Goal: Task Accomplishment & Management: Manage account settings

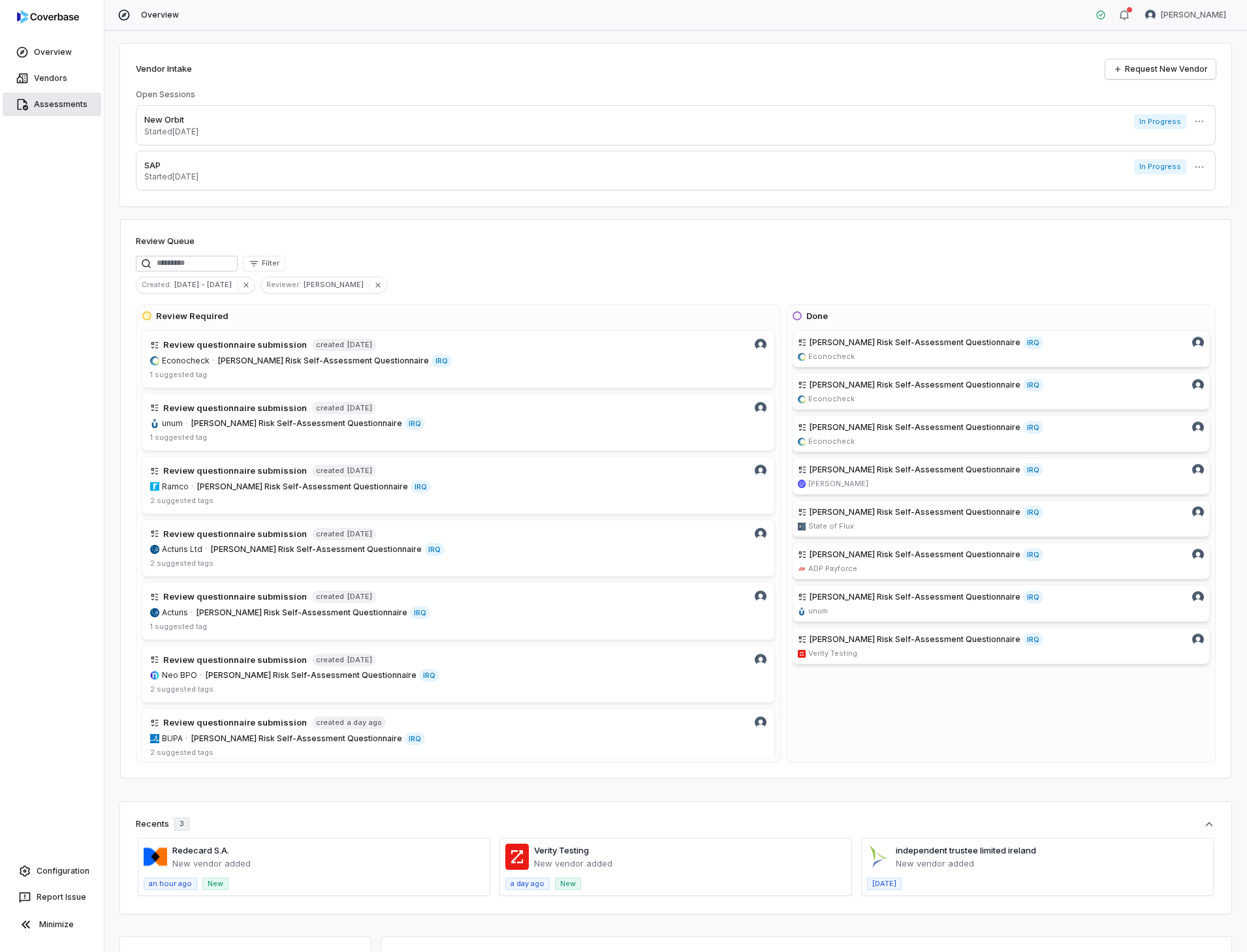
click at [81, 103] on link "Assessments" at bounding box center [52, 105] width 99 height 24
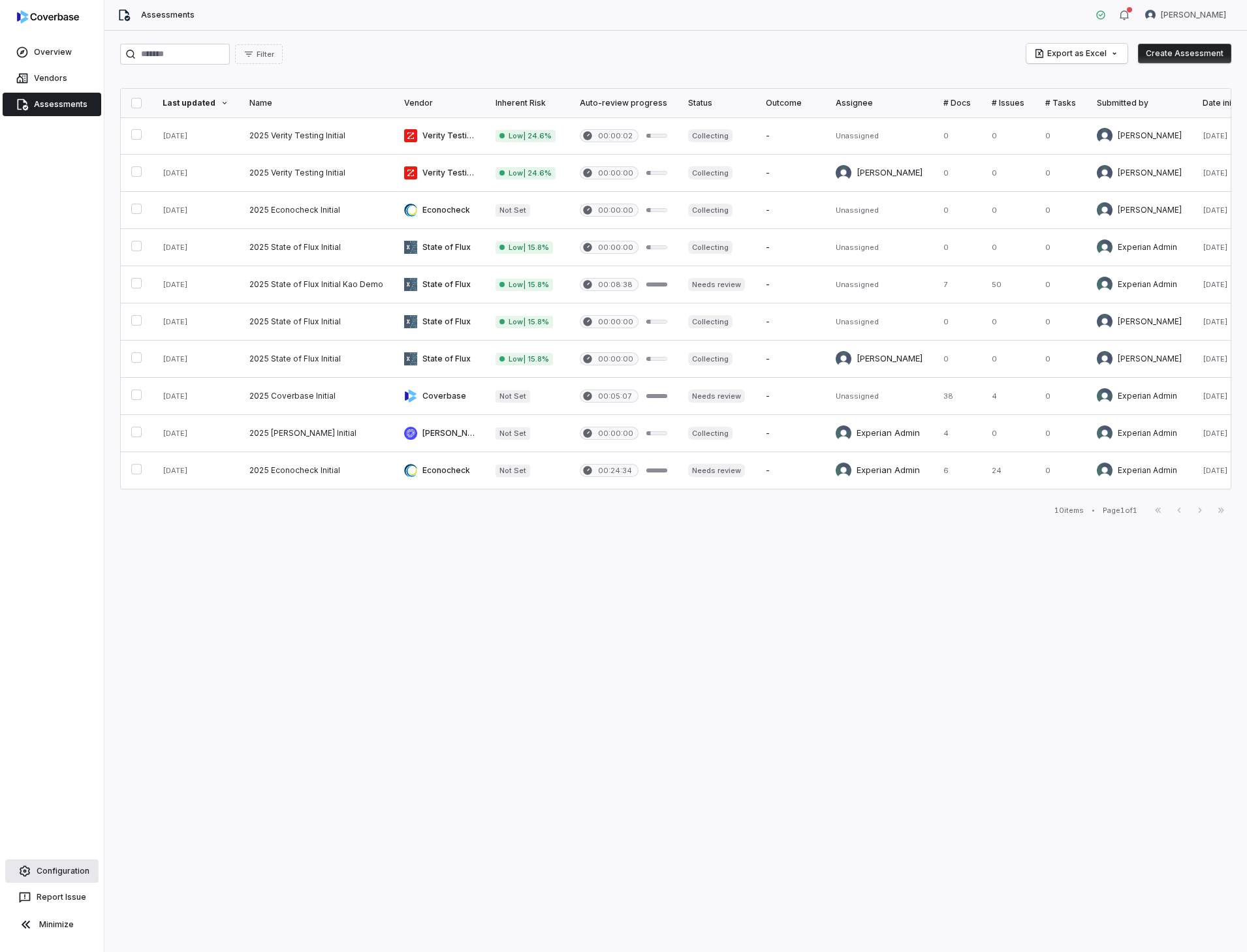
click at [78, 867] on link "Configuration" at bounding box center [52, 871] width 94 height 24
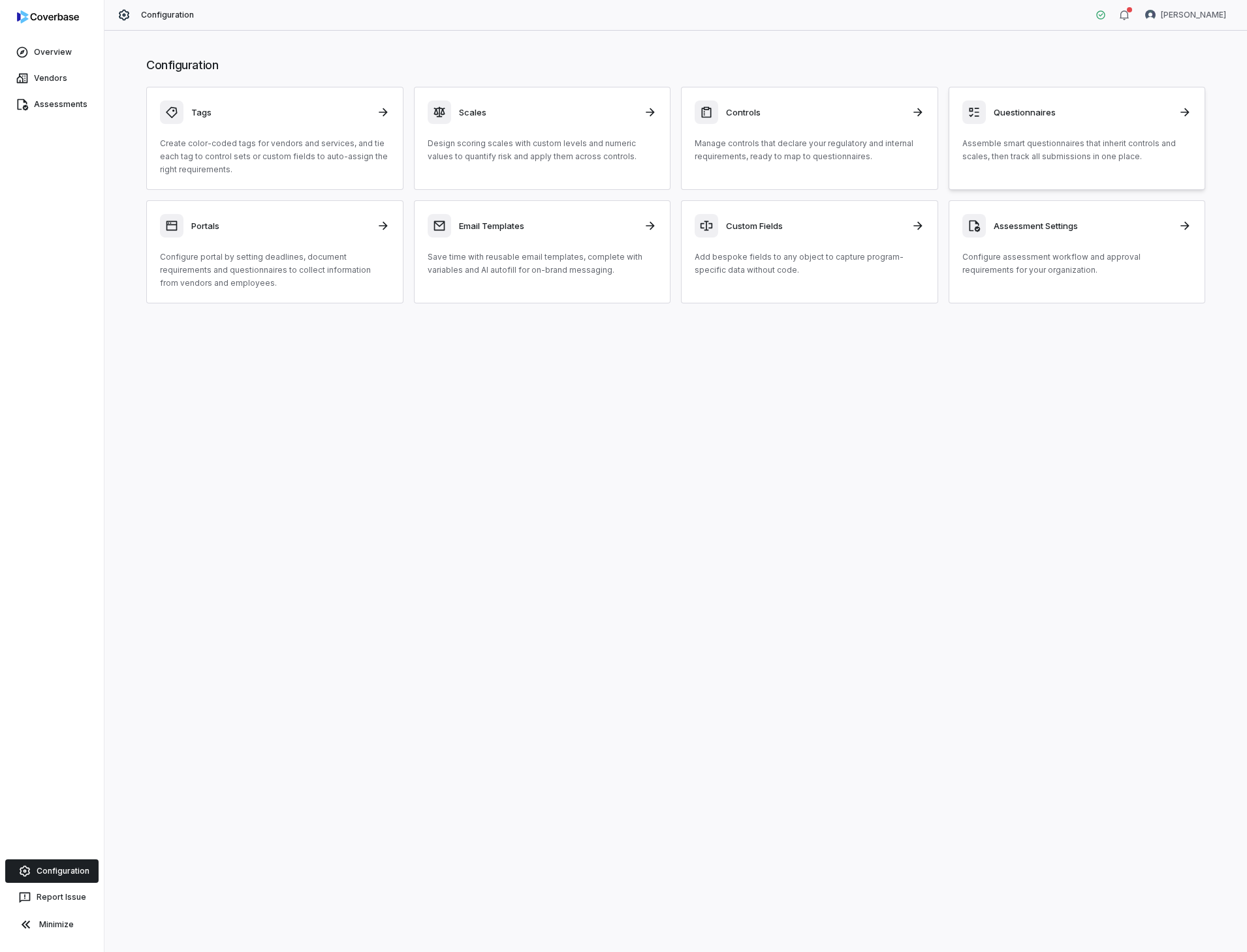
click at [1014, 120] on div "Questionnaires" at bounding box center [1077, 112] width 230 height 24
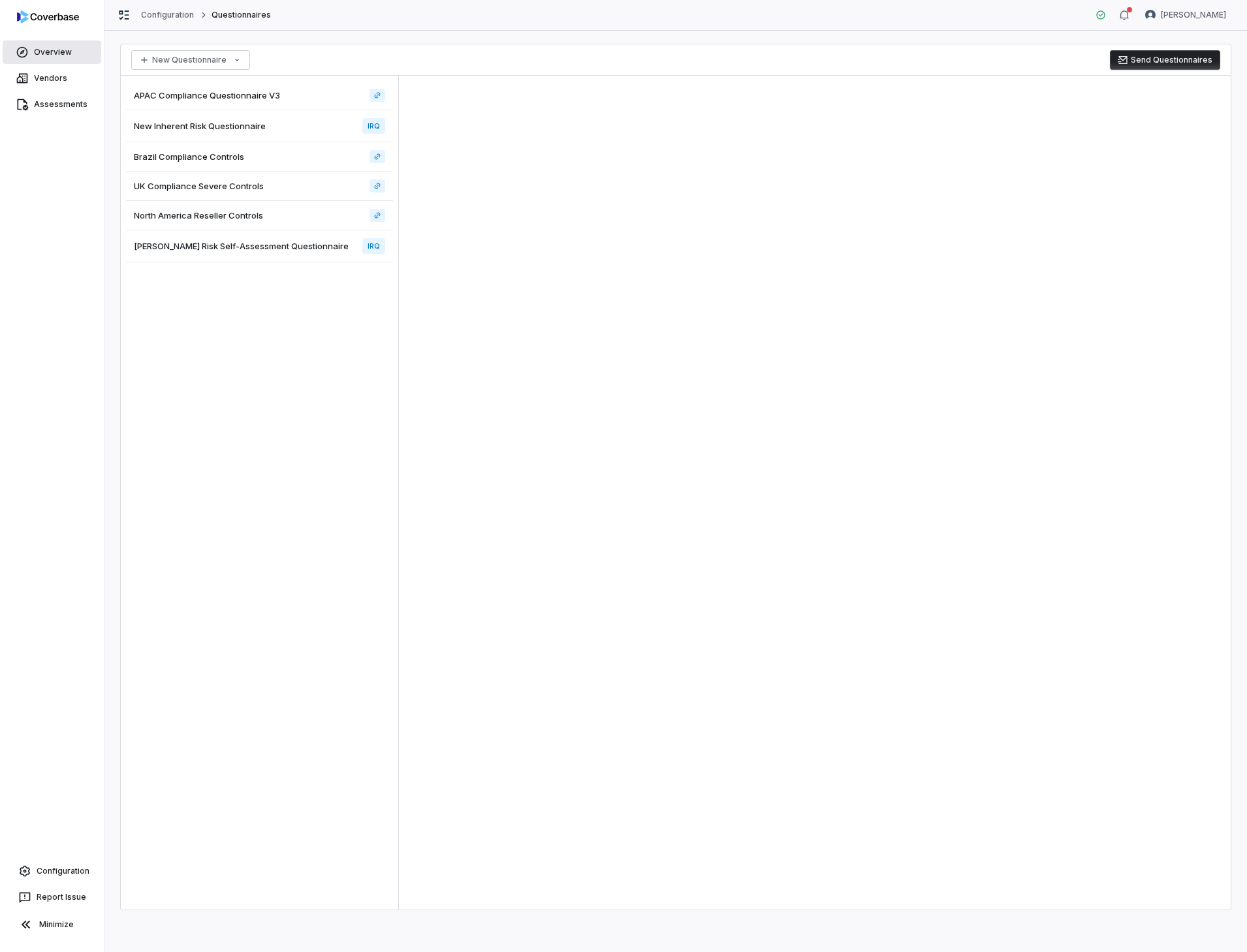
click at [67, 54] on link "Overview" at bounding box center [52, 52] width 99 height 24
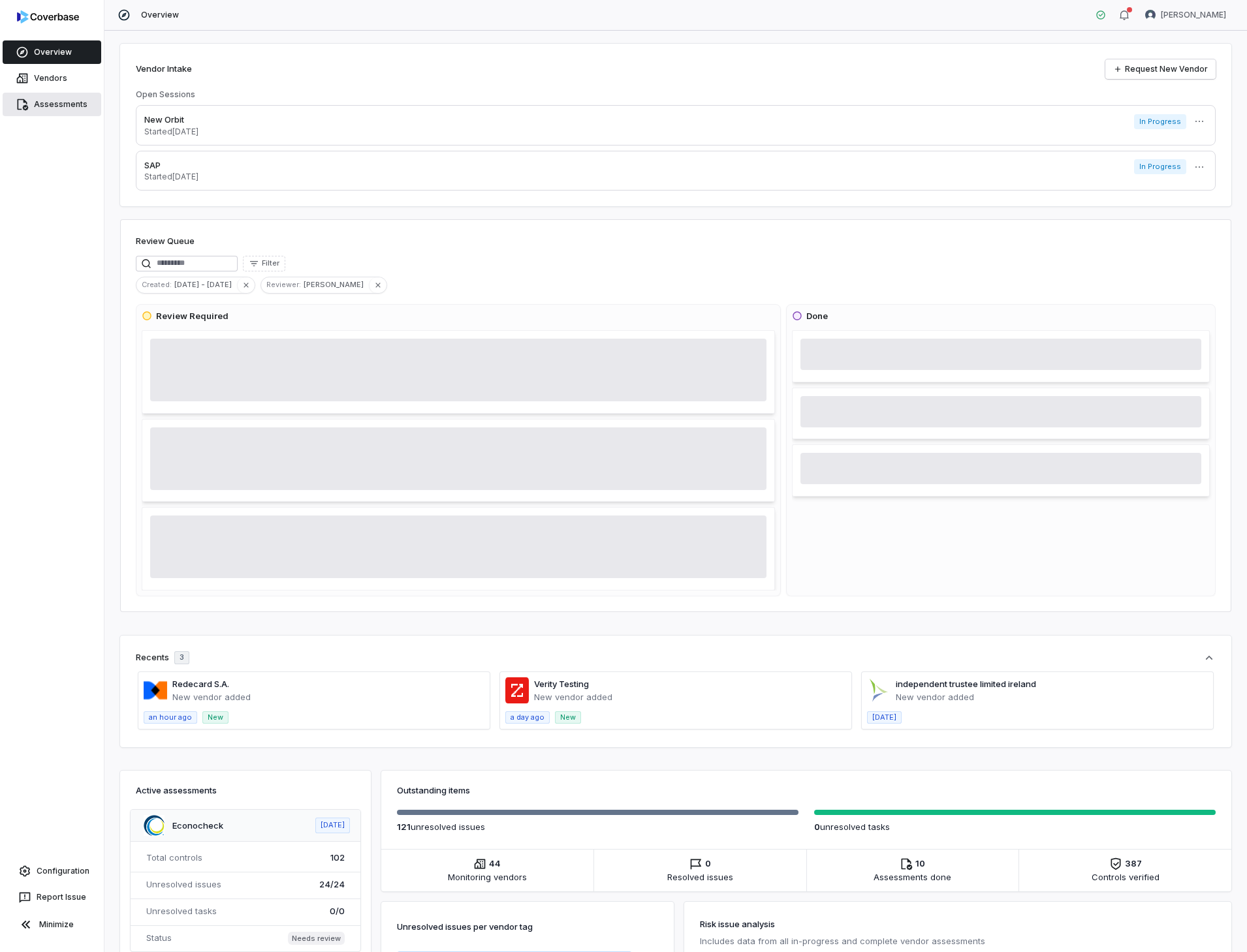
click at [52, 105] on link "Assessments" at bounding box center [52, 105] width 99 height 24
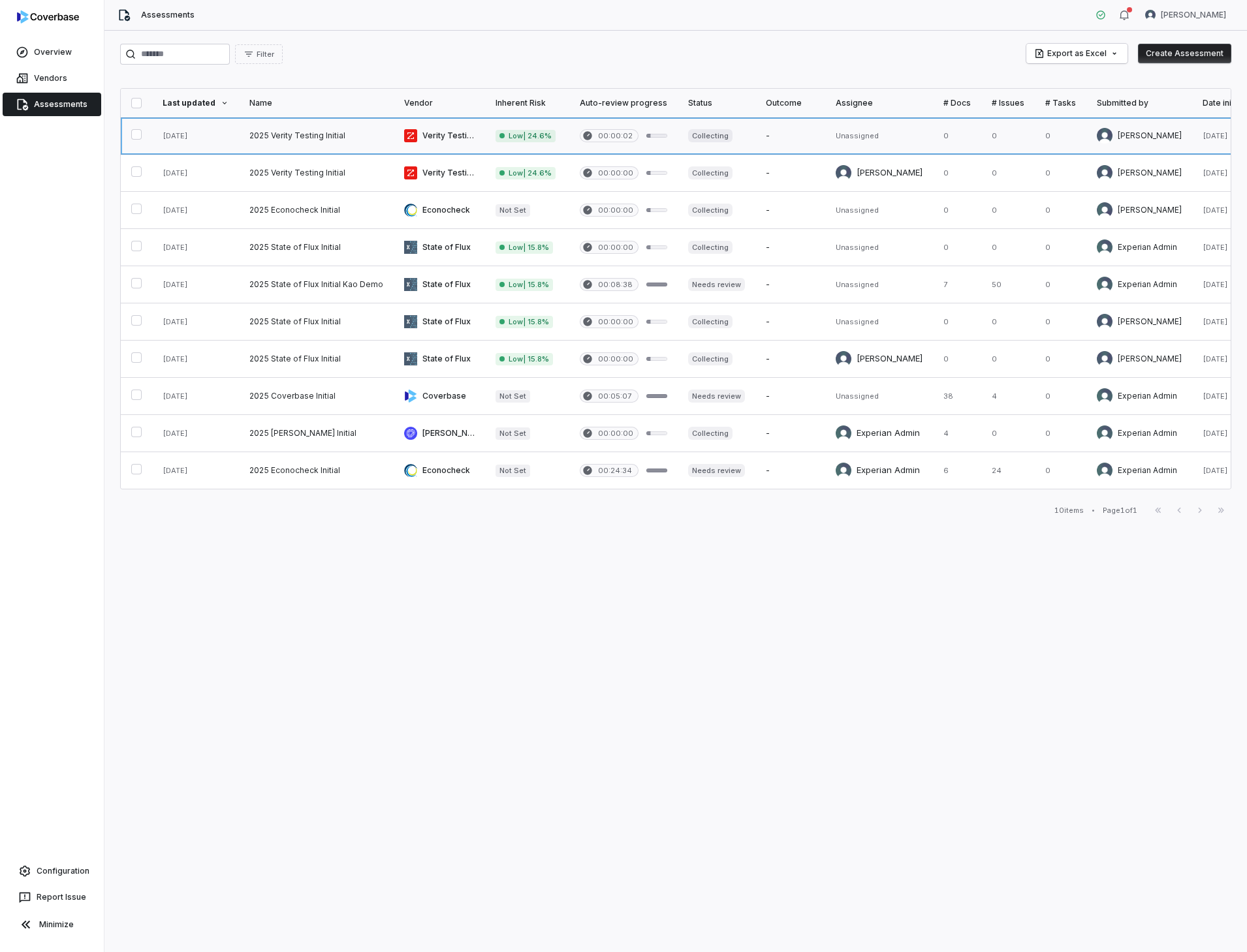
click at [303, 136] on link at bounding box center [316, 136] width 155 height 37
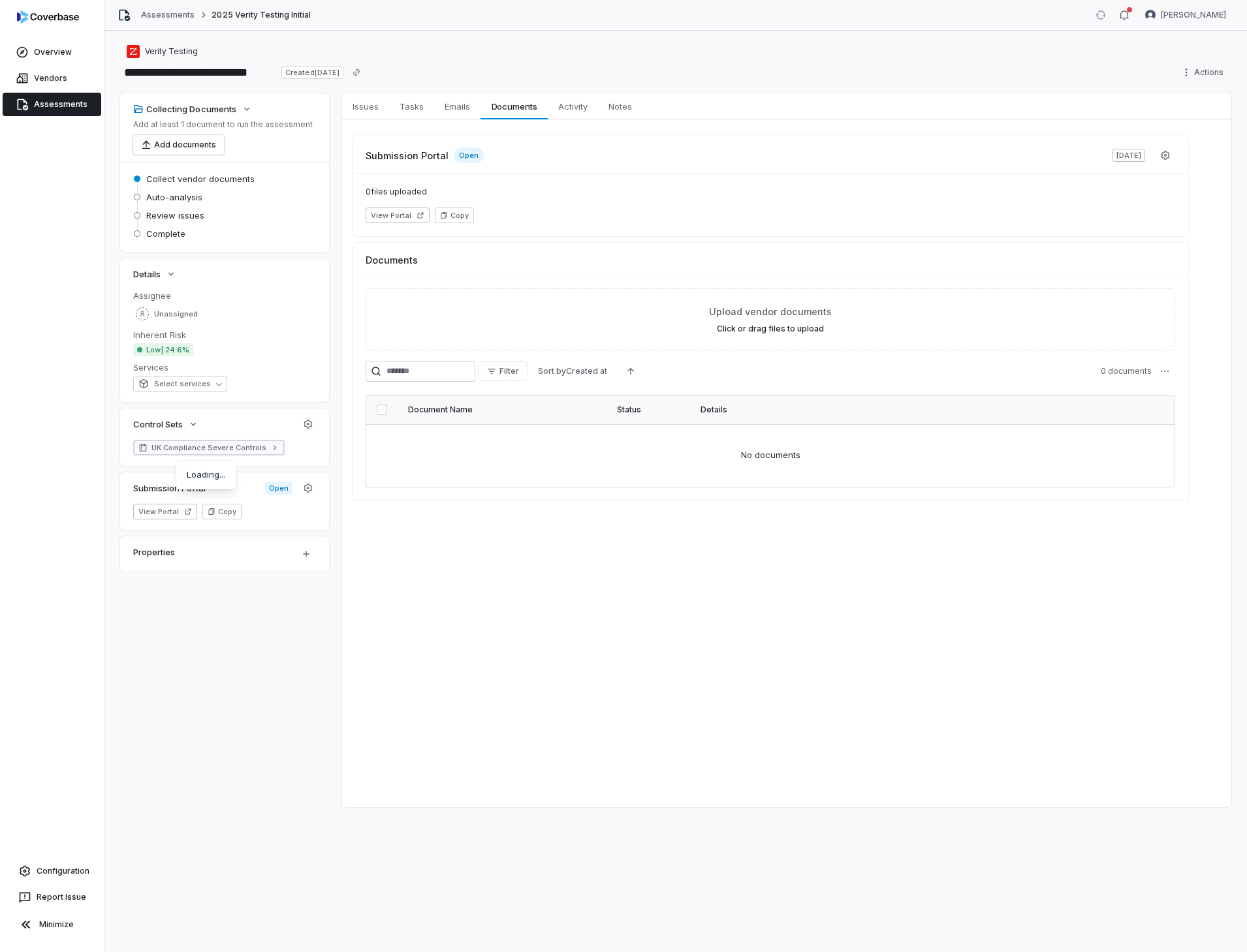
click at [273, 449] on icon at bounding box center [275, 447] width 9 height 9
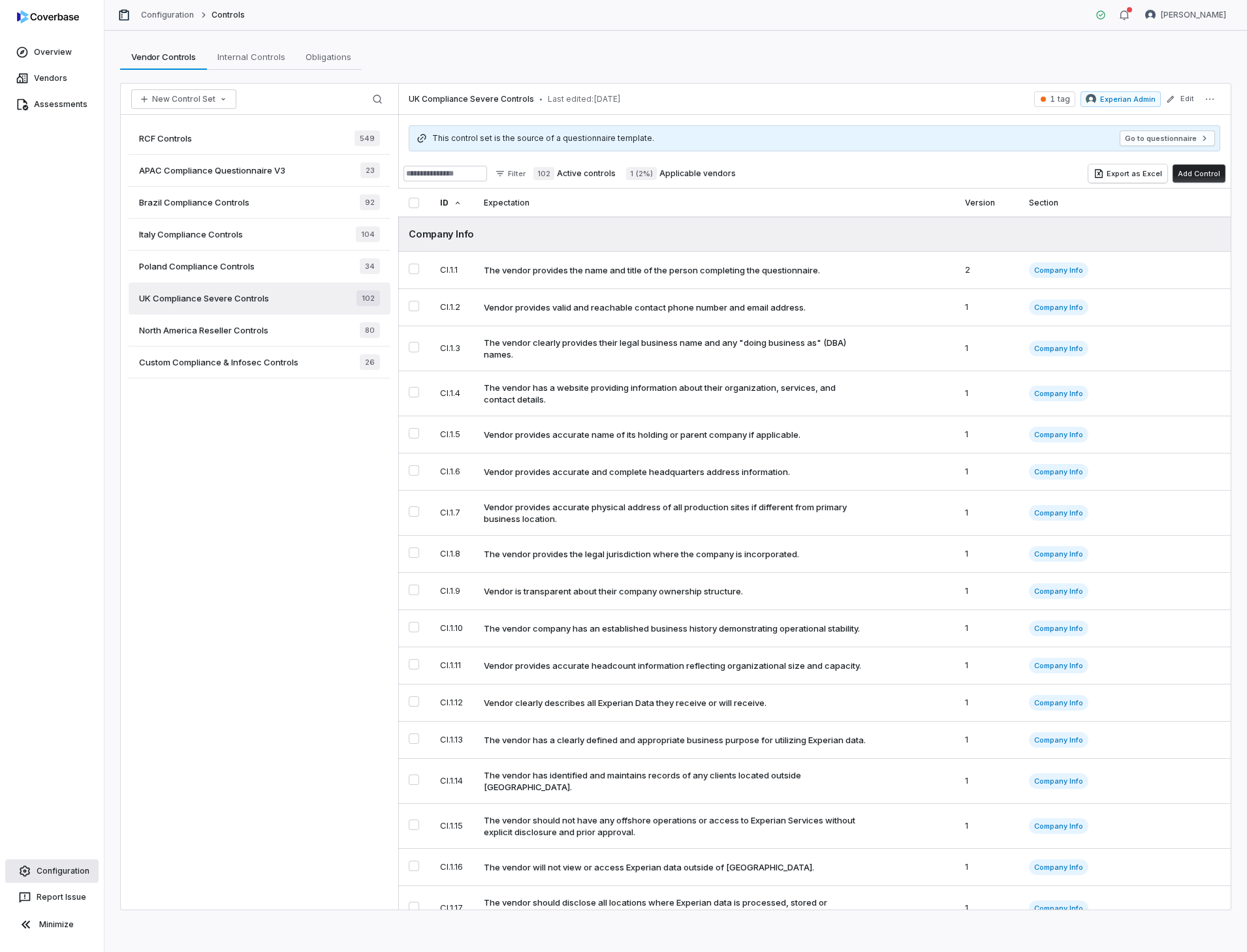
click at [63, 869] on link "Configuration" at bounding box center [52, 871] width 94 height 24
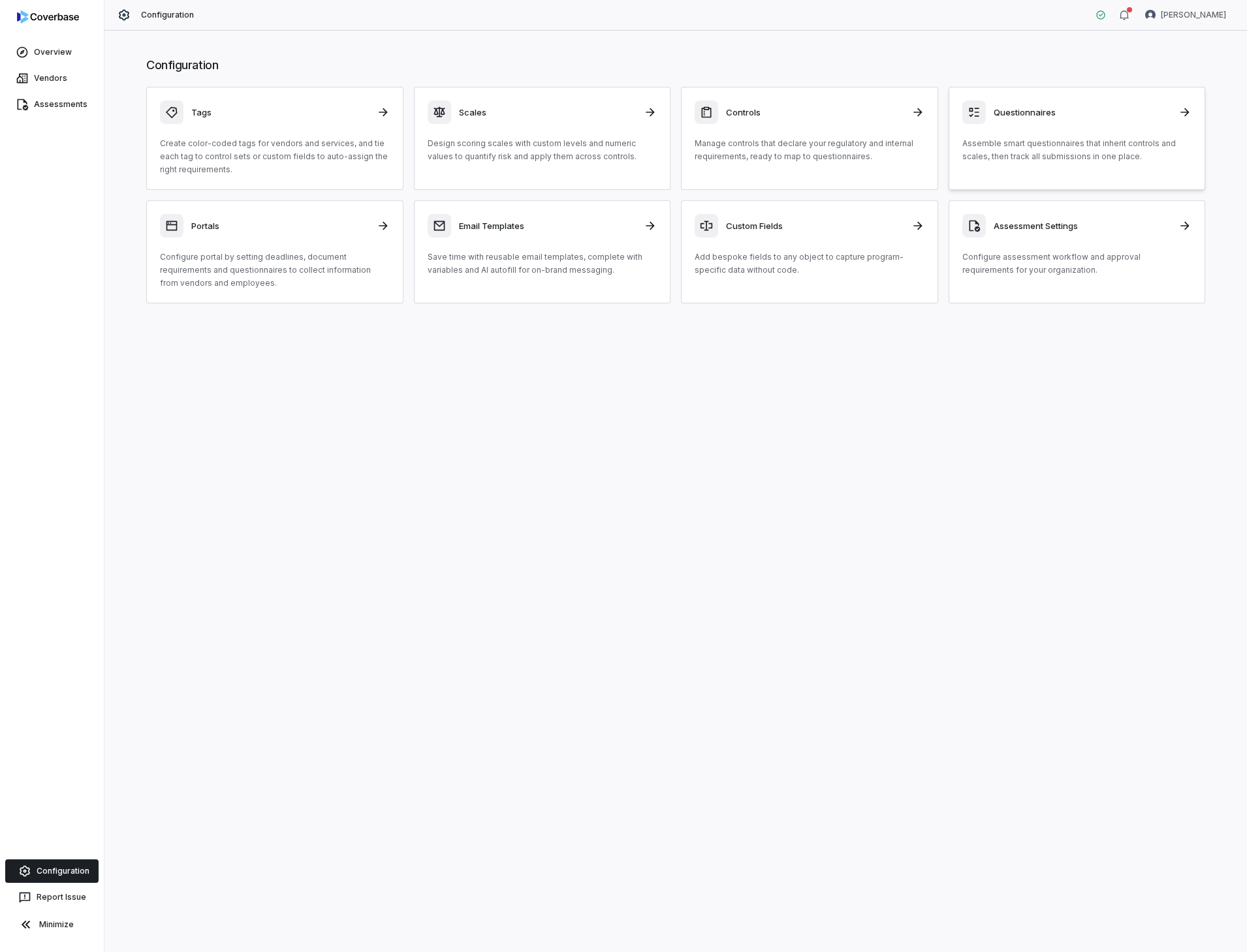
click at [980, 119] on div at bounding box center [974, 112] width 24 height 24
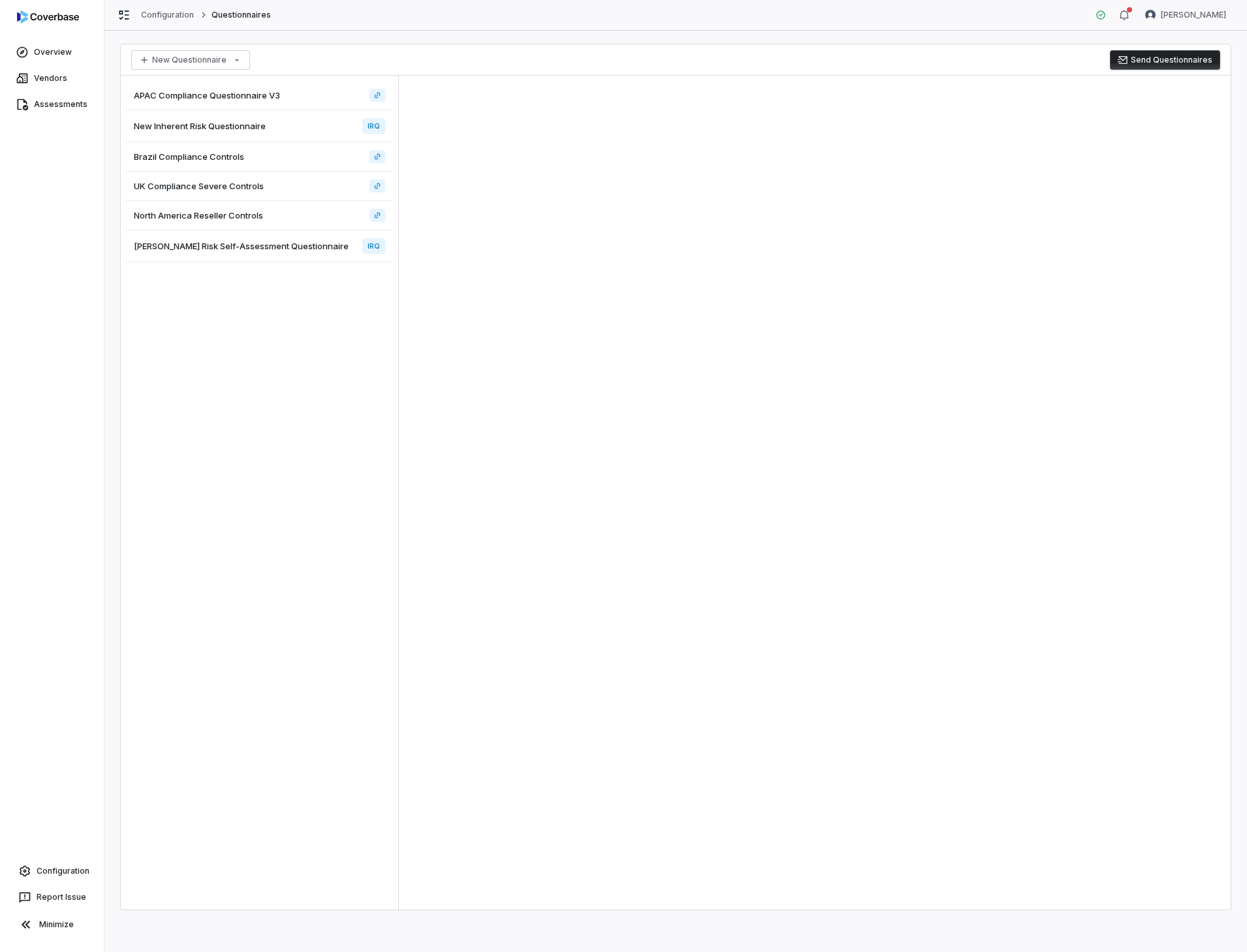
drag, startPoint x: 61, startPoint y: 869, endPoint x: 104, endPoint y: 852, distance: 46.2
click at [61, 869] on link "Configuration" at bounding box center [52, 871] width 94 height 24
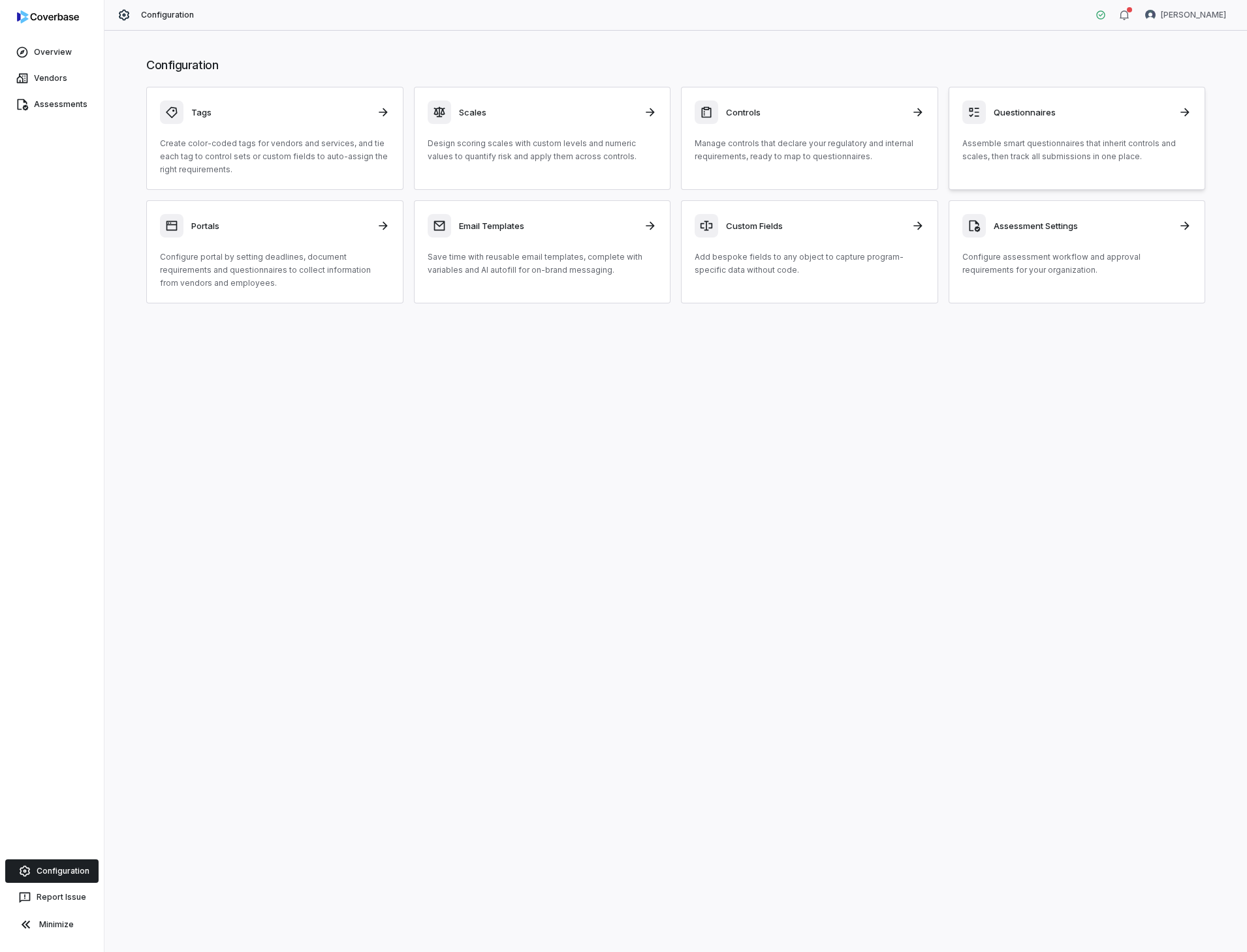
click at [1024, 113] on h3 "Questionnaires" at bounding box center [1082, 112] width 178 height 12
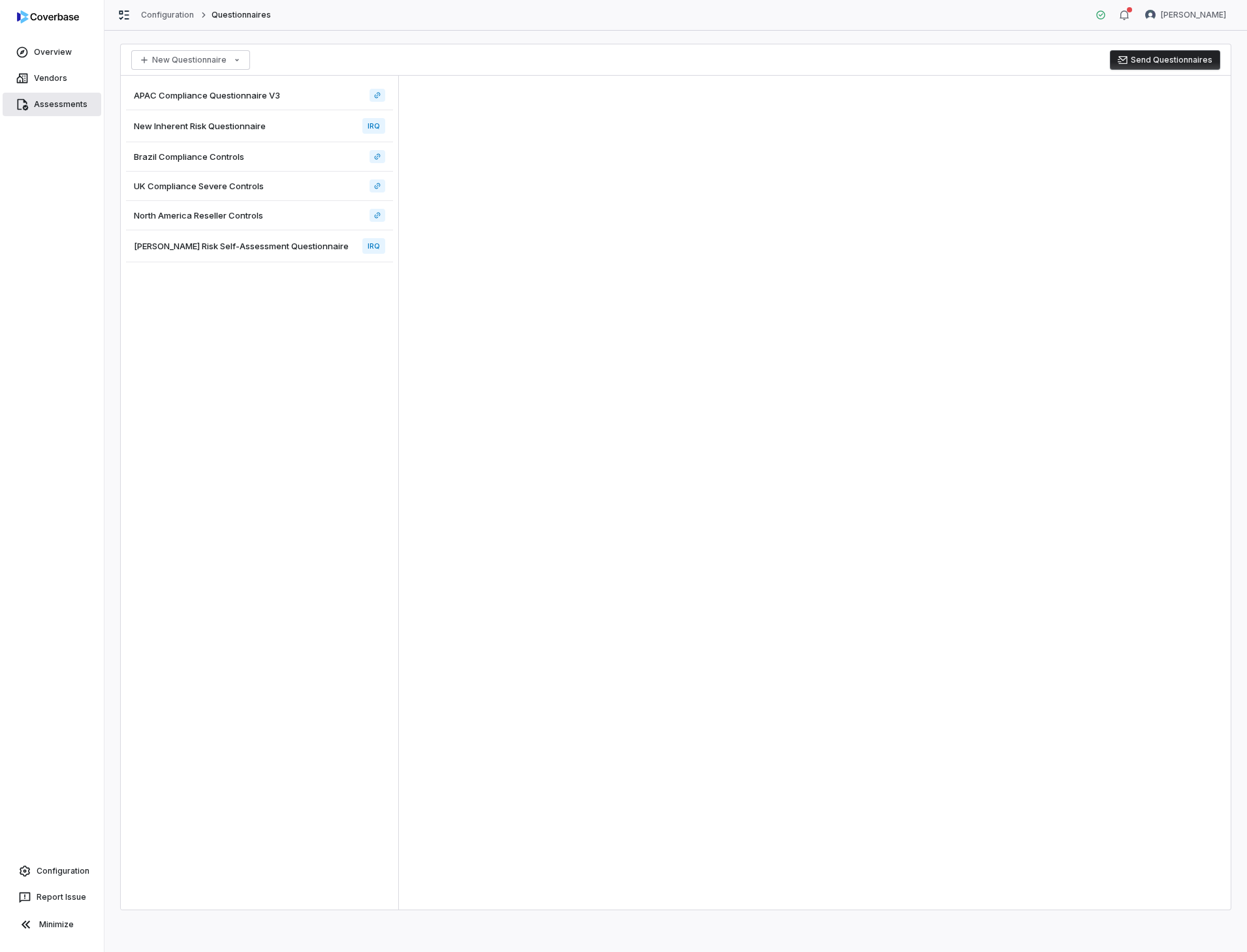
click at [71, 106] on link "Assessments" at bounding box center [52, 105] width 99 height 24
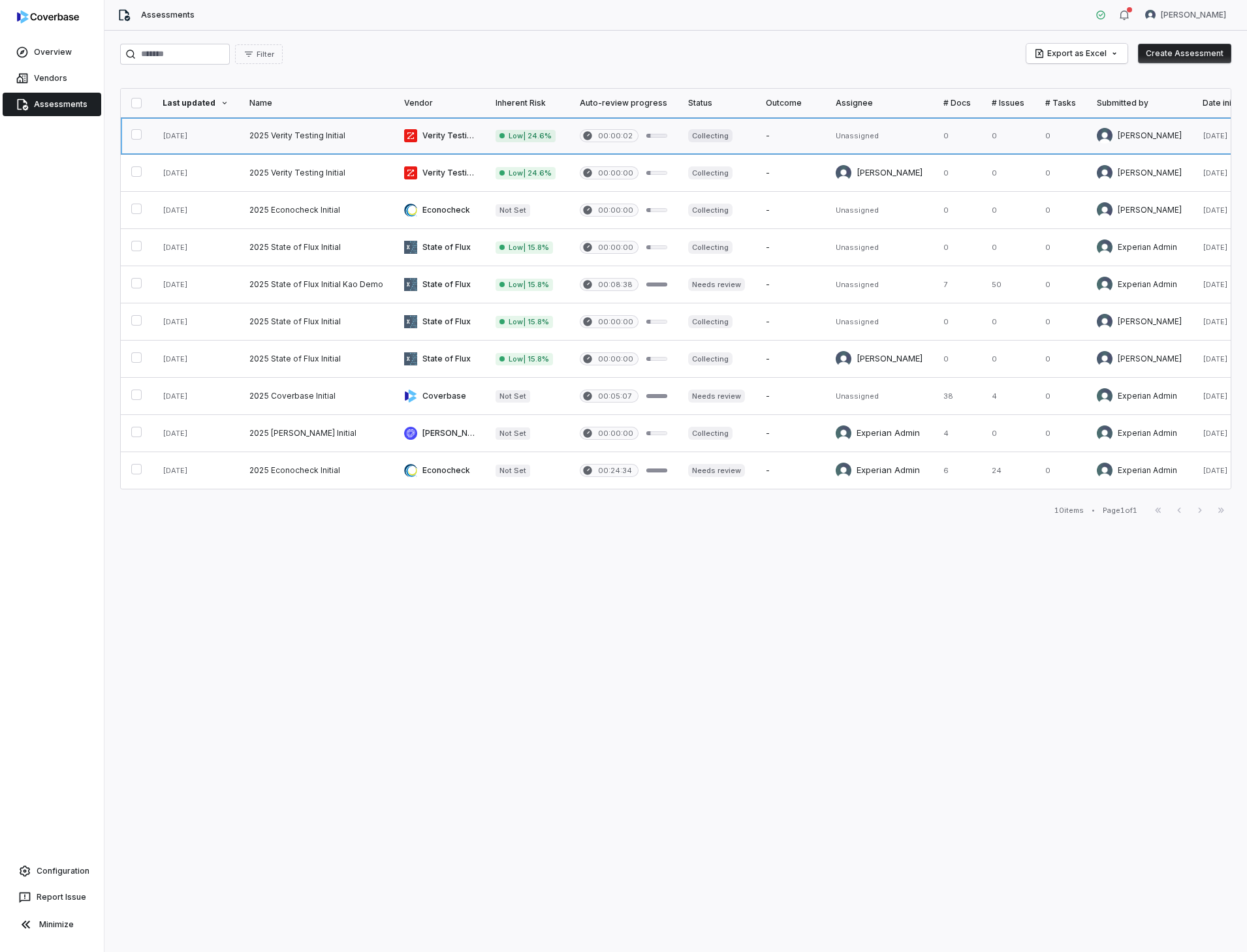
click at [310, 136] on link at bounding box center [316, 136] width 155 height 37
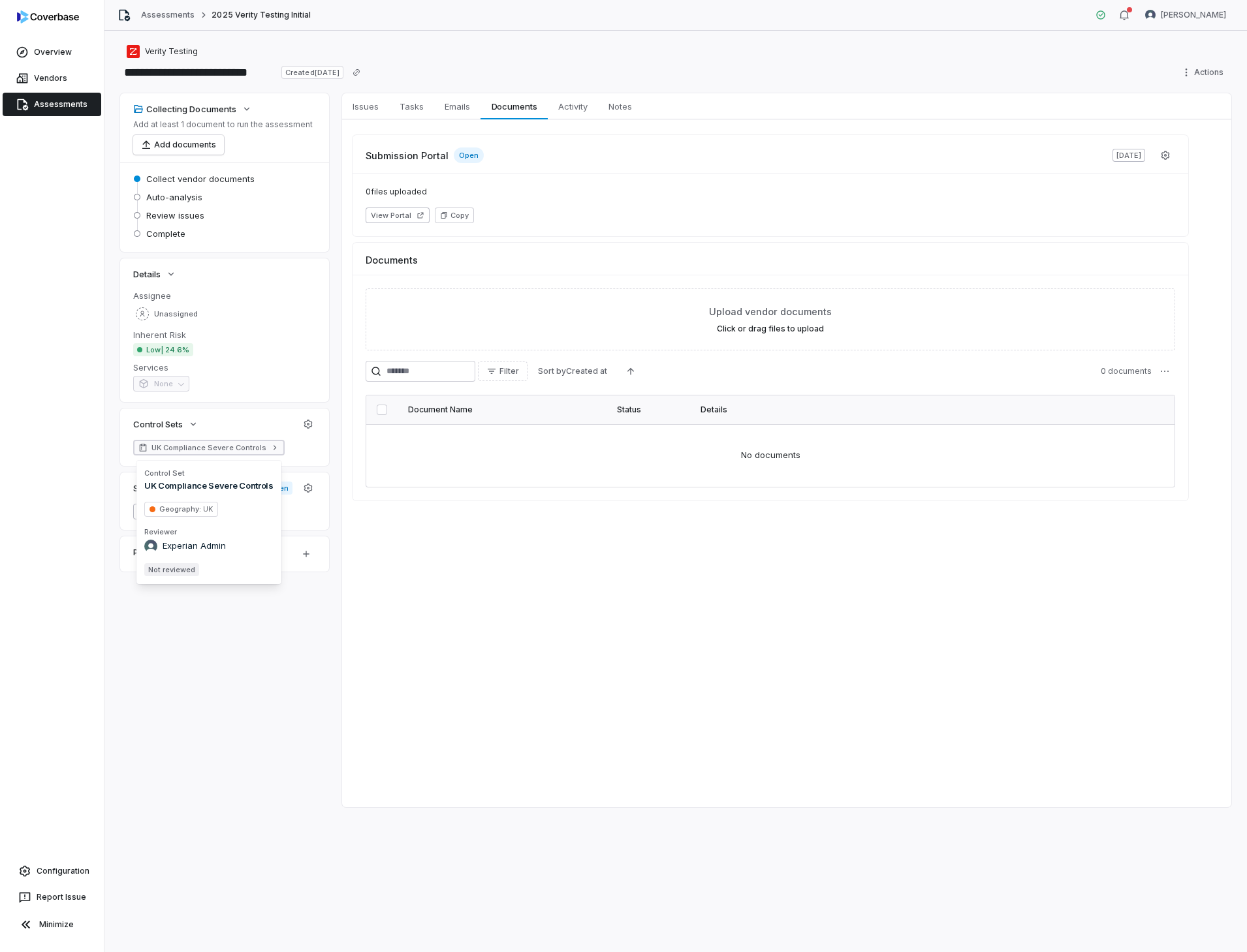
click at [273, 447] on icon at bounding box center [275, 447] width 9 height 9
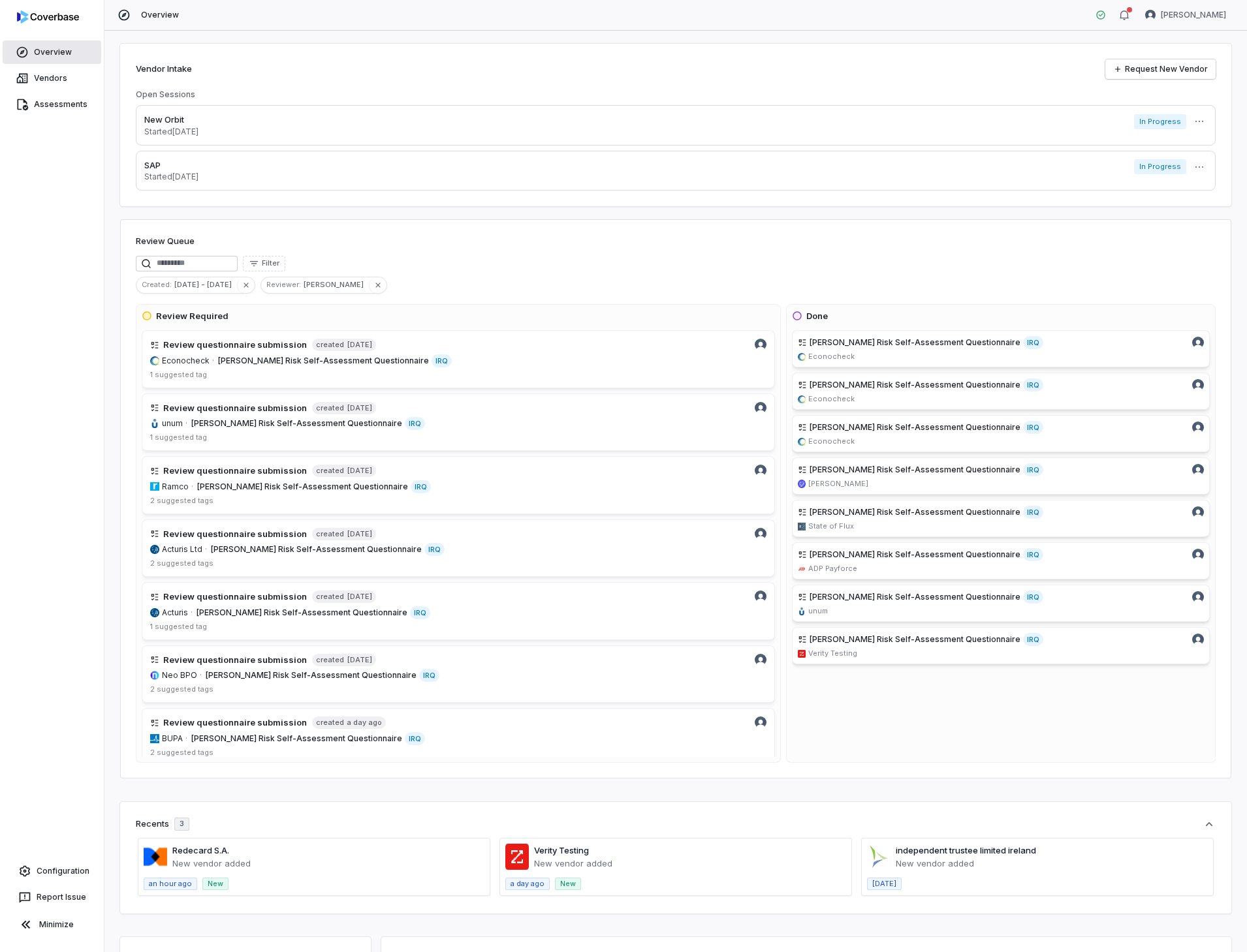
click at [41, 52] on link "Overview" at bounding box center [52, 52] width 99 height 24
click at [43, 52] on link "Overview" at bounding box center [52, 52] width 99 height 24
click at [312, 545] on span "[PERSON_NAME] Risk Self-Assessment Questionnaire" at bounding box center [316, 550] width 211 height 10
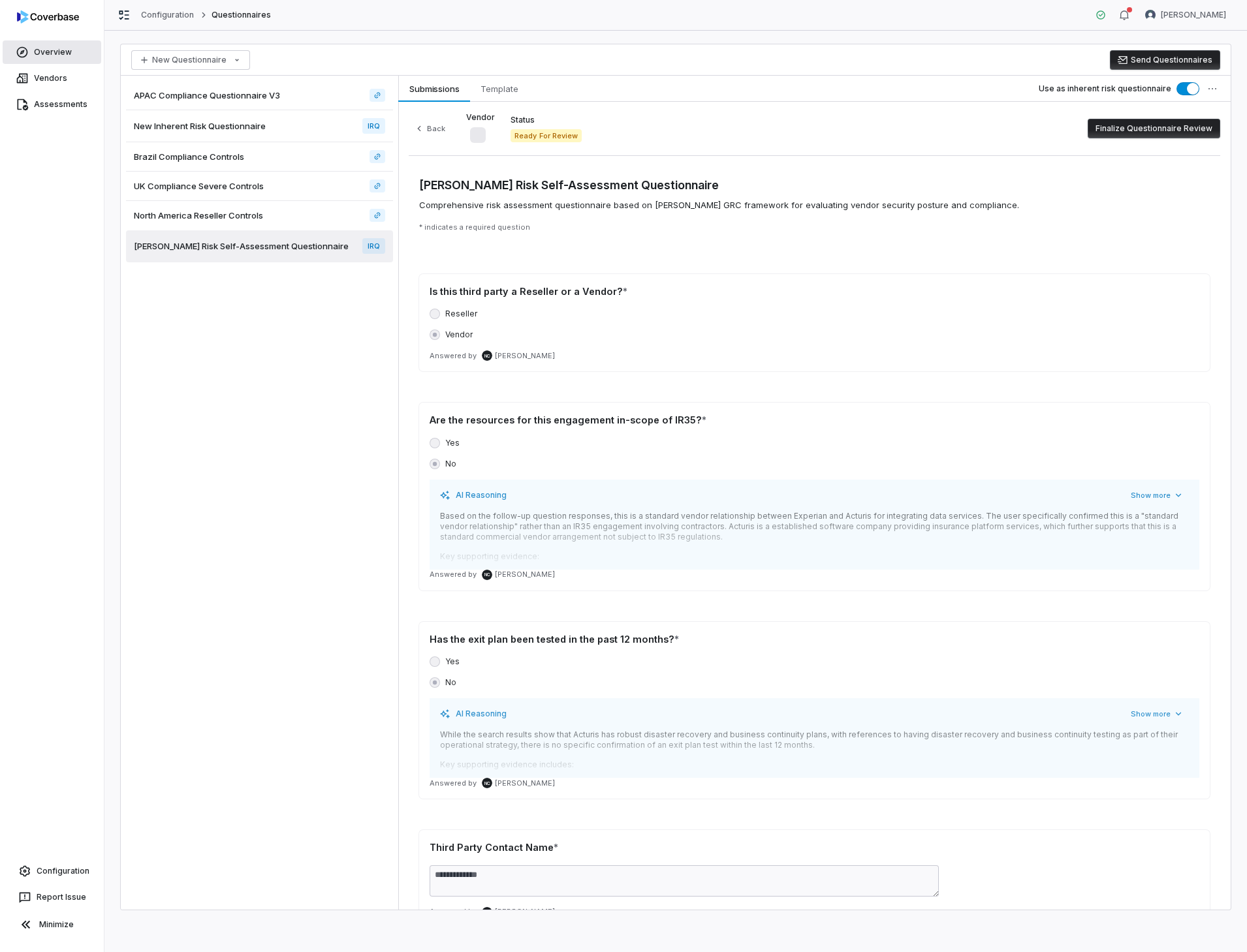
click at [46, 55] on link "Overview" at bounding box center [52, 52] width 99 height 24
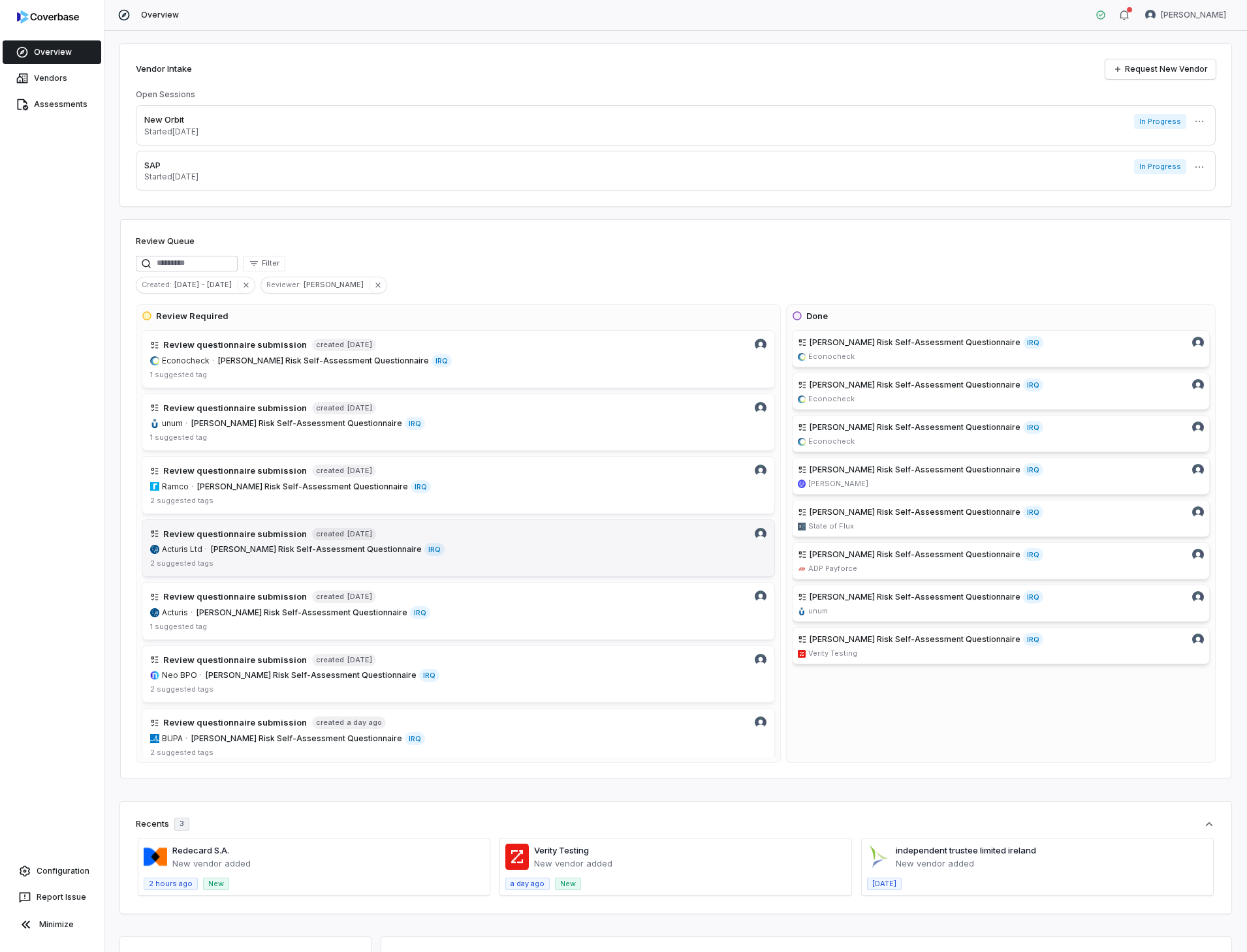
click at [247, 534] on h4 "Review questionnaire submission" at bounding box center [234, 534] width 144 height 13
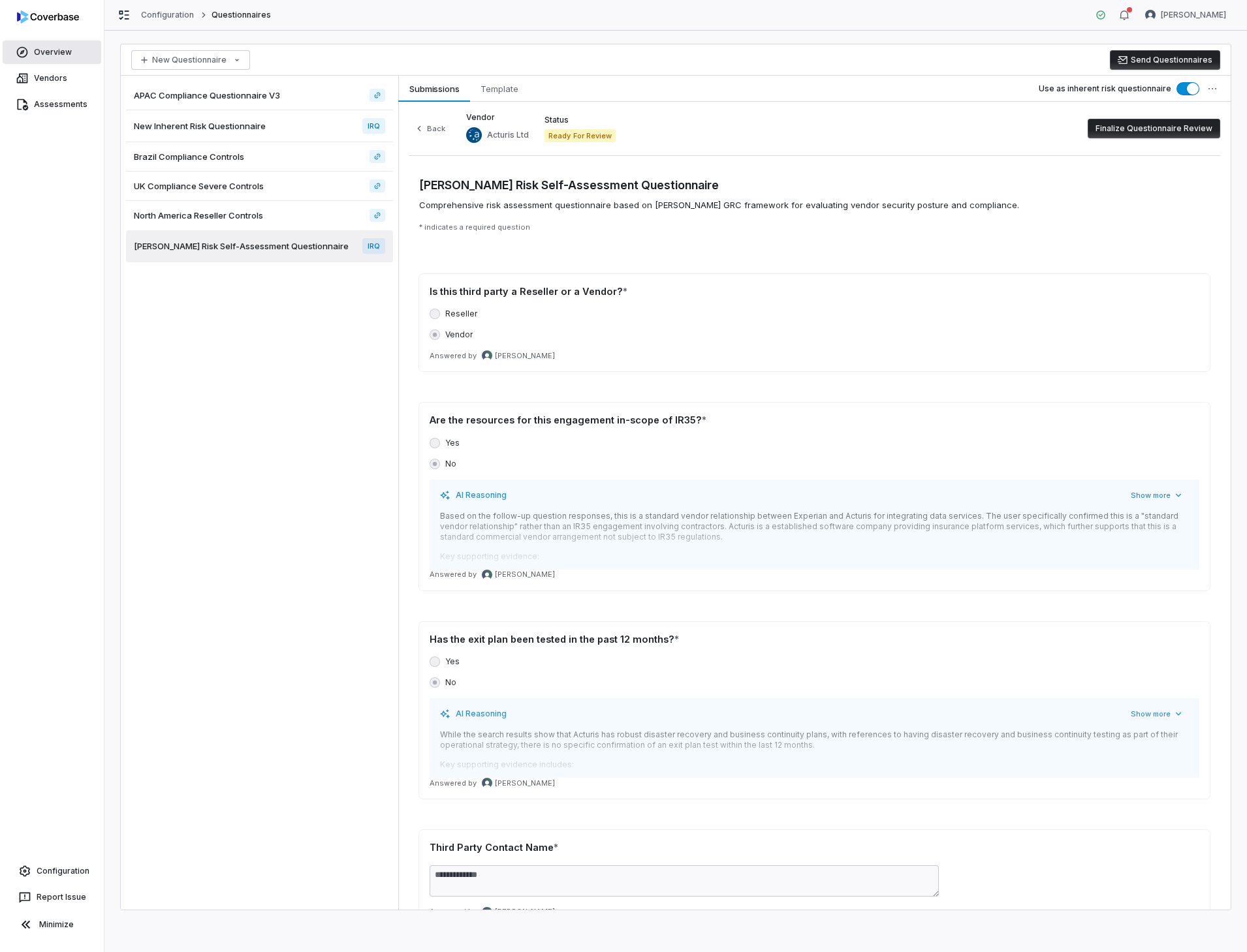
click at [50, 57] on link "Overview" at bounding box center [52, 52] width 99 height 24
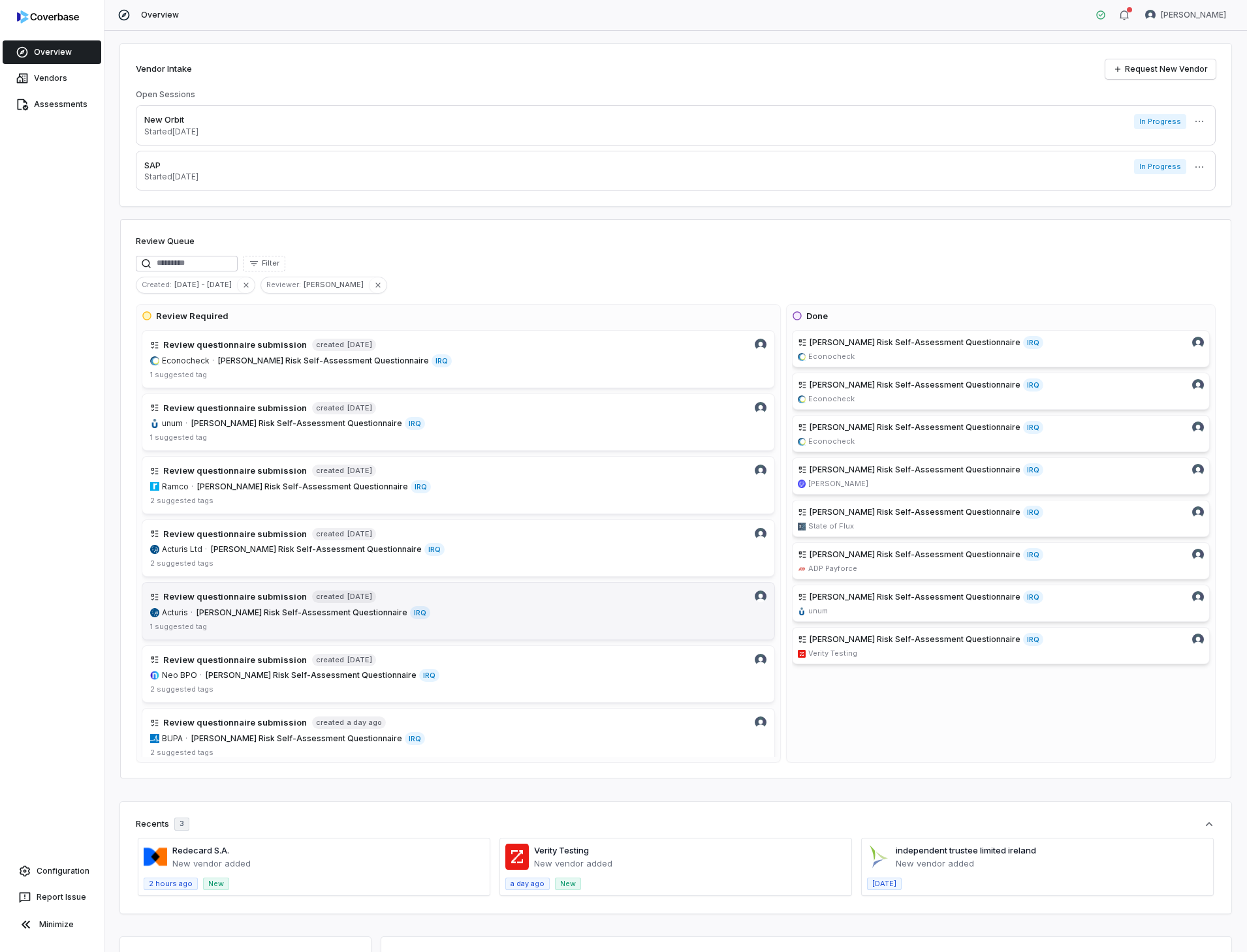
click at [170, 594] on h4 "Review questionnaire submission" at bounding box center [234, 597] width 144 height 13
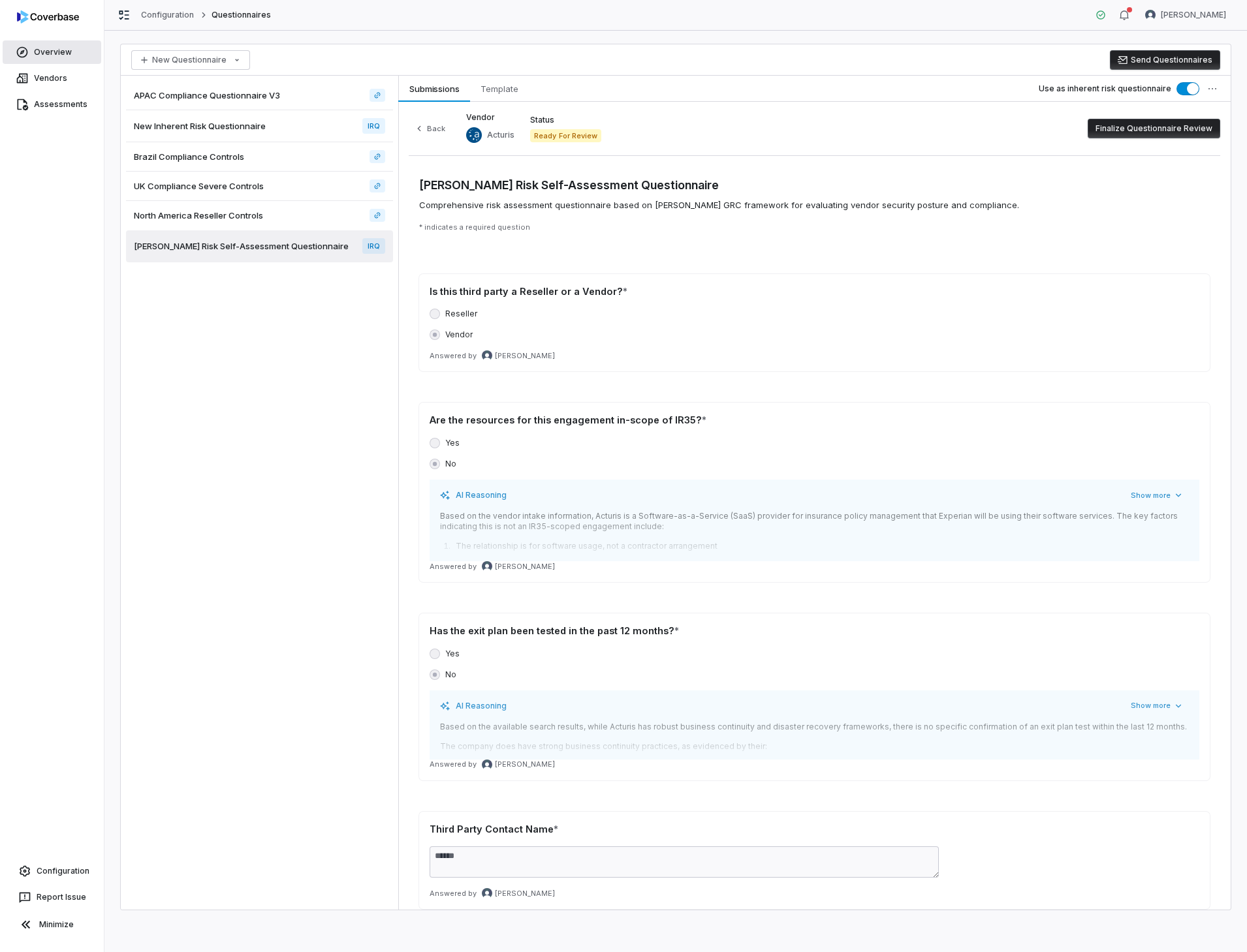
click at [71, 55] on link "Overview" at bounding box center [52, 52] width 99 height 24
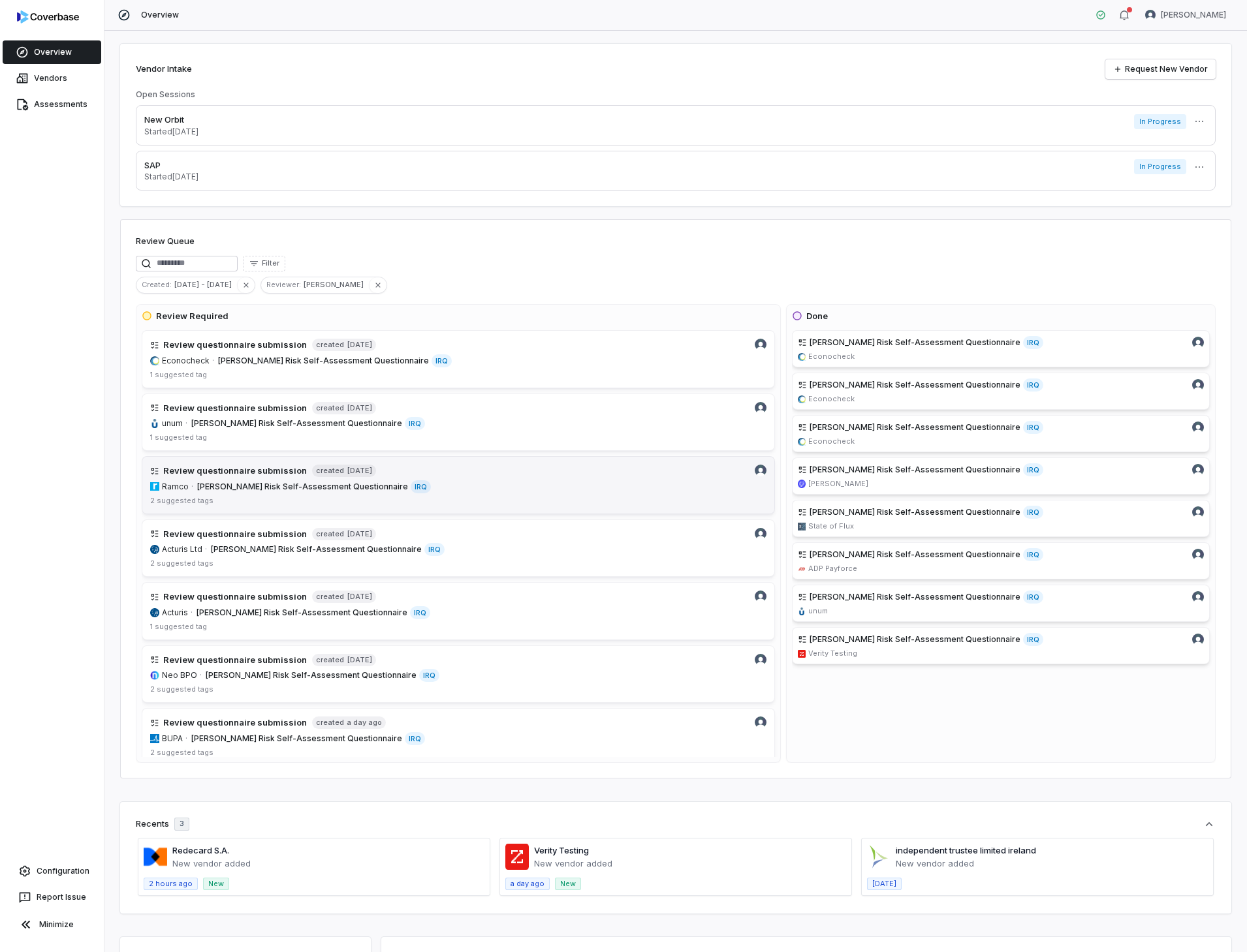
click at [242, 475] on h4 "Review questionnaire submission" at bounding box center [234, 472] width 144 height 13
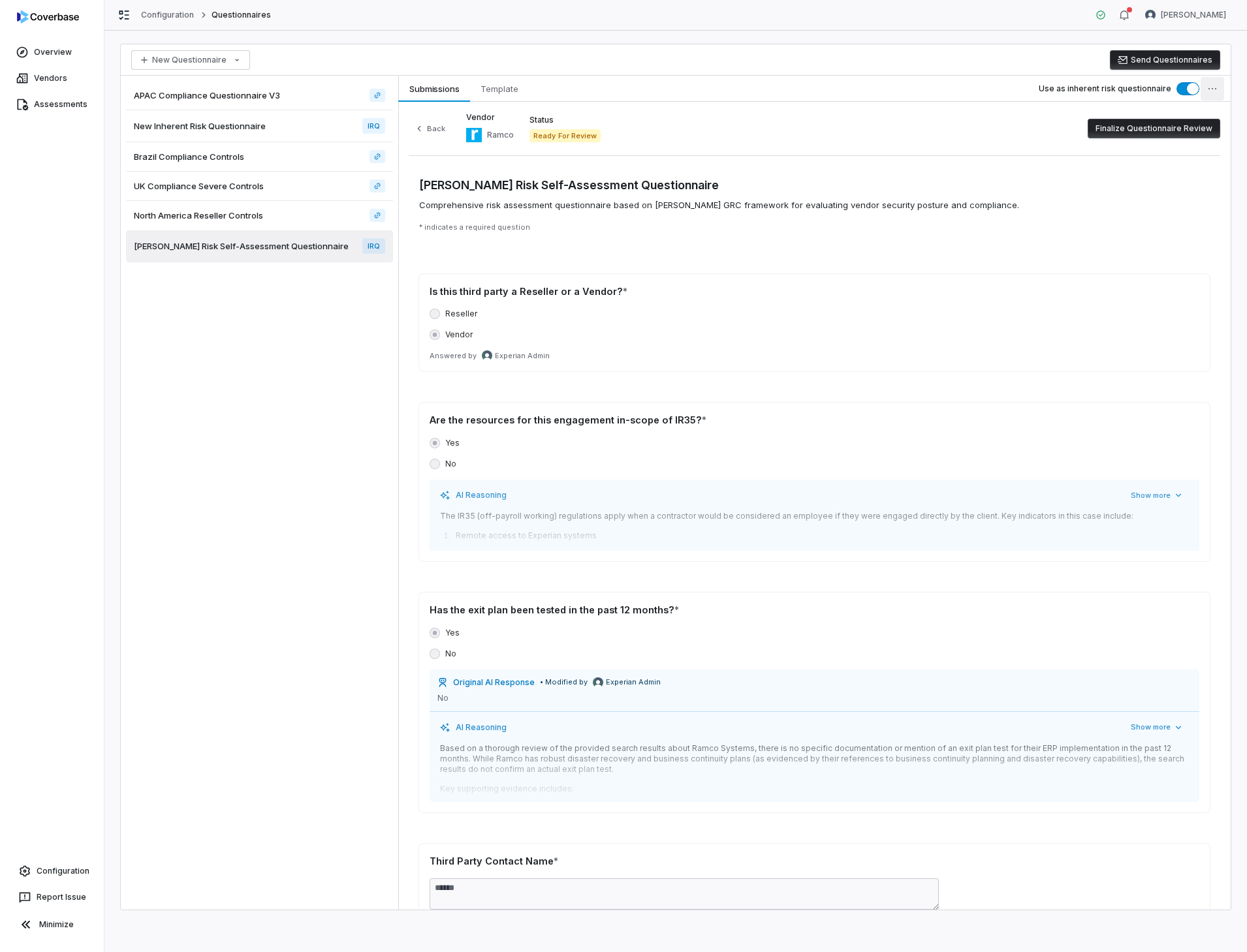
click at [1215, 86] on html "Overview Vendors Assessments Configuration Report Issue Minimize Configuration …" at bounding box center [624, 476] width 1247 height 952
click at [1148, 180] on div "Delete Template" at bounding box center [1158, 181] width 122 height 21
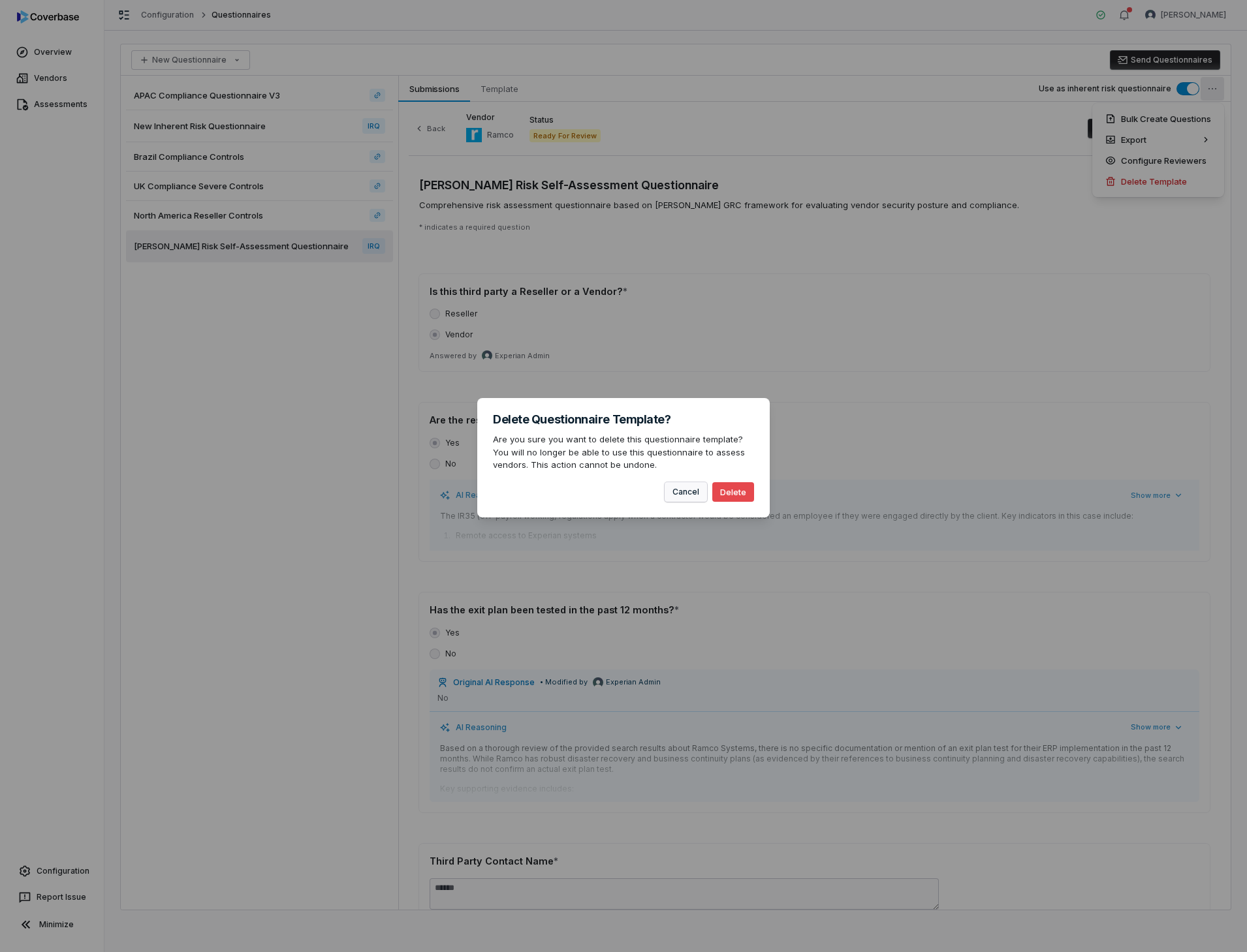
click at [699, 492] on button "Cancel" at bounding box center [686, 491] width 43 height 20
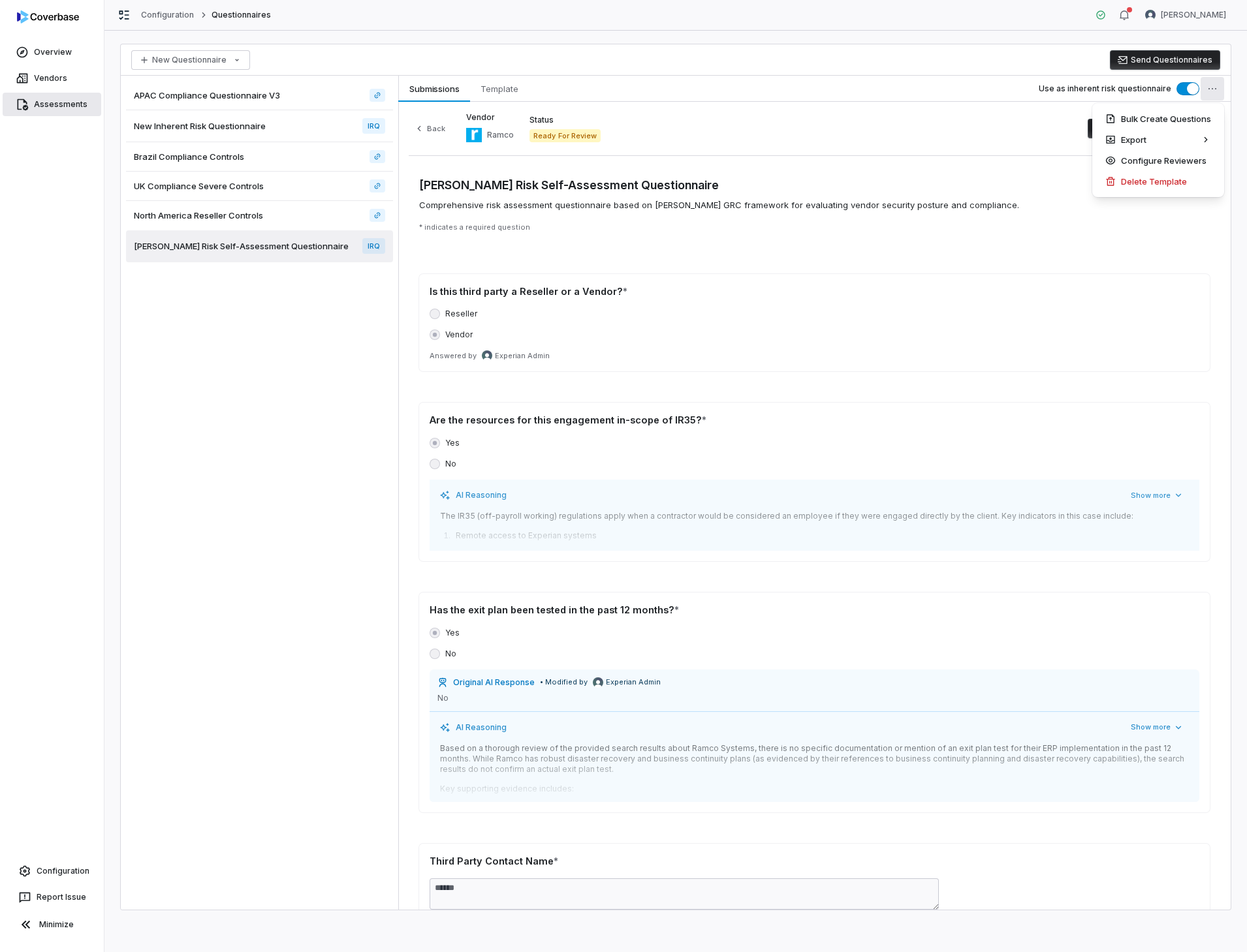
click at [60, 102] on html "Overview Vendors Assessments Configuration Report Issue Minimize Configuration …" at bounding box center [624, 476] width 1247 height 952
click at [55, 51] on link "Overview" at bounding box center [52, 52] width 99 height 24
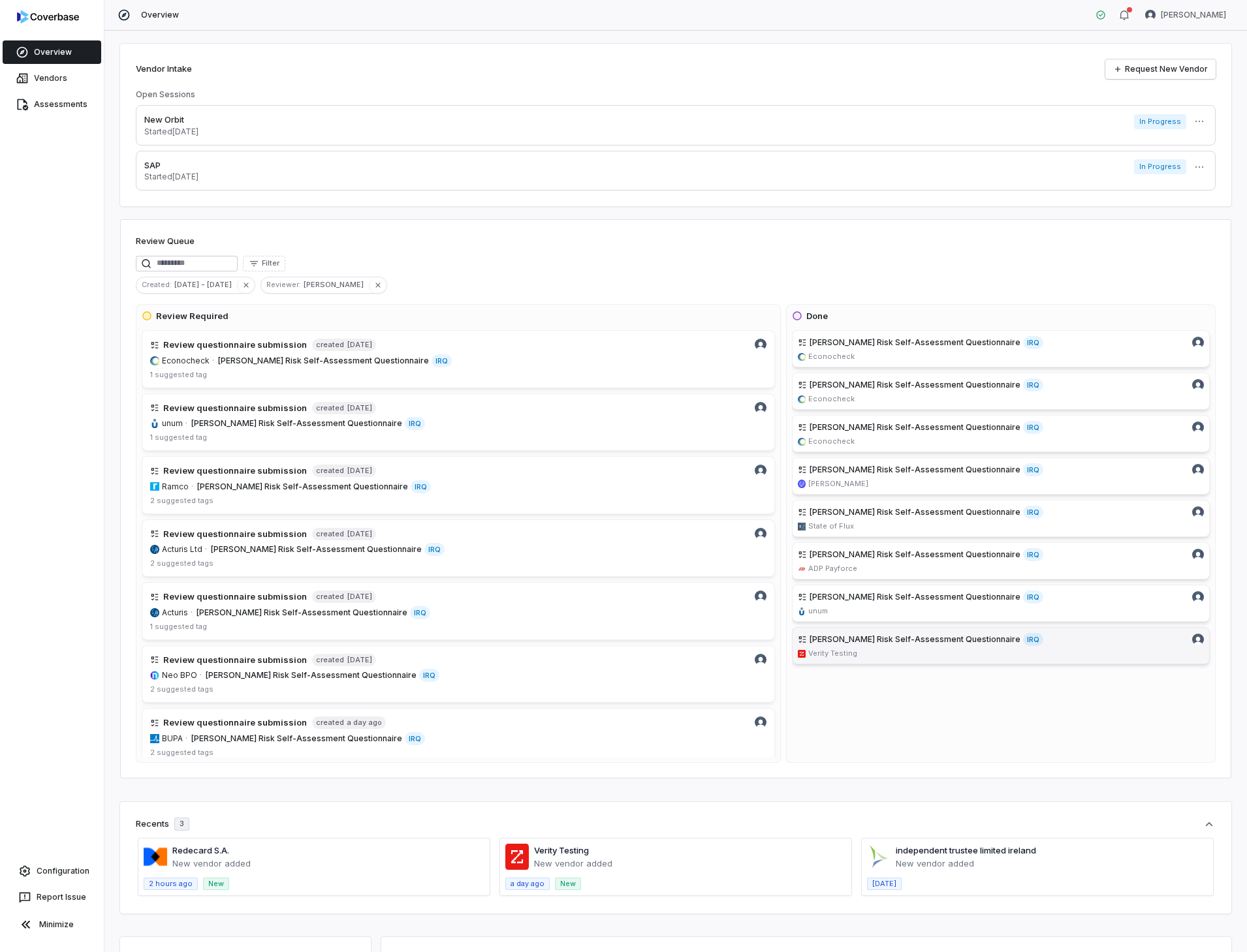
click at [864, 637] on span "[PERSON_NAME] Risk Self-Assessment Questionnaire" at bounding box center [915, 640] width 211 height 10
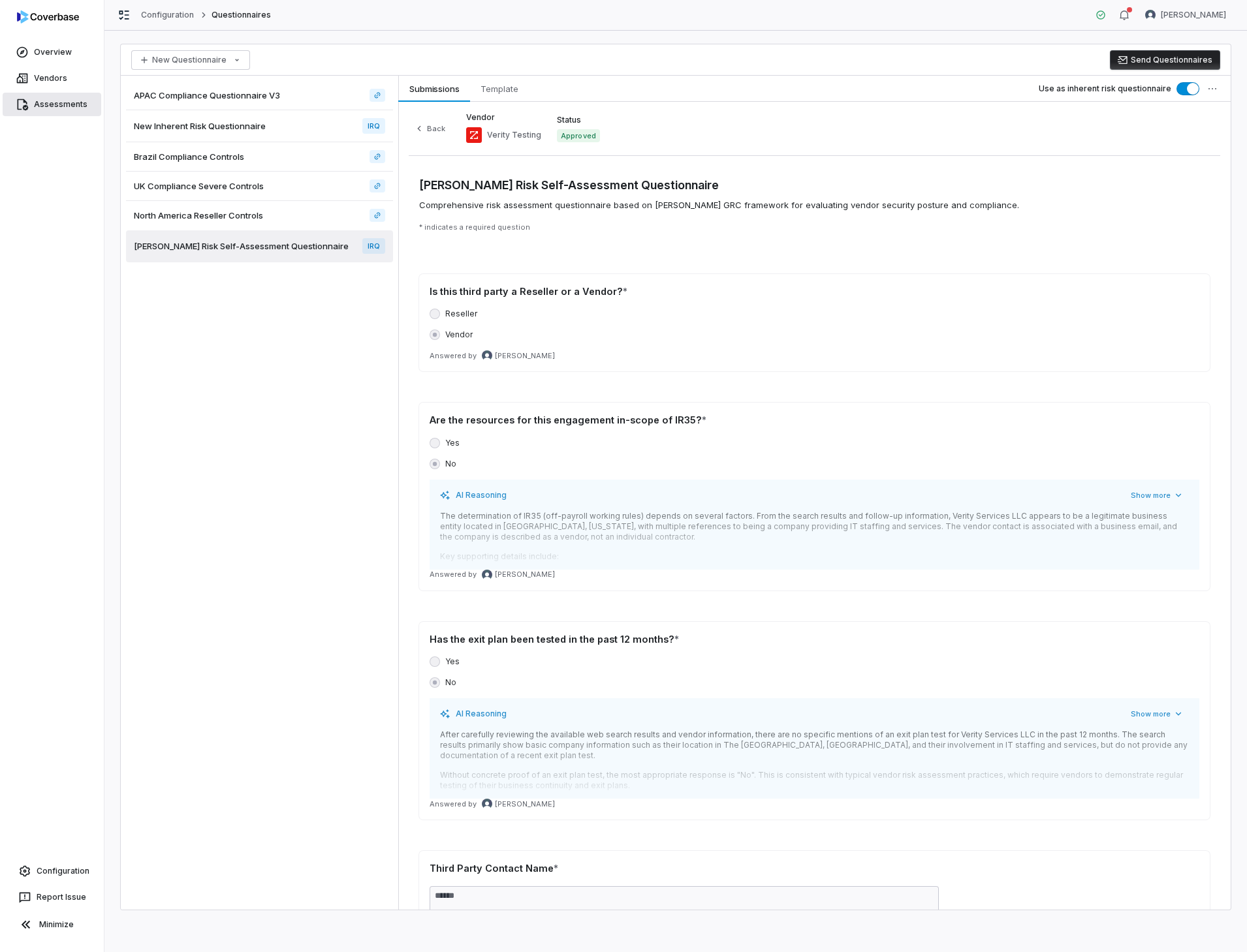
click at [43, 108] on link "Assessments" at bounding box center [52, 105] width 99 height 24
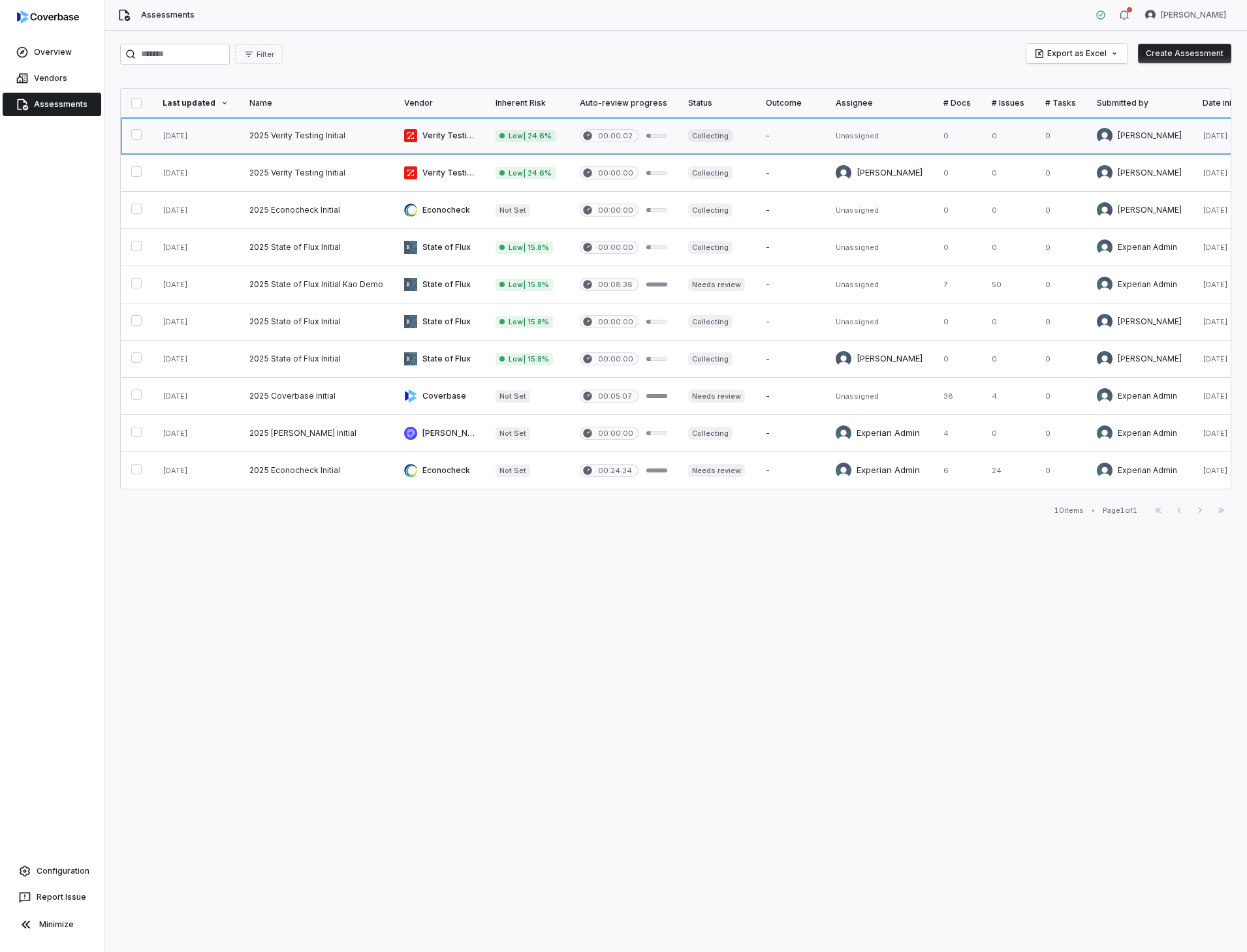
click at [292, 136] on link at bounding box center [316, 136] width 155 height 37
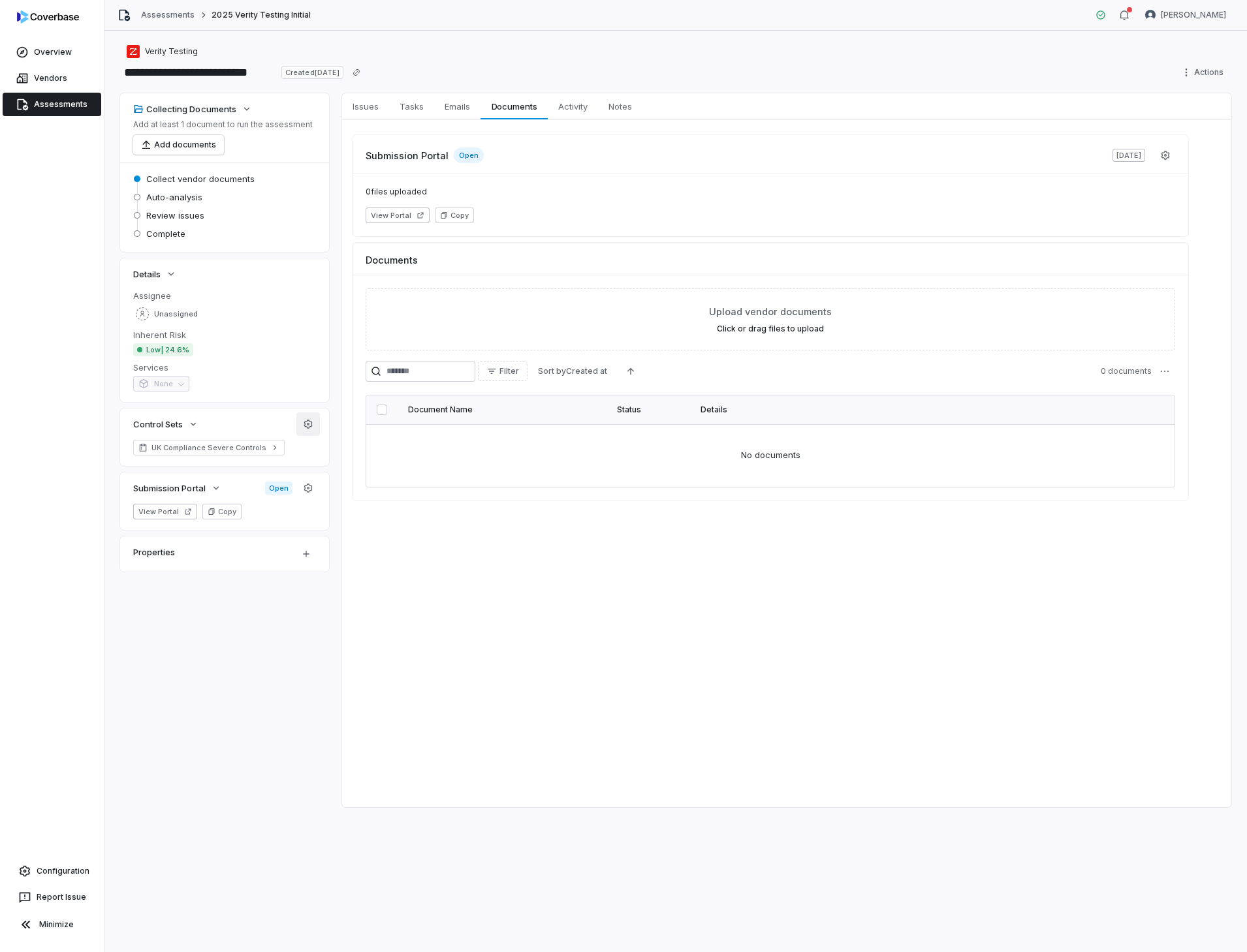
click at [310, 426] on icon "button" at bounding box center [308, 424] width 10 height 10
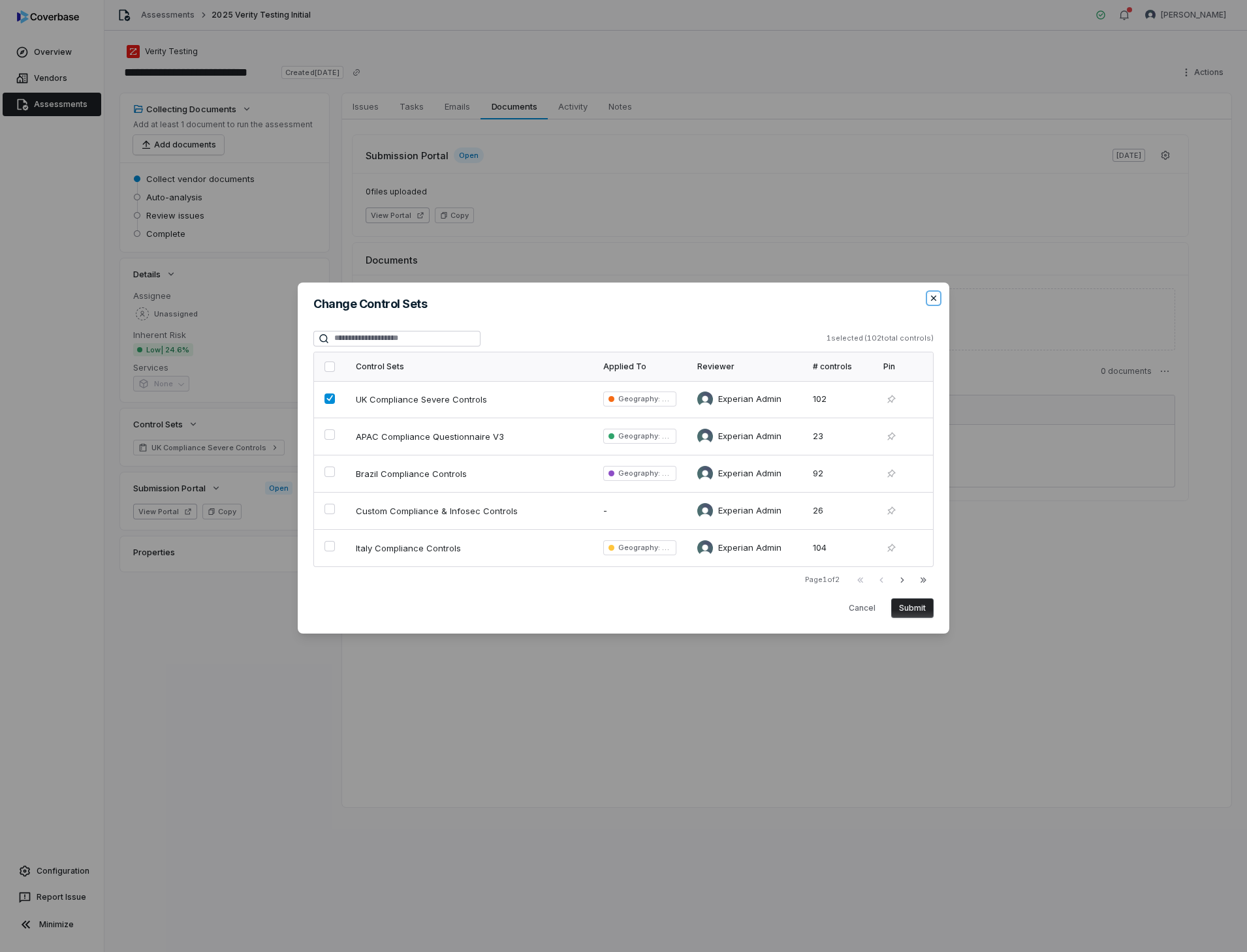
click at [935, 296] on icon "button" at bounding box center [933, 297] width 5 height 5
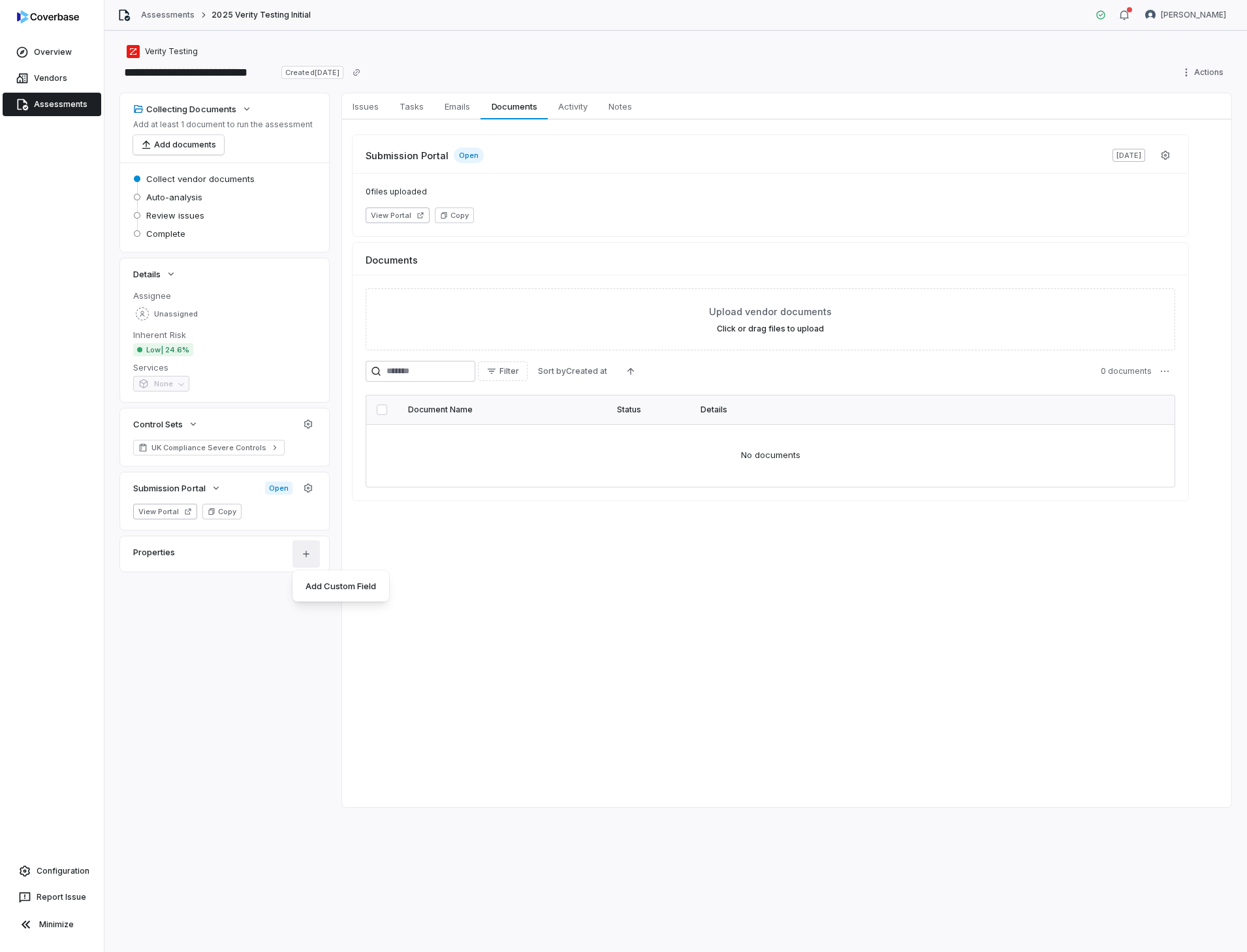
click at [309, 553] on html "**********" at bounding box center [624, 476] width 1247 height 952
click at [307, 555] on html "**********" at bounding box center [624, 476] width 1247 height 952
click at [170, 600] on div "Collecting Documents Add at least 1 document to run the assessment Add document…" at bounding box center [675, 450] width 1111 height 714
click at [65, 105] on link "Assessments" at bounding box center [52, 105] width 99 height 24
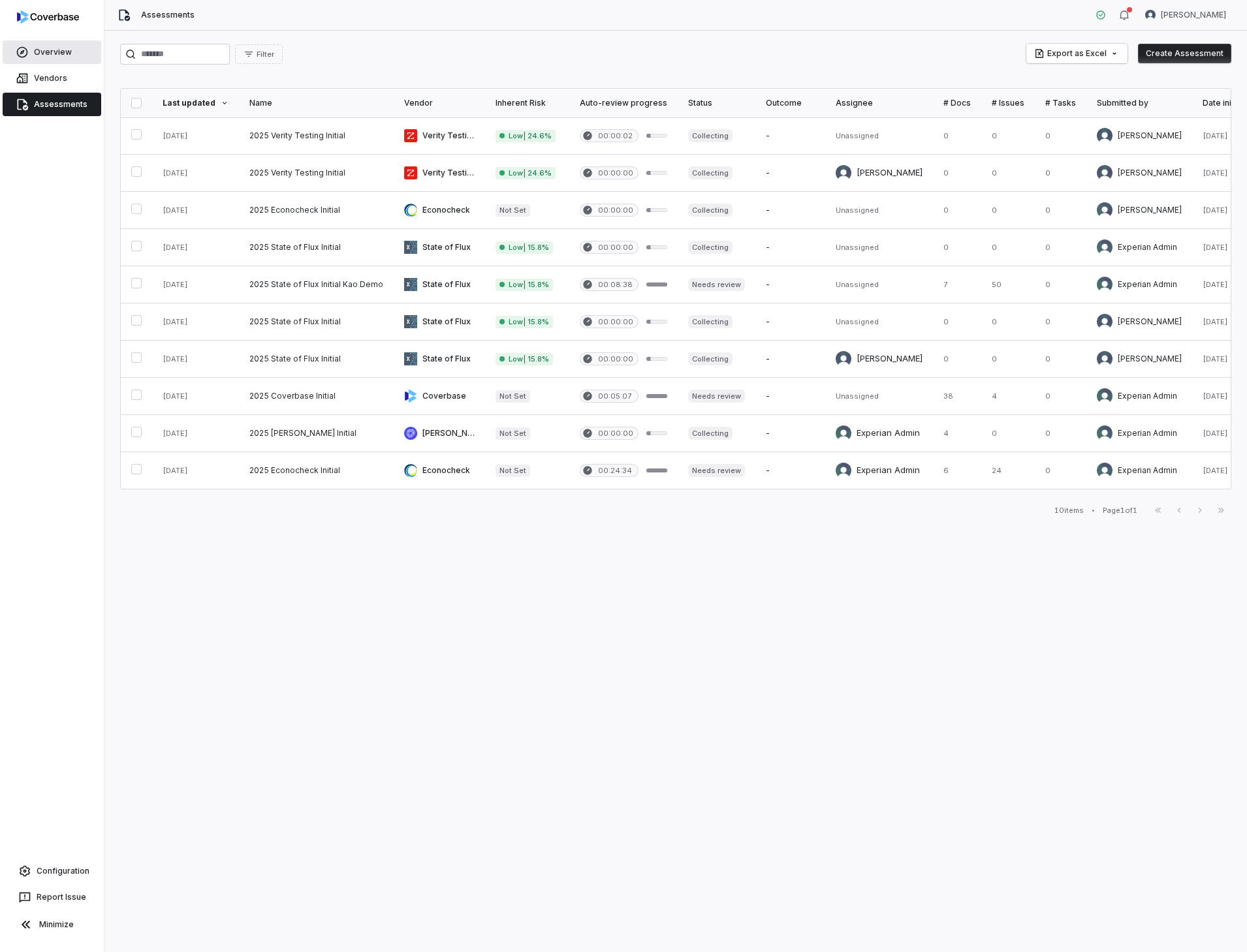
click at [58, 52] on link "Overview" at bounding box center [52, 52] width 99 height 24
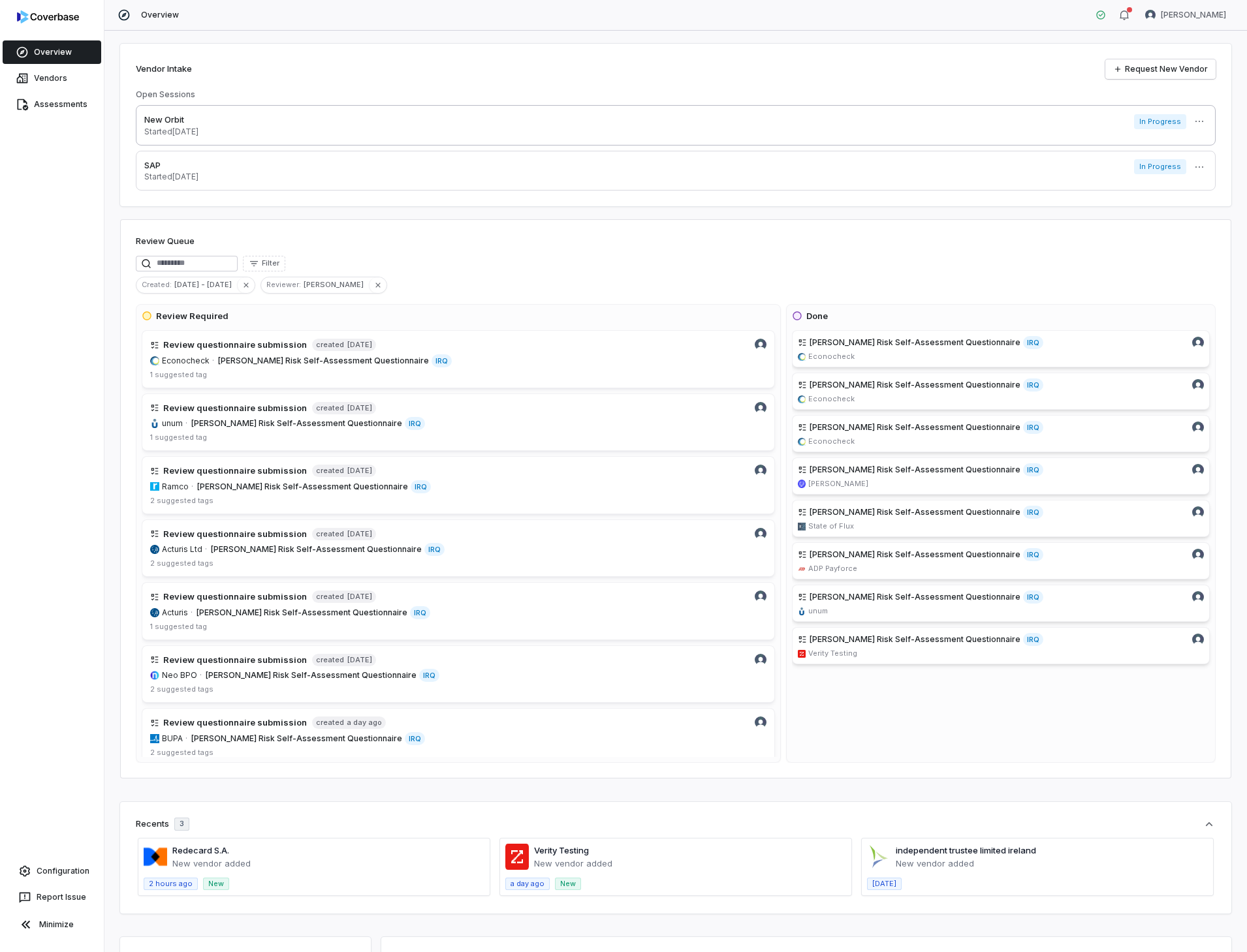
click at [165, 119] on p "New Orbit" at bounding box center [172, 120] width 55 height 13
click at [1196, 120] on html "Overview Vendors Assessments Configuration Report Issue Minimize Overview Verit…" at bounding box center [624, 476] width 1247 height 952
click at [62, 207] on html "Overview Vendors Assessments Configuration Report Issue Minimize Overview Verit…" at bounding box center [624, 476] width 1247 height 952
click at [180, 178] on p "Started 14 days ago" at bounding box center [172, 177] width 55 height 10
click at [1192, 124] on html "Overview Vendors Assessments Configuration Report Issue Minimize Overview Verit…" at bounding box center [624, 476] width 1247 height 952
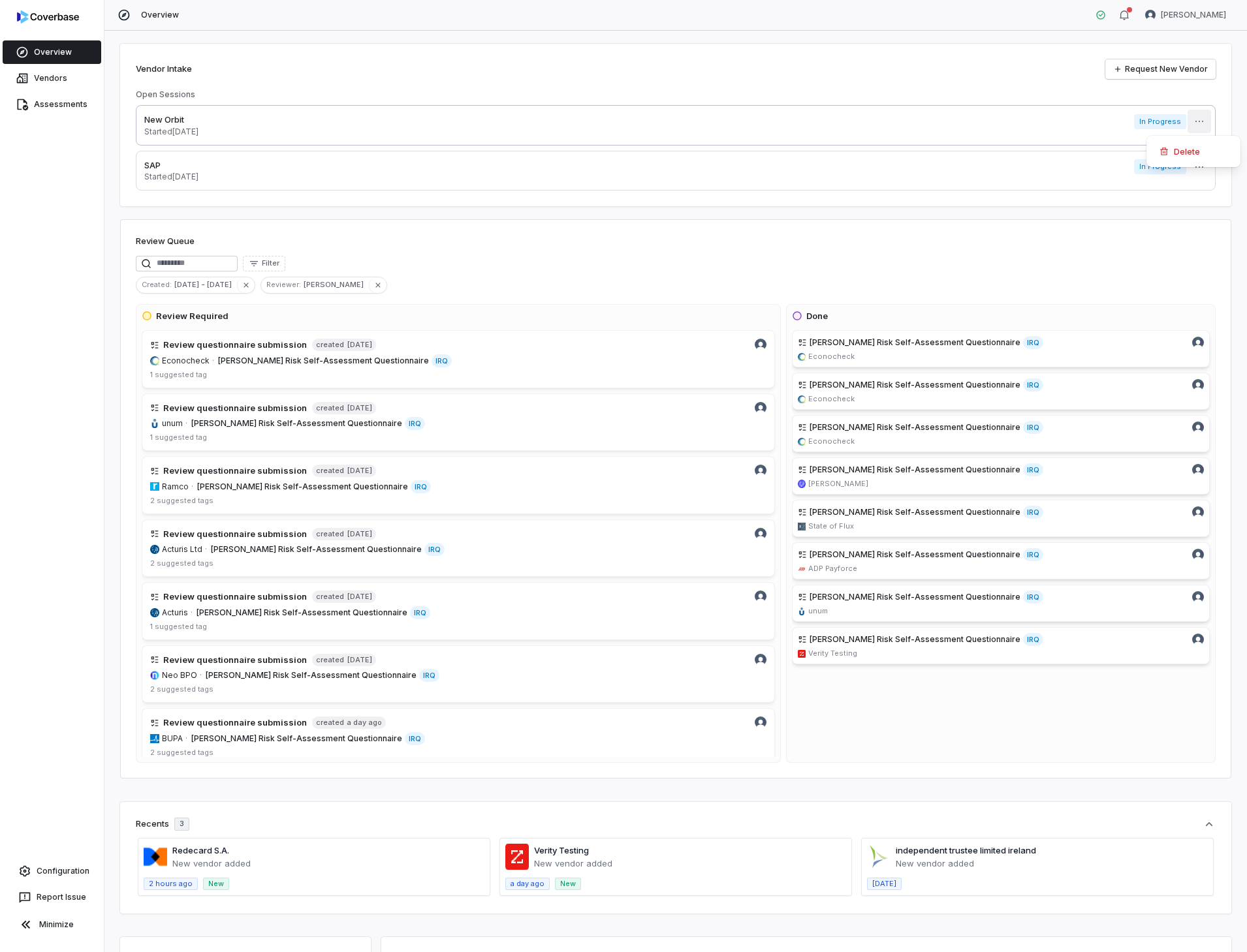
click at [1192, 124] on html "Overview Vendors Assessments Configuration Report Issue Minimize Overview Verit…" at bounding box center [624, 476] width 1247 height 952
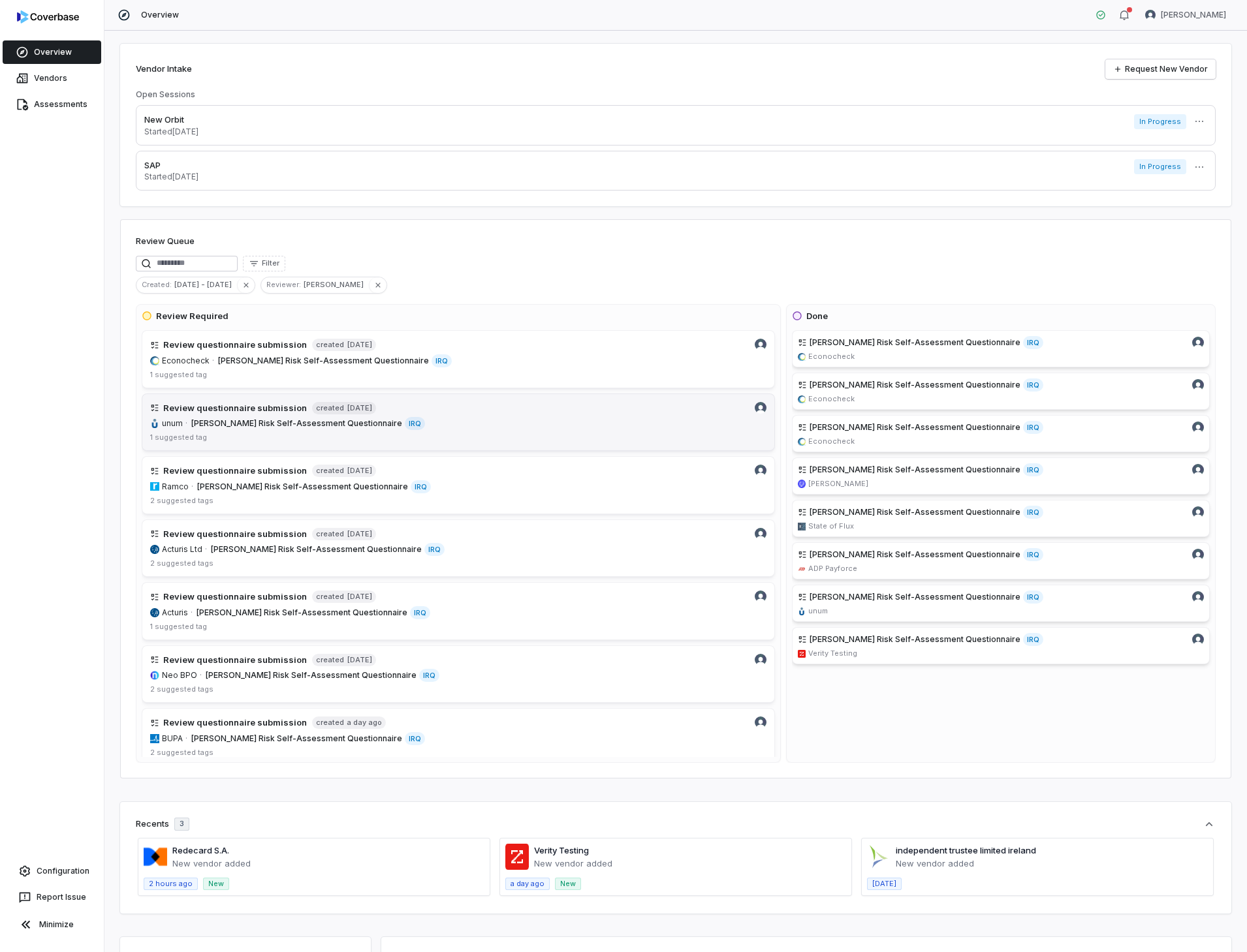
click at [265, 407] on h4 "Review questionnaire submission" at bounding box center [234, 409] width 144 height 13
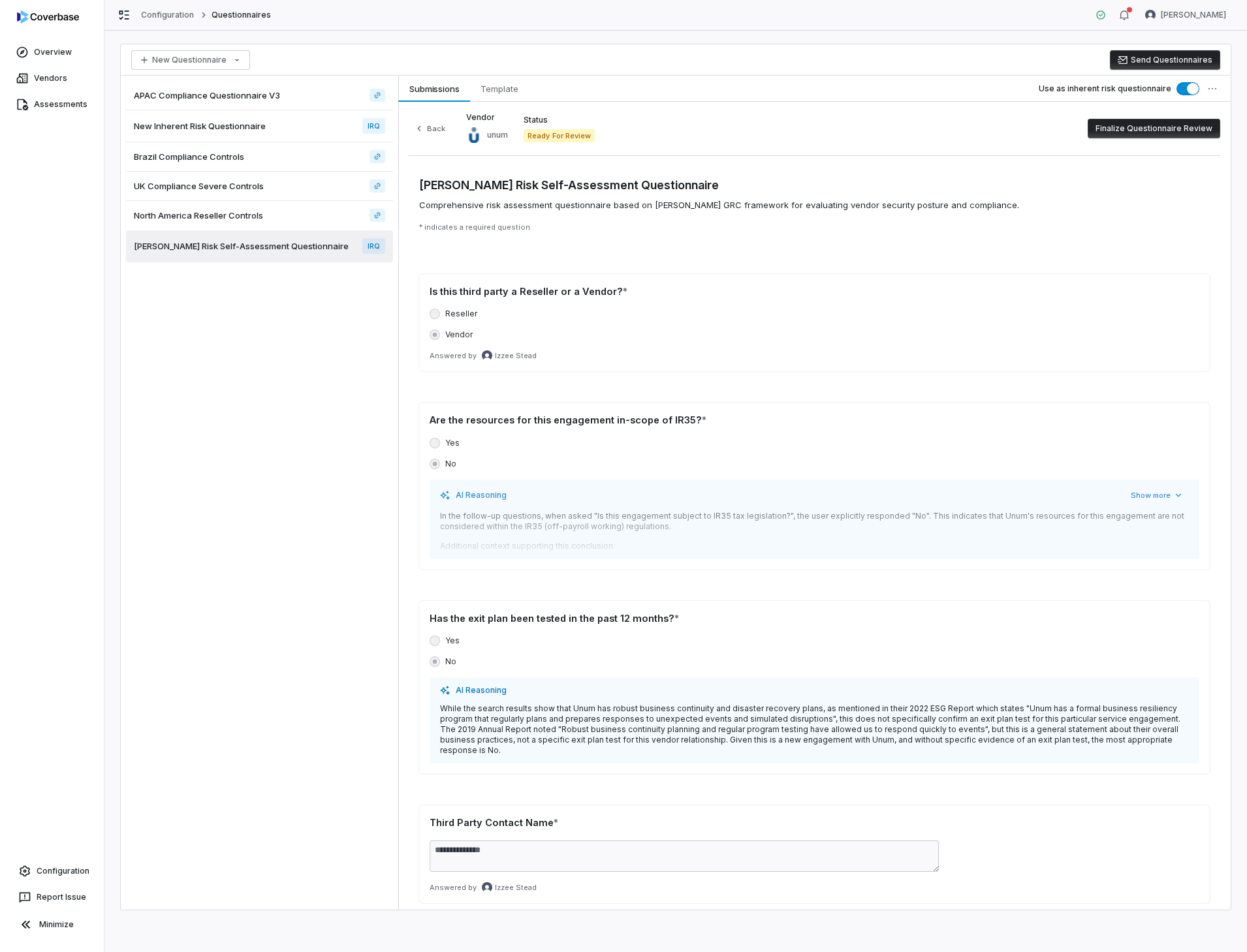
click at [1136, 128] on button "Finalize Questionnaire Review" at bounding box center [1153, 128] width 133 height 20
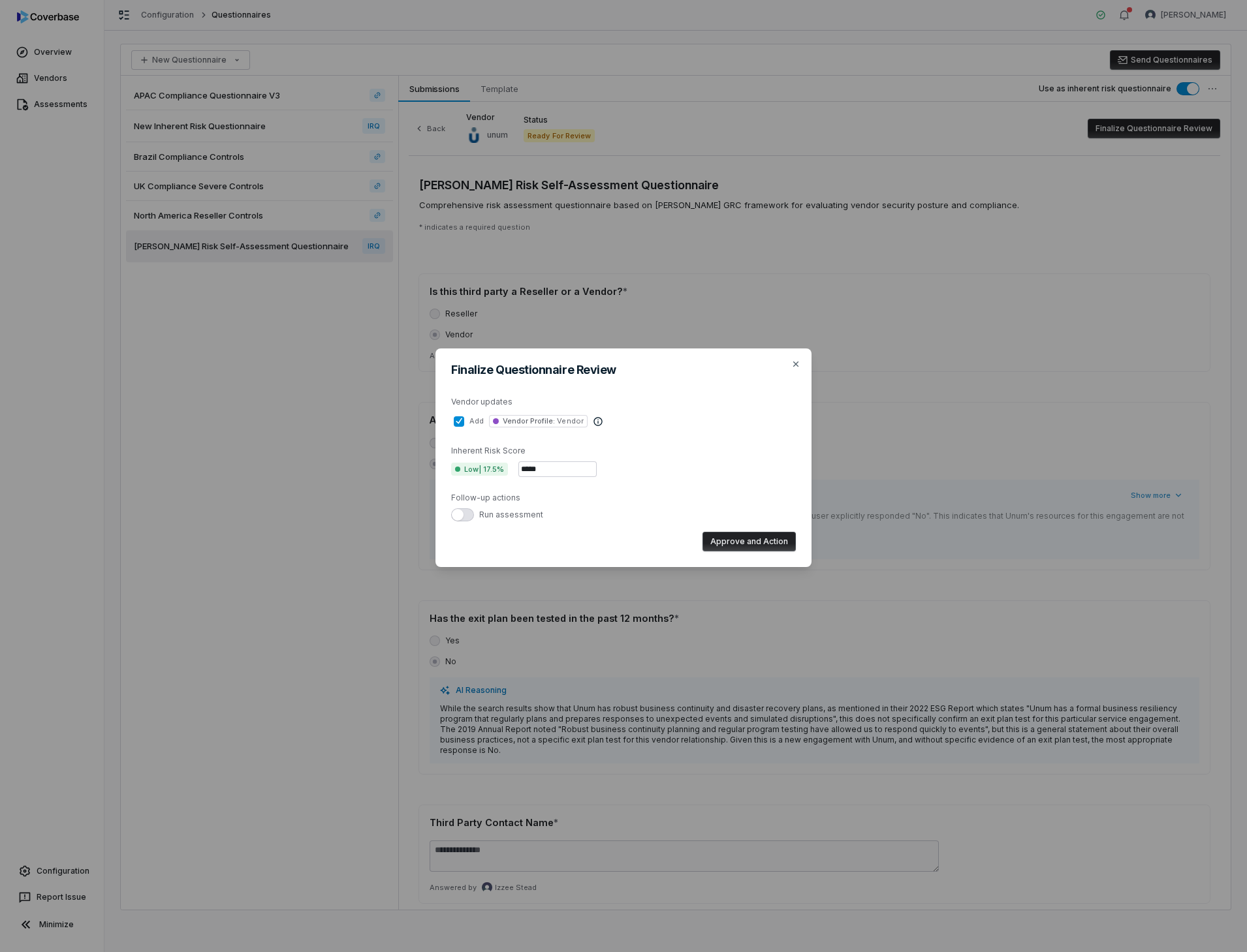
click at [542, 422] on span "Vendor Profile :" at bounding box center [528, 421] width 52 height 9
click at [464, 422] on button "add Vendor Profile : Vendor" at bounding box center [459, 421] width 10 height 10
click at [542, 422] on span "Vendor Profile :" at bounding box center [528, 421] width 52 height 9
click at [464, 422] on button "add Vendor Profile : Vendor" at bounding box center [459, 421] width 10 height 10
click at [796, 363] on icon "button" at bounding box center [795, 364] width 5 height 5
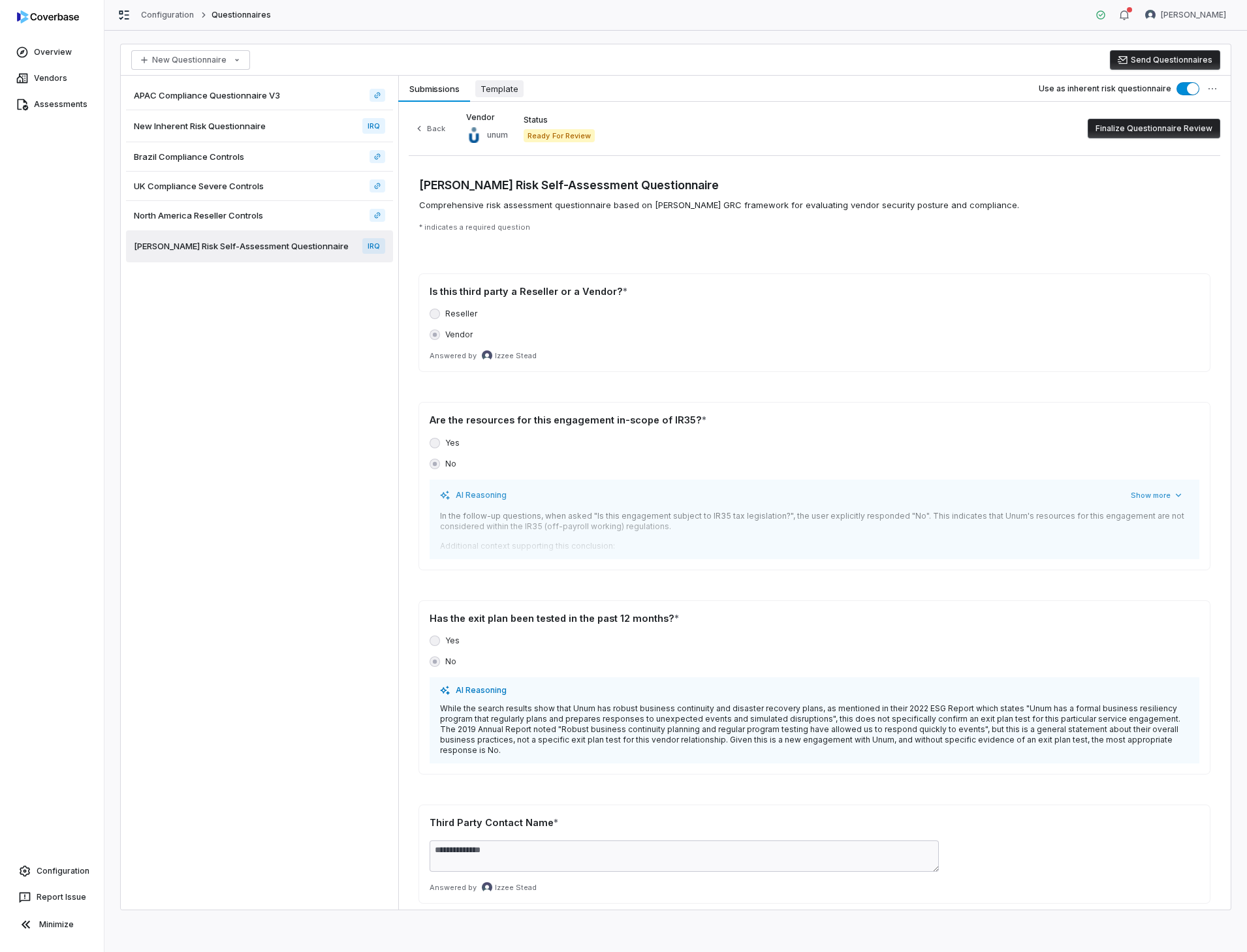
click at [489, 85] on span "Template" at bounding box center [500, 88] width 49 height 17
click at [488, 85] on span "Template" at bounding box center [500, 88] width 49 height 17
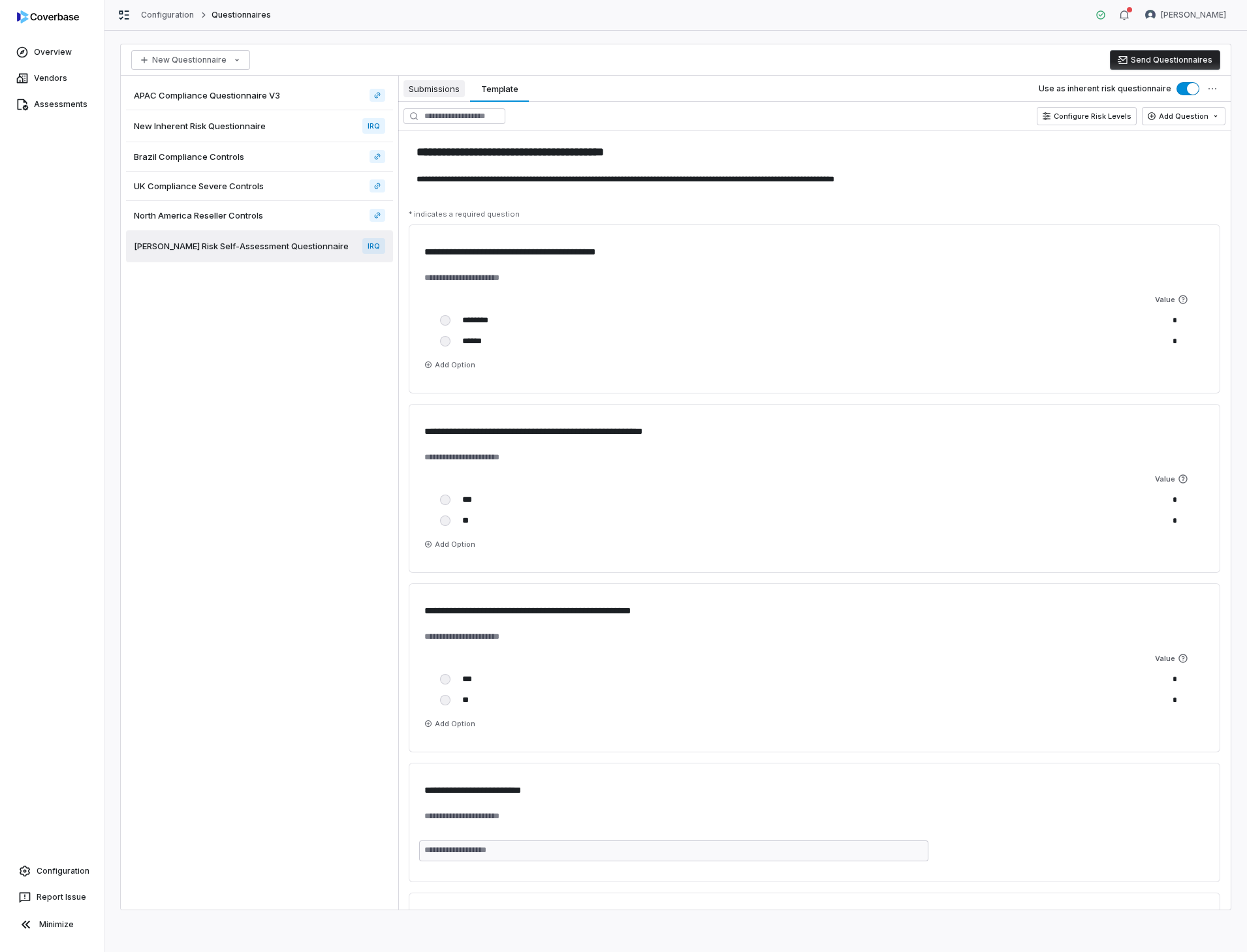
click at [433, 90] on span "Submissions" at bounding box center [433, 88] width 61 height 17
type textarea "*"
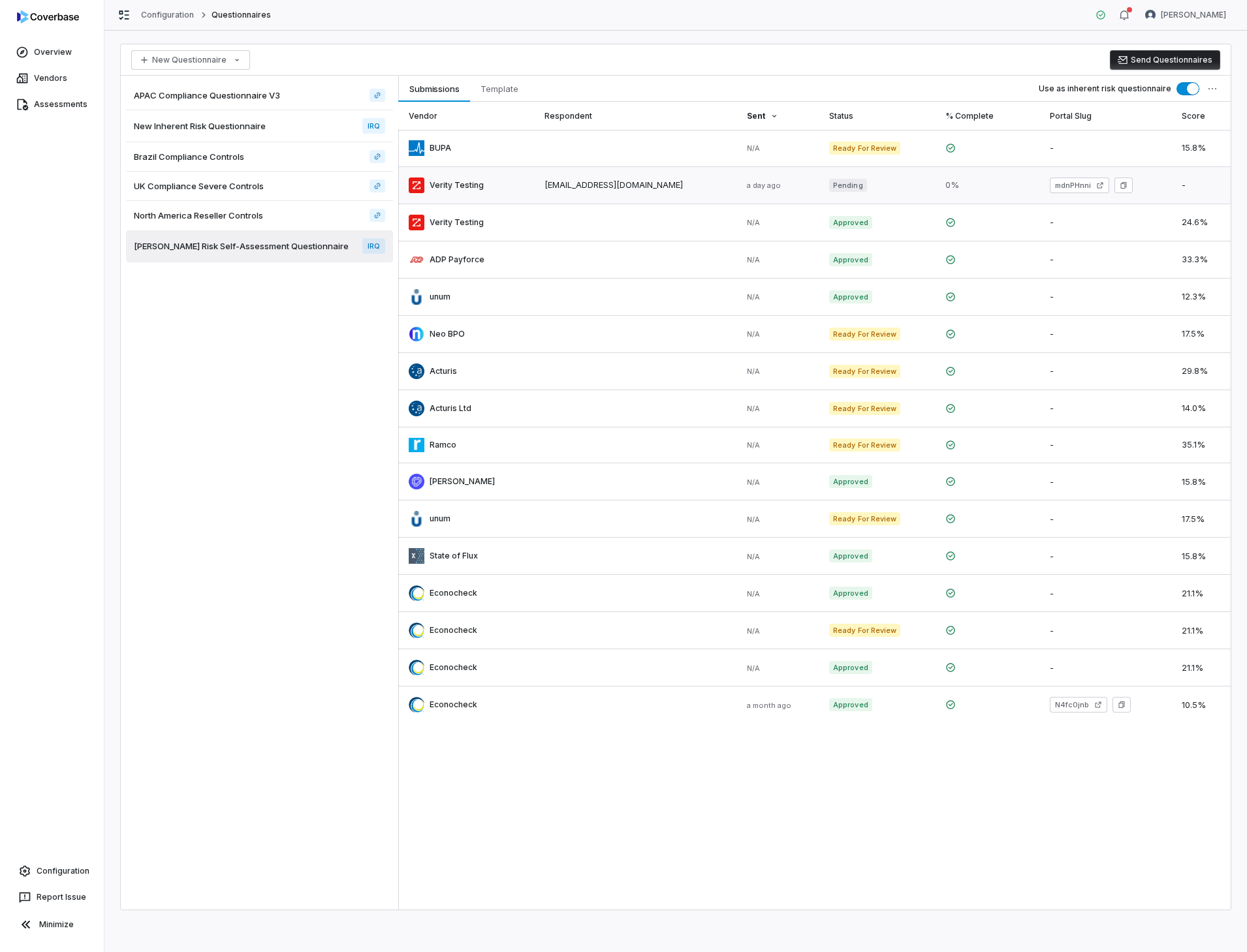
click at [432, 186] on link at bounding box center [466, 186] width 136 height 37
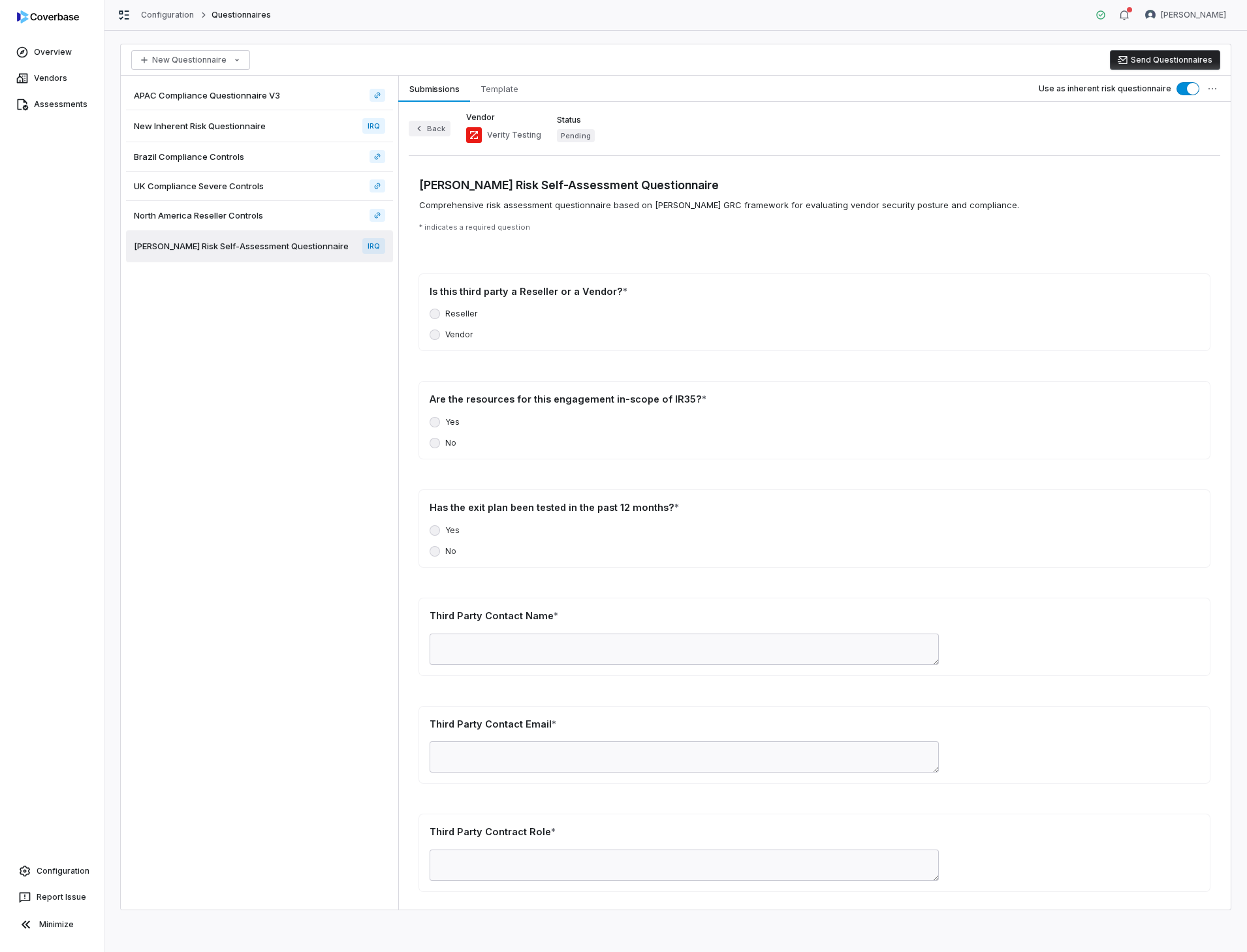
click at [431, 130] on button "Back" at bounding box center [429, 128] width 42 height 15
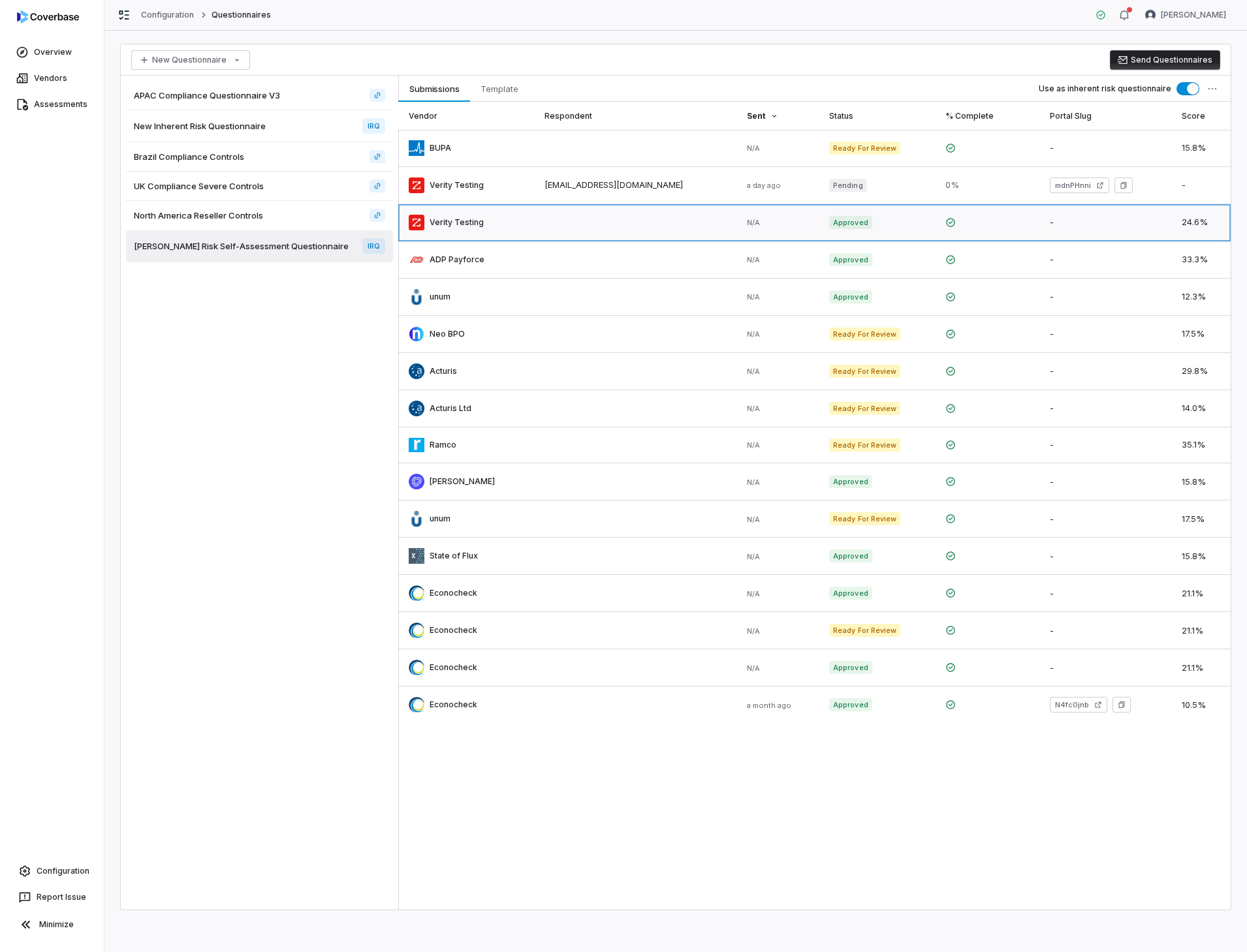
click at [451, 220] on link at bounding box center [466, 223] width 136 height 37
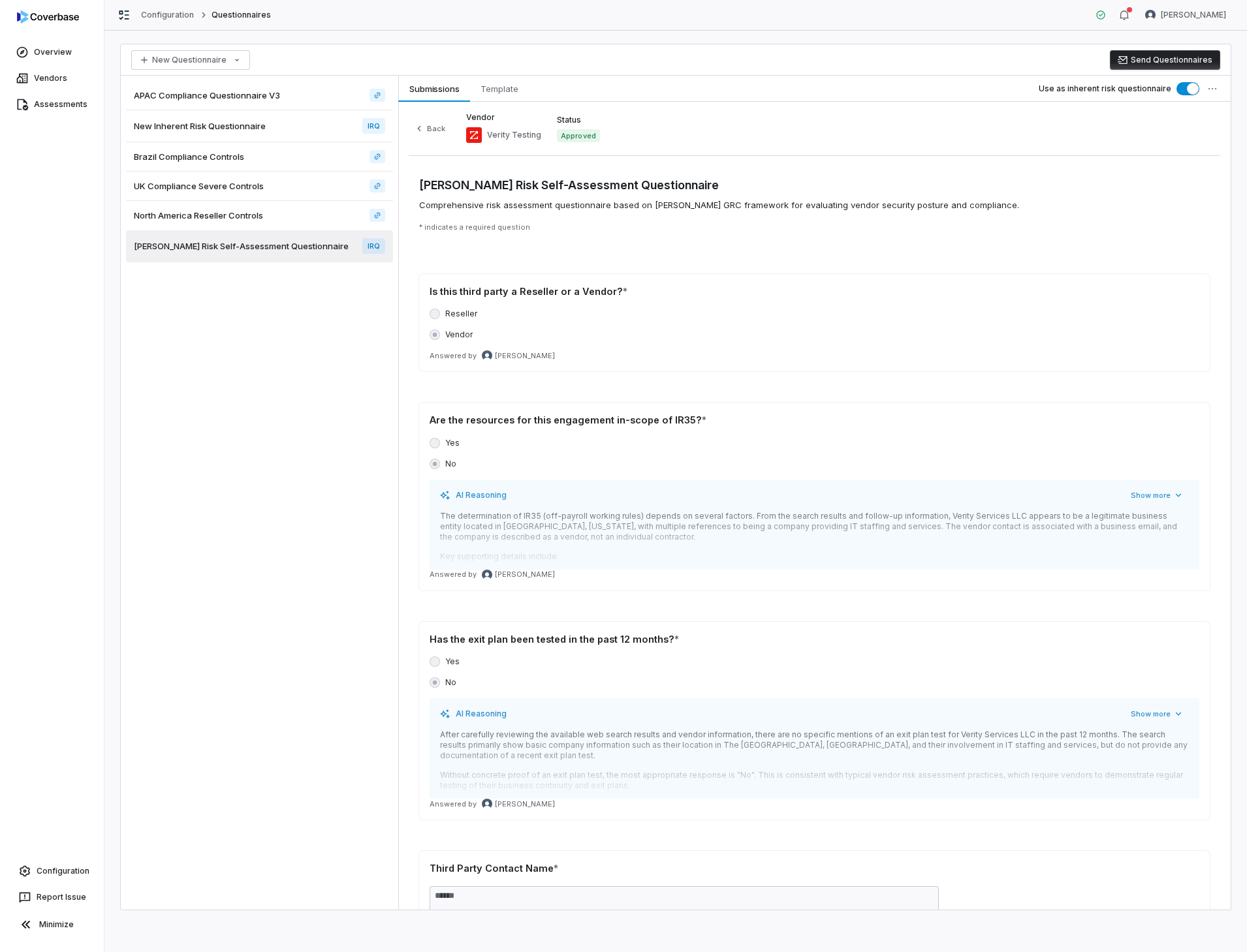
click at [1181, 88] on button "Use as inherent risk questionnaire" at bounding box center [1187, 89] width 23 height 13
click at [1190, 88] on span "button" at bounding box center [1192, 88] width 12 height 12
click at [1194, 88] on span "button" at bounding box center [1192, 88] width 12 height 12
click at [1198, 88] on button "Use as inherent risk questionnaire" at bounding box center [1187, 89] width 23 height 13
click at [1190, 88] on button "Use as inherent risk questionnaire" at bounding box center [1187, 89] width 23 height 13
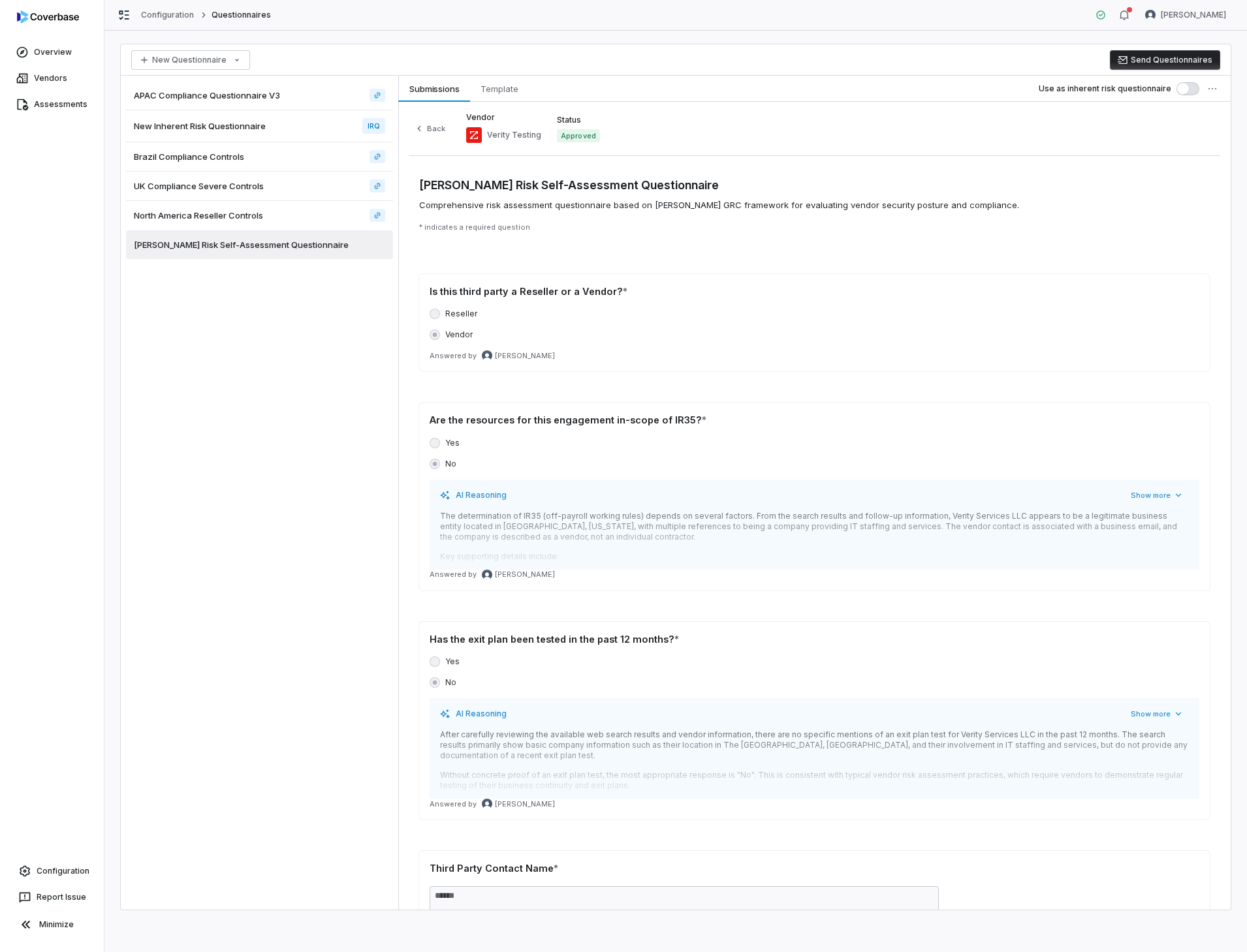
click at [1179, 87] on span "button" at bounding box center [1183, 88] width 12 height 12
click at [1194, 88] on button "Use as inherent risk questionnaire" at bounding box center [1187, 89] width 23 height 13
click at [1192, 88] on button "Use as inherent risk questionnaire" at bounding box center [1187, 89] width 23 height 13
click at [63, 108] on link "Assessments" at bounding box center [52, 105] width 99 height 24
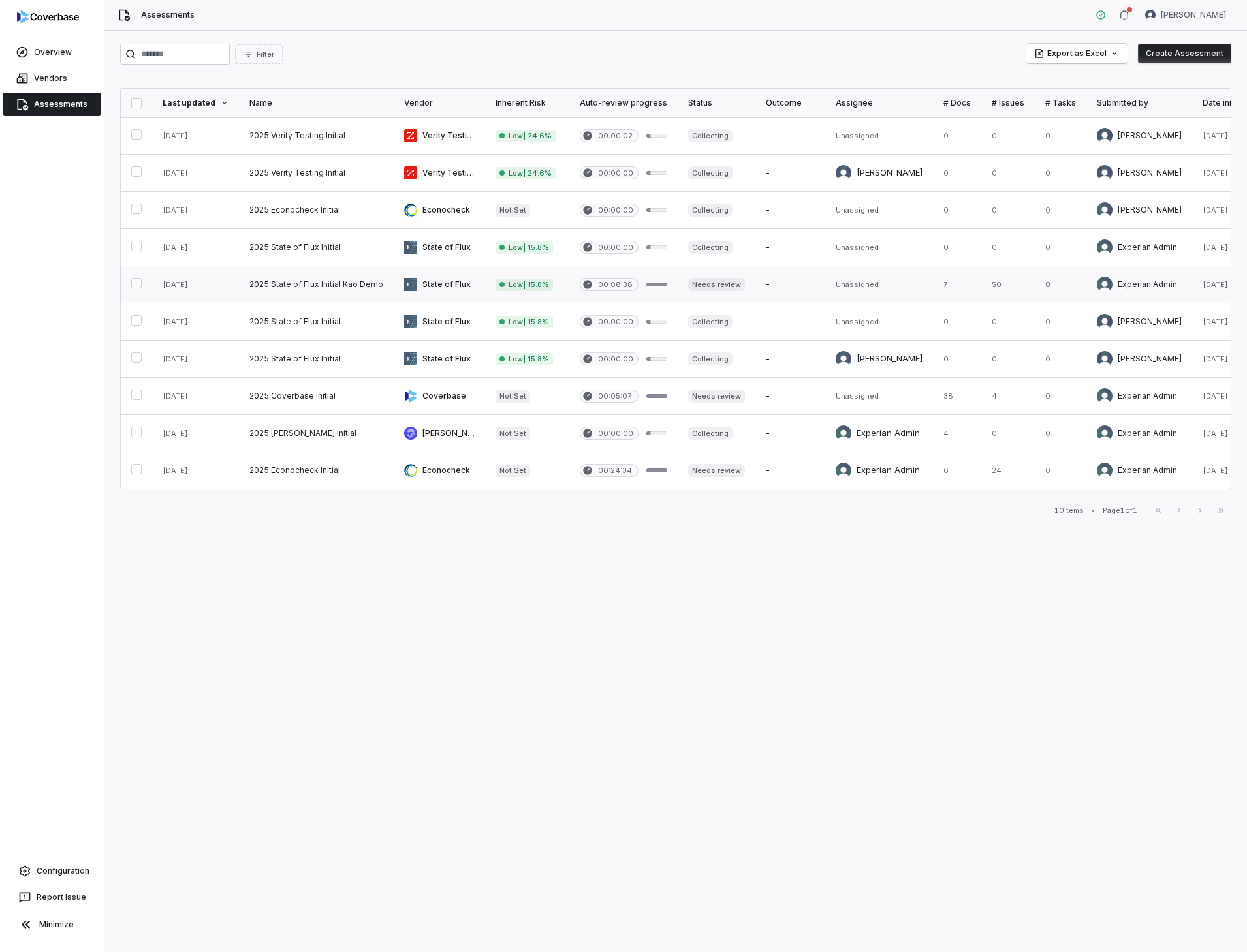
click at [178, 286] on link at bounding box center [195, 284] width 87 height 37
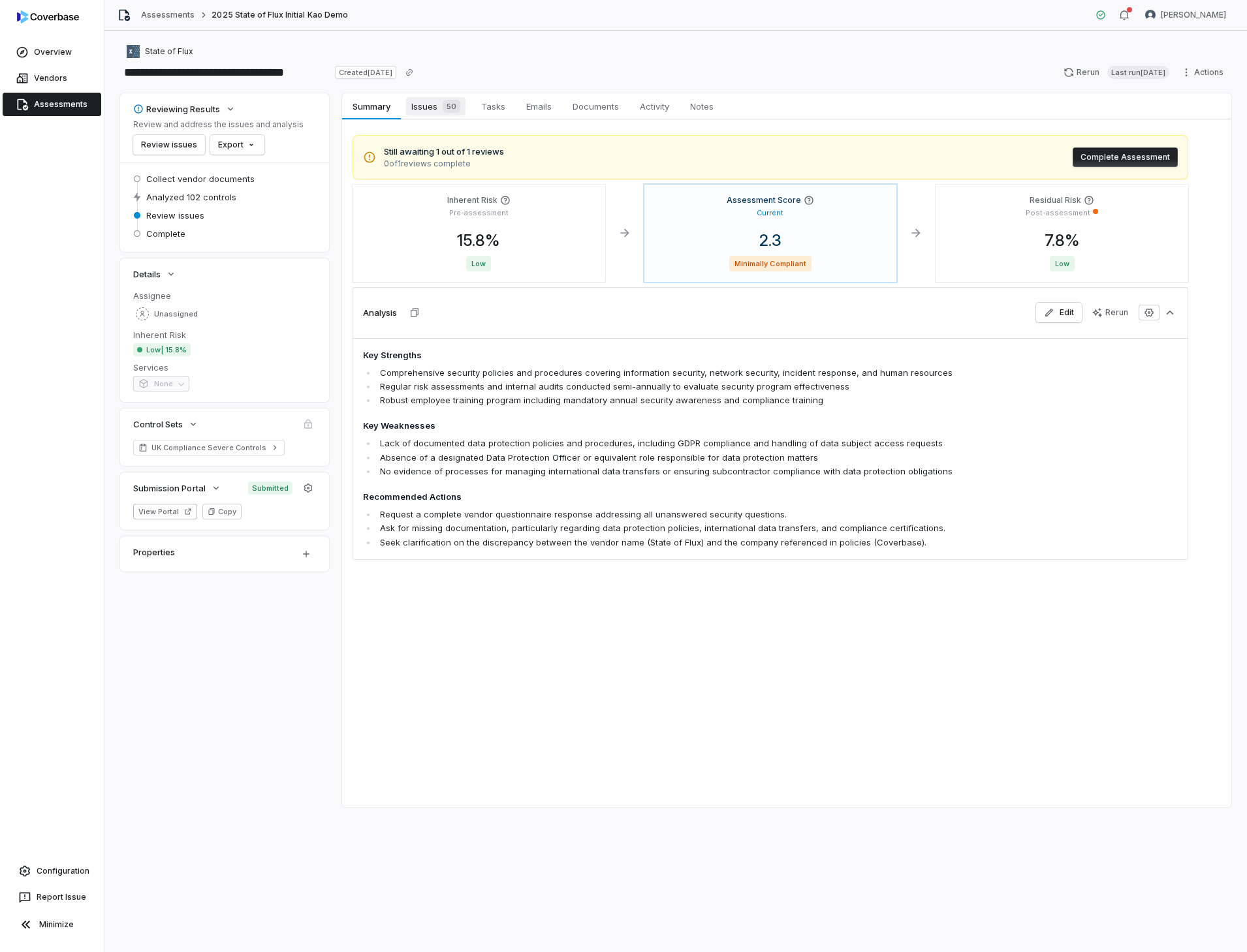
click at [429, 110] on span "Issues 50" at bounding box center [436, 106] width 60 height 18
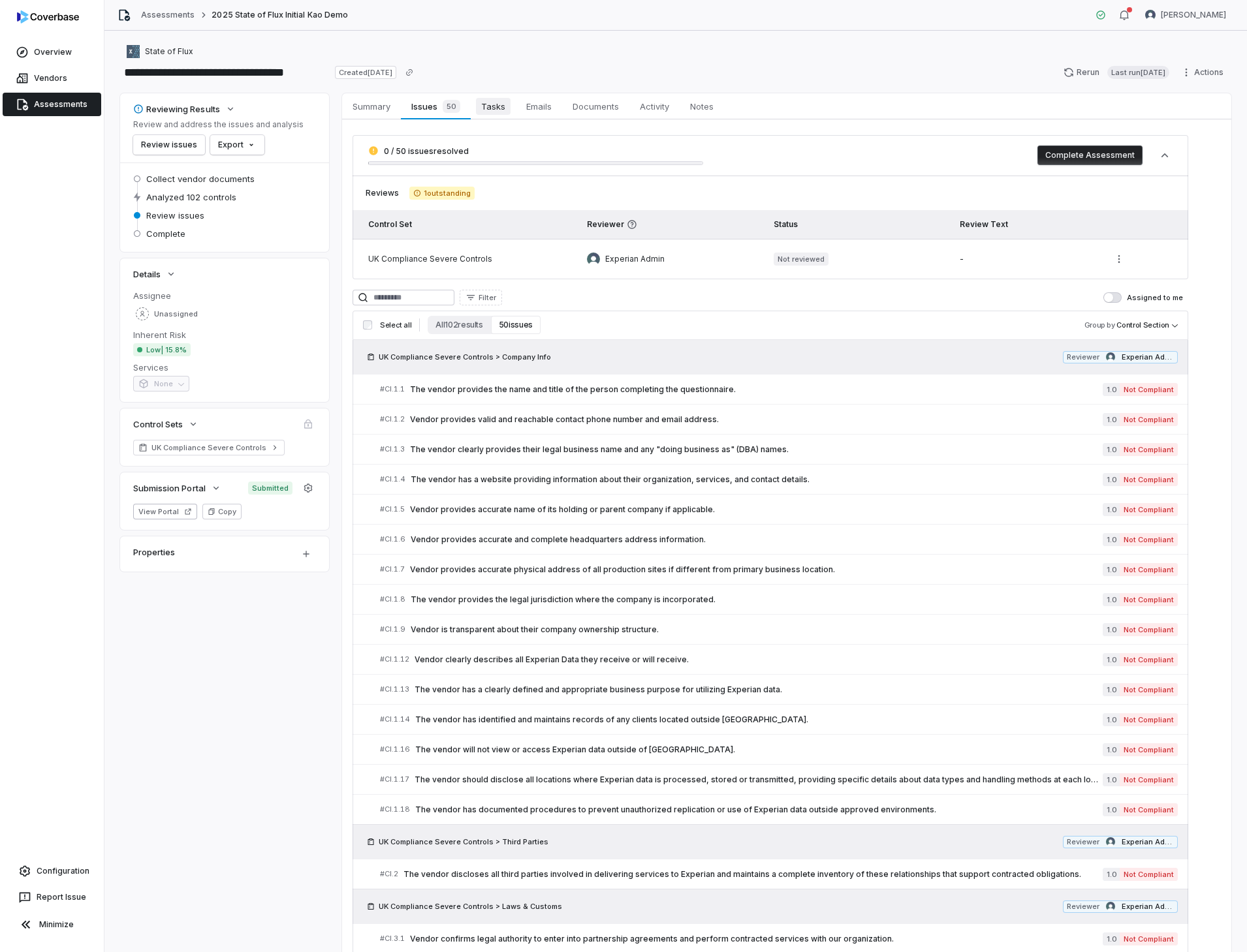
click at [499, 111] on span "Tasks" at bounding box center [493, 106] width 35 height 17
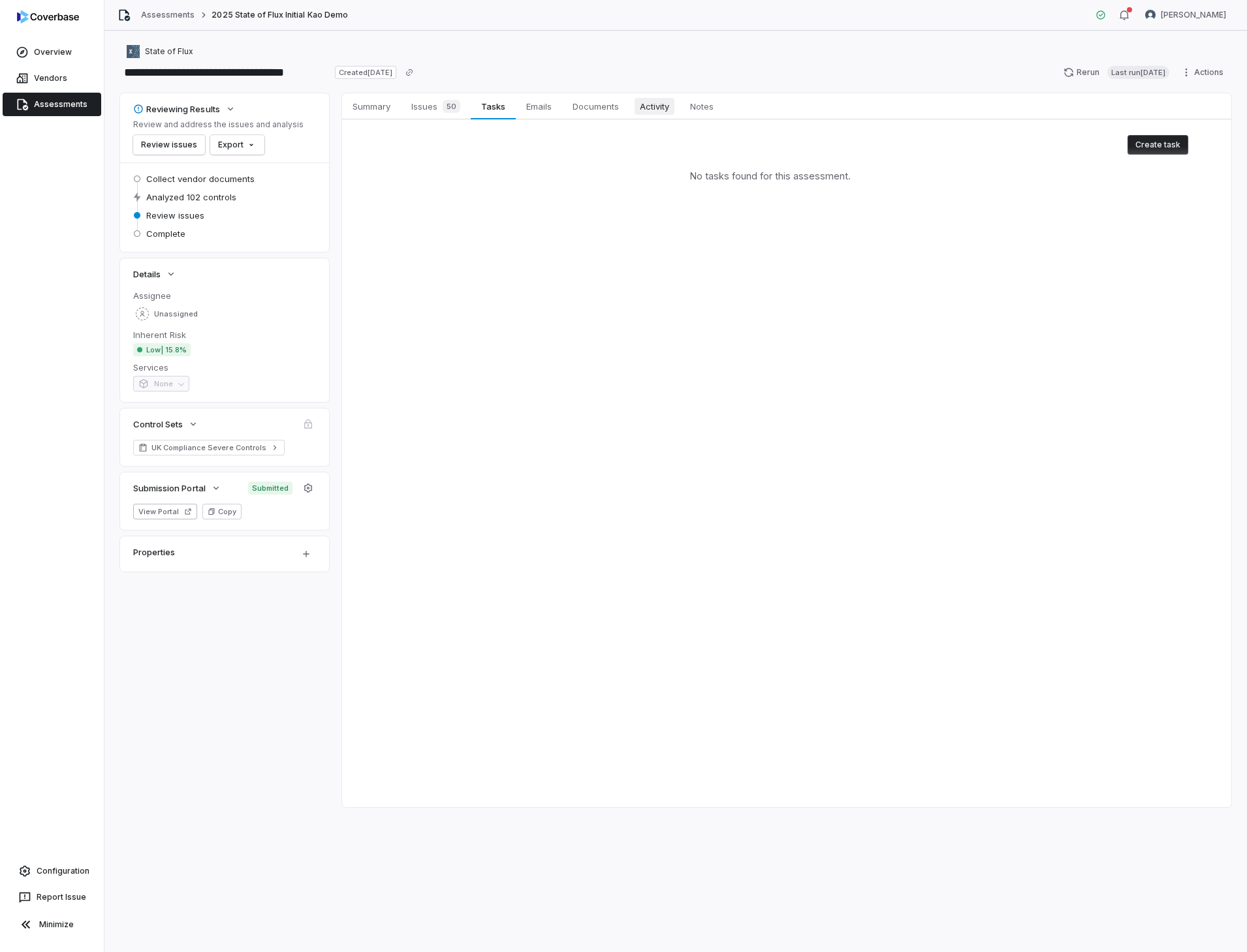
click at [649, 110] on span "Activity" at bounding box center [654, 106] width 40 height 17
click at [391, 107] on span "Summary" at bounding box center [371, 106] width 49 height 17
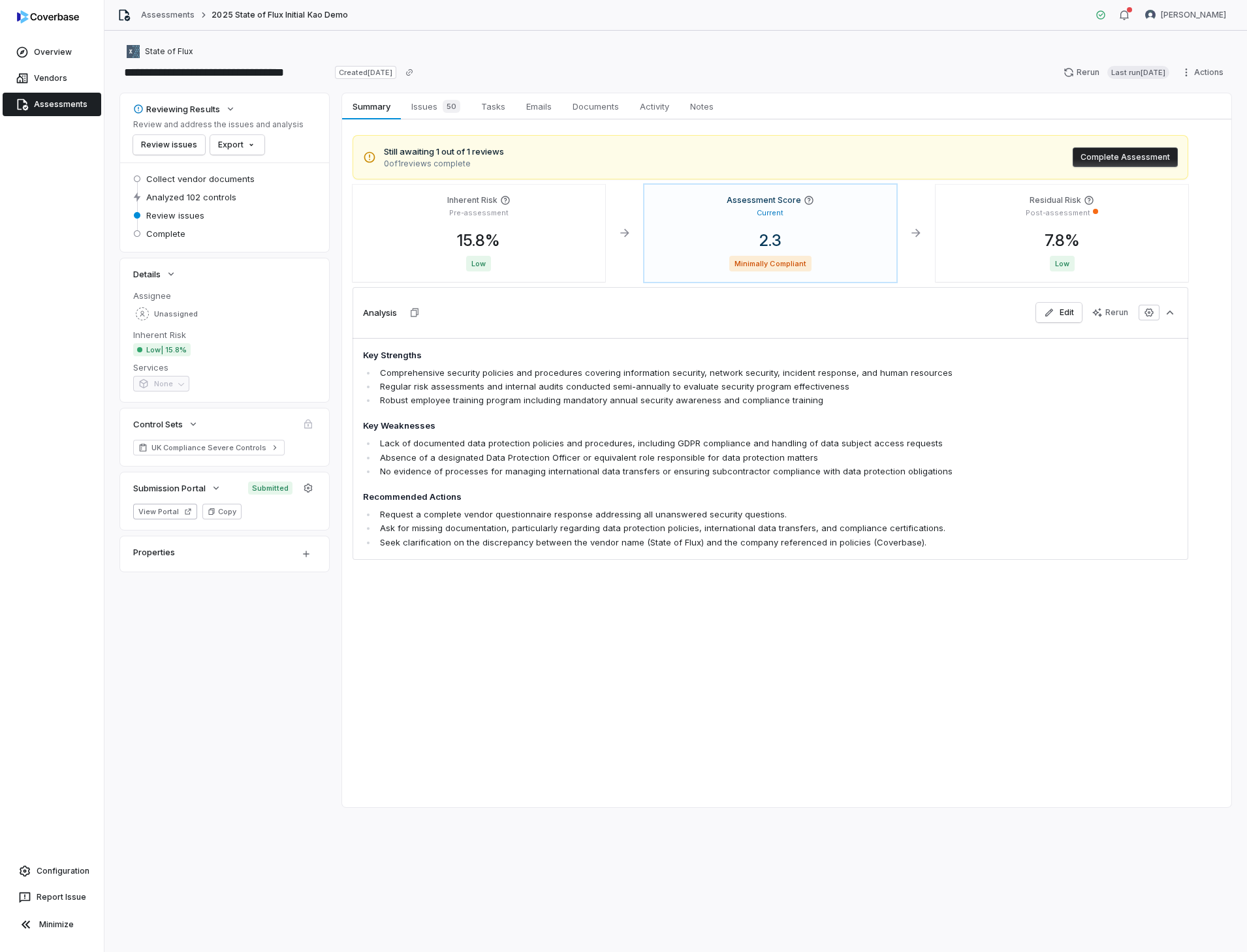
click at [46, 101] on link "Assessments" at bounding box center [52, 105] width 99 height 24
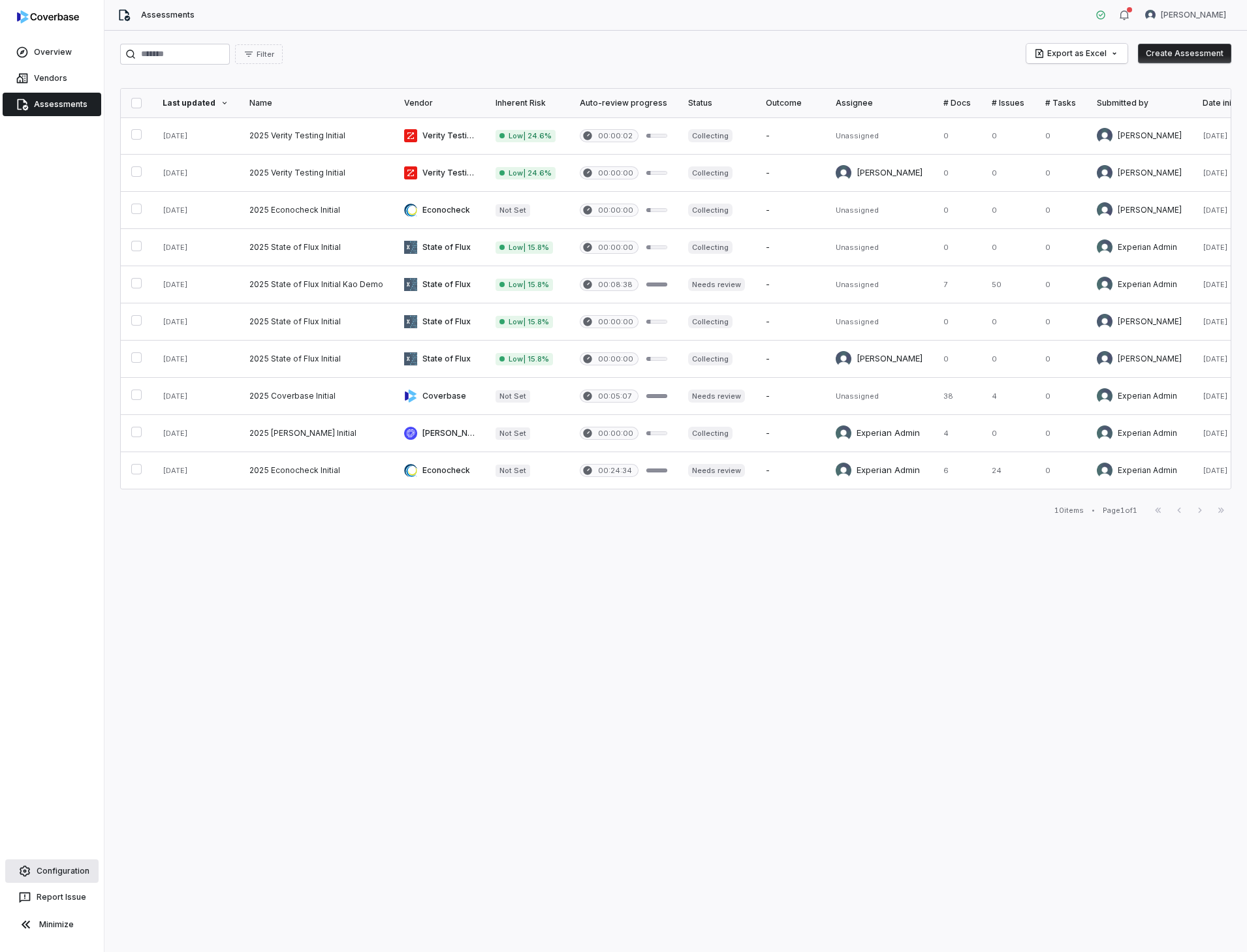
click at [60, 873] on link "Configuration" at bounding box center [52, 871] width 94 height 24
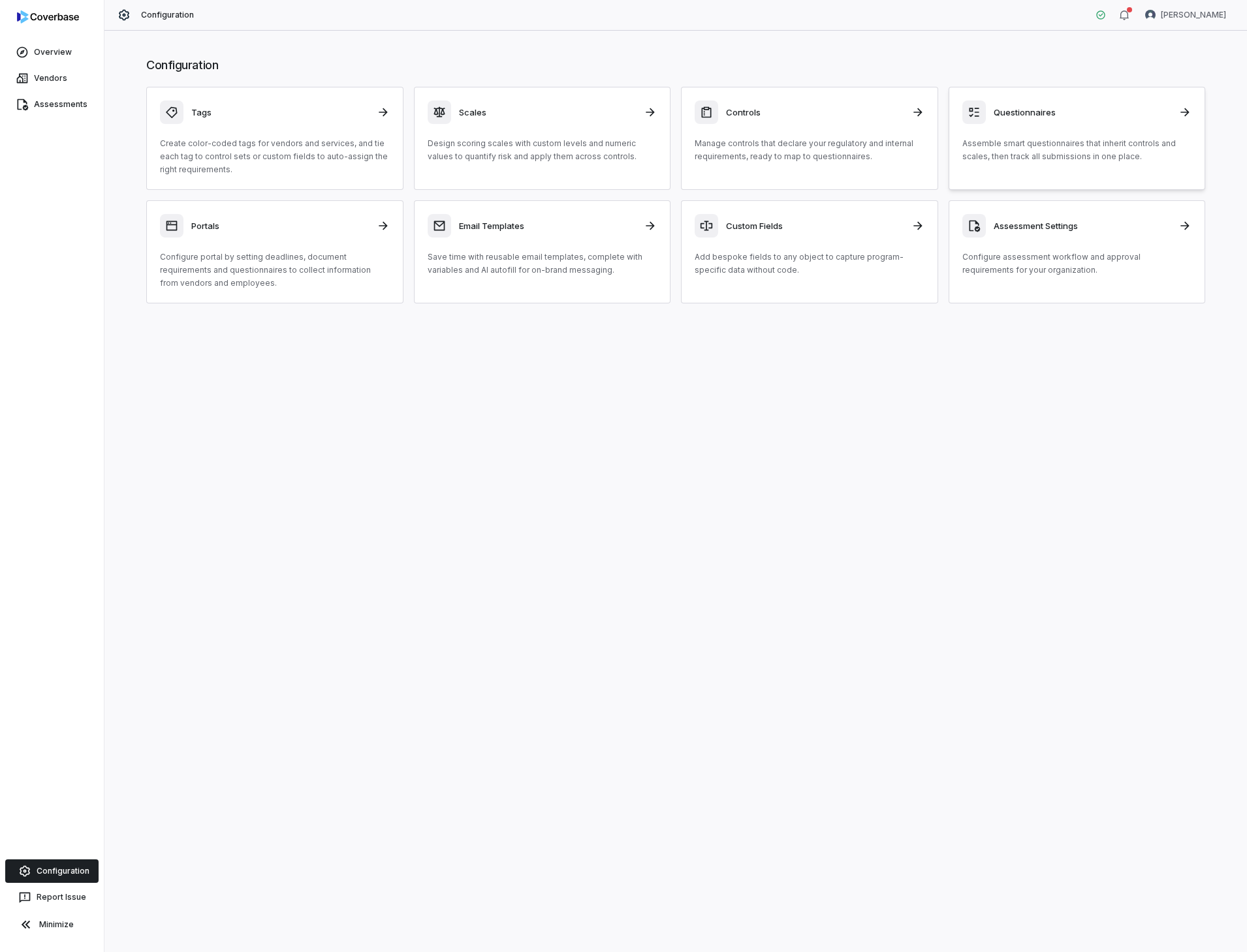
click at [1005, 111] on h3 "Questionnaires" at bounding box center [1082, 112] width 178 height 12
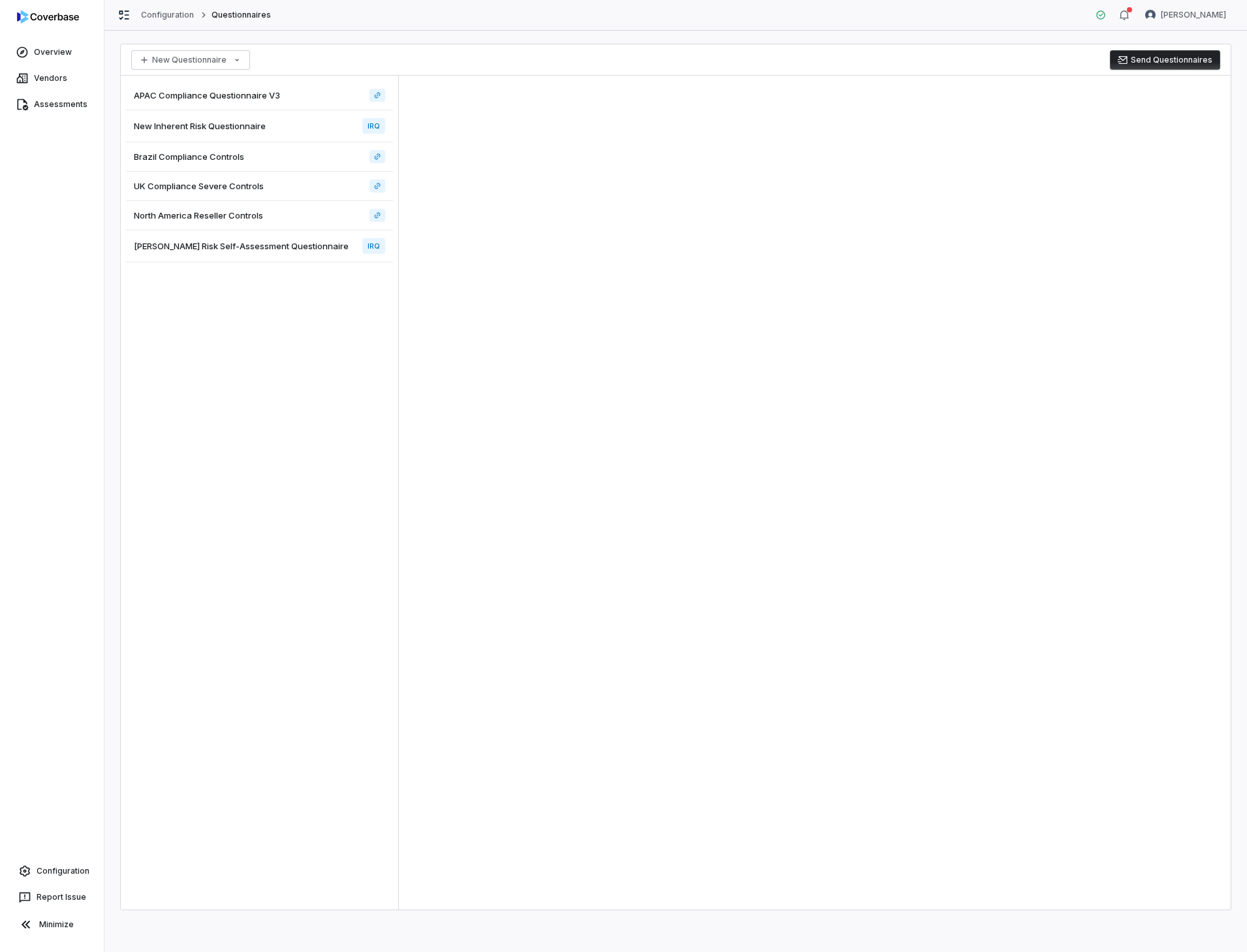
click at [223, 246] on span "[PERSON_NAME] Risk Self-Assessment Questionnaire" at bounding box center [241, 246] width 214 height 12
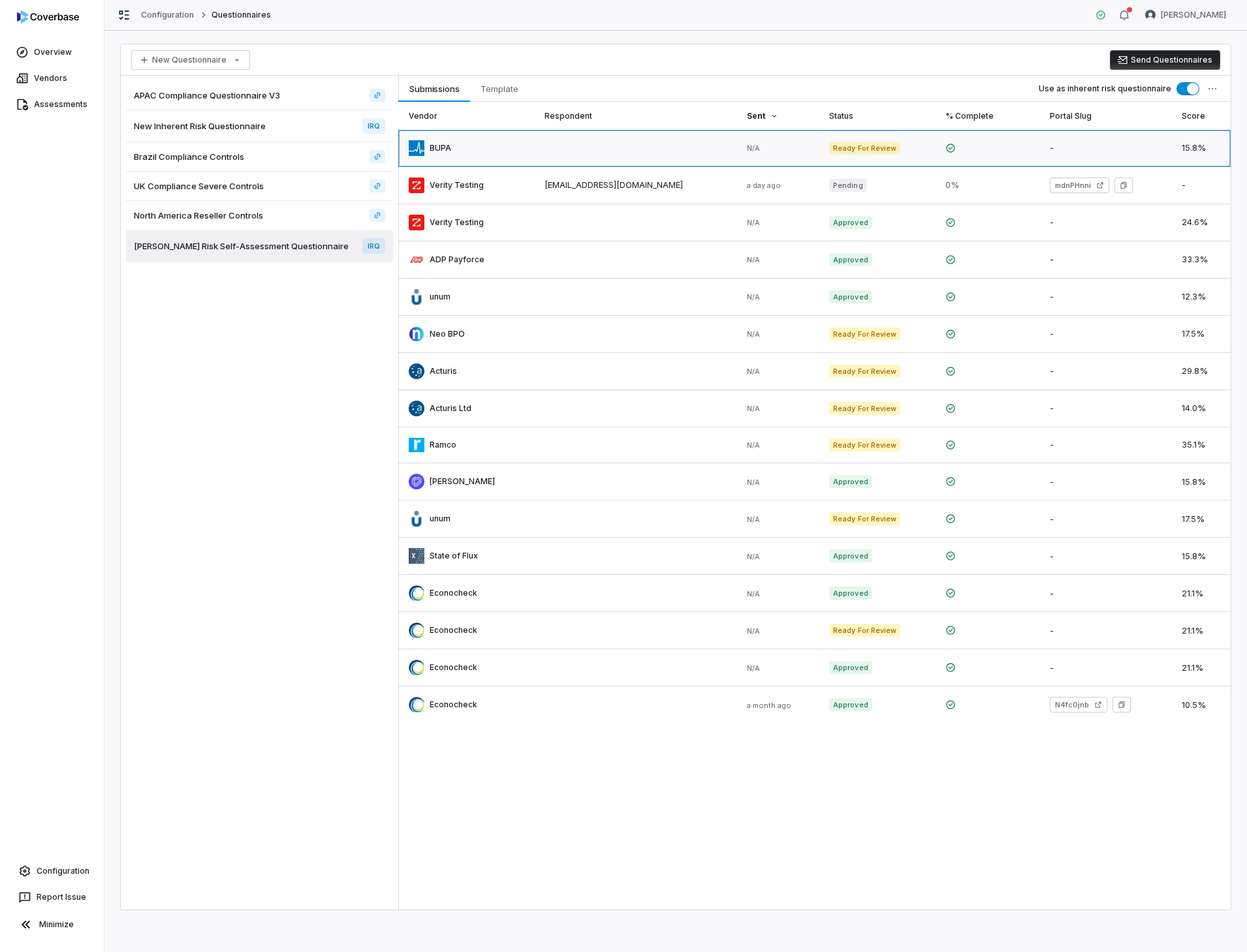
click at [446, 151] on link at bounding box center [466, 148] width 136 height 37
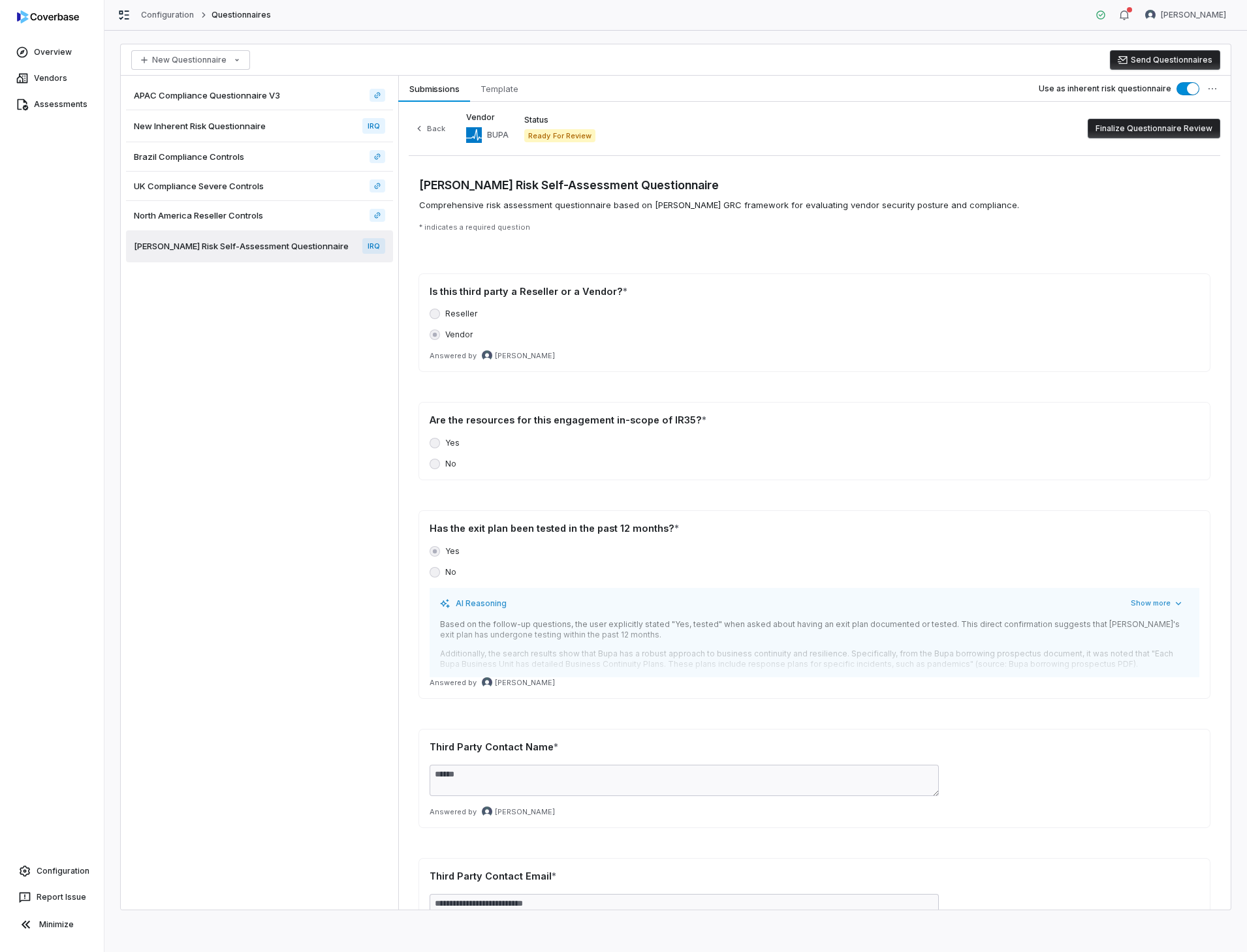
click at [1166, 127] on button "Finalize Questionnaire Review" at bounding box center [1153, 128] width 133 height 20
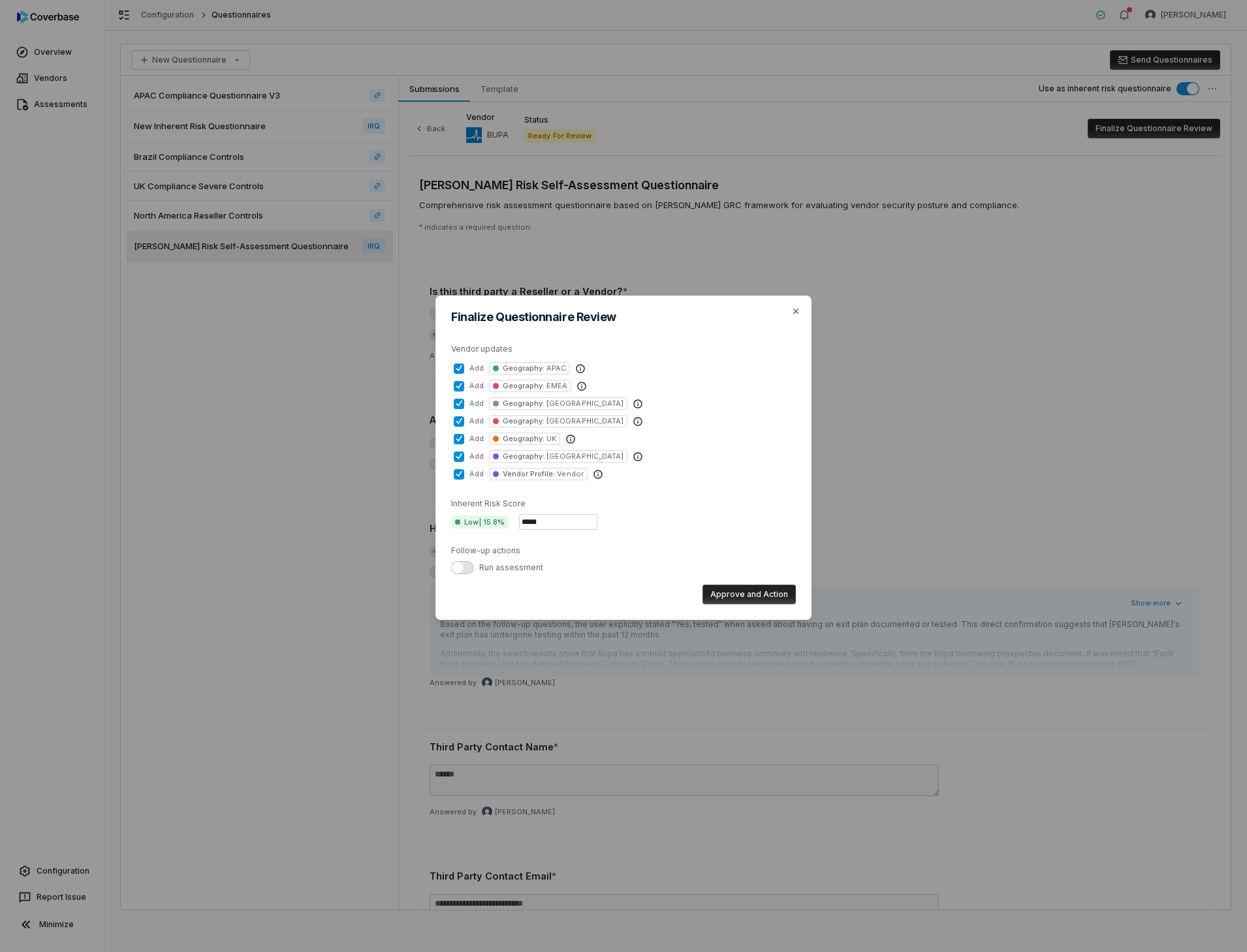
click at [758, 595] on button "Approve and Action" at bounding box center [749, 595] width 94 height 20
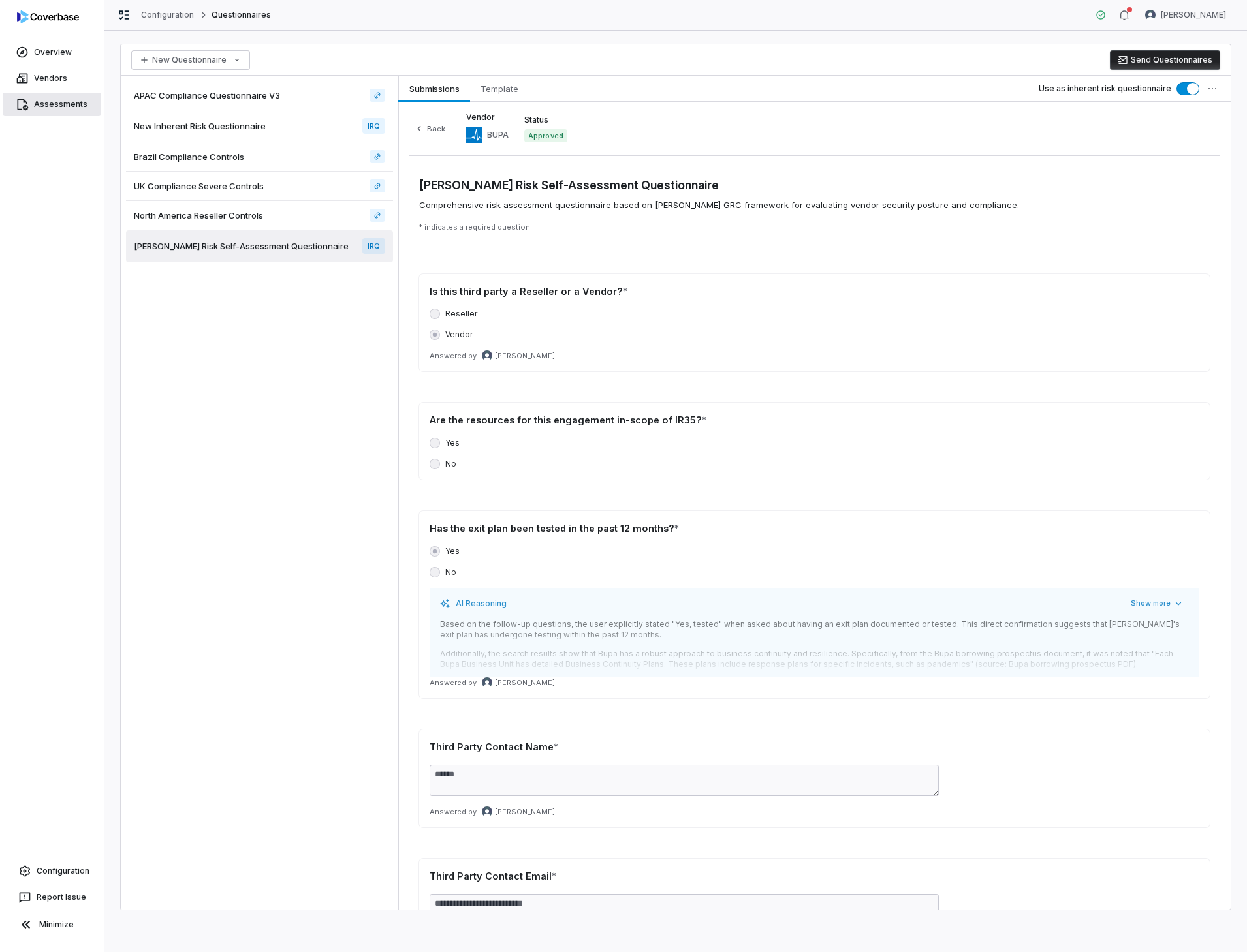
click at [63, 101] on link "Assessments" at bounding box center [52, 105] width 99 height 24
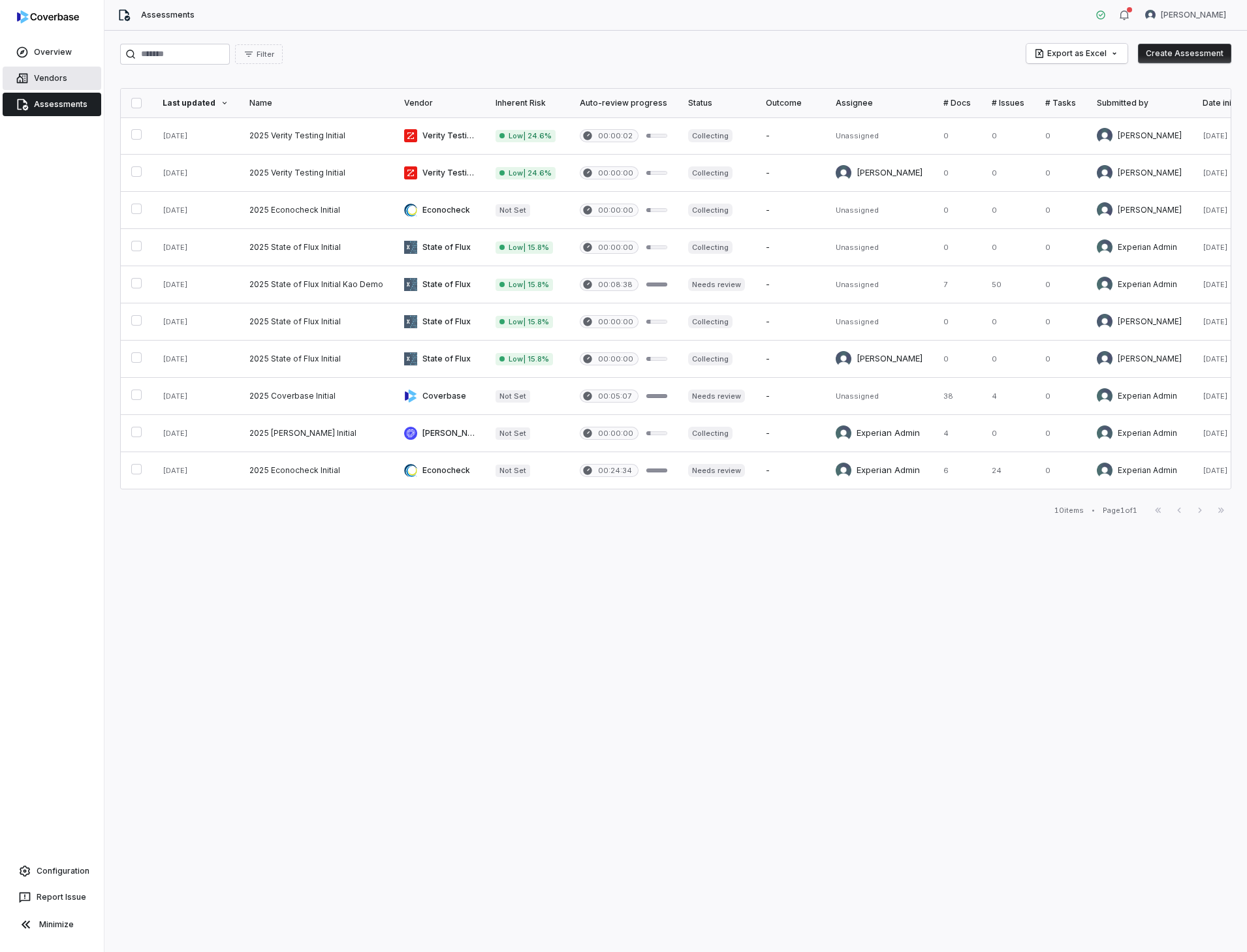
click at [50, 79] on link "Vendors" at bounding box center [52, 78] width 99 height 24
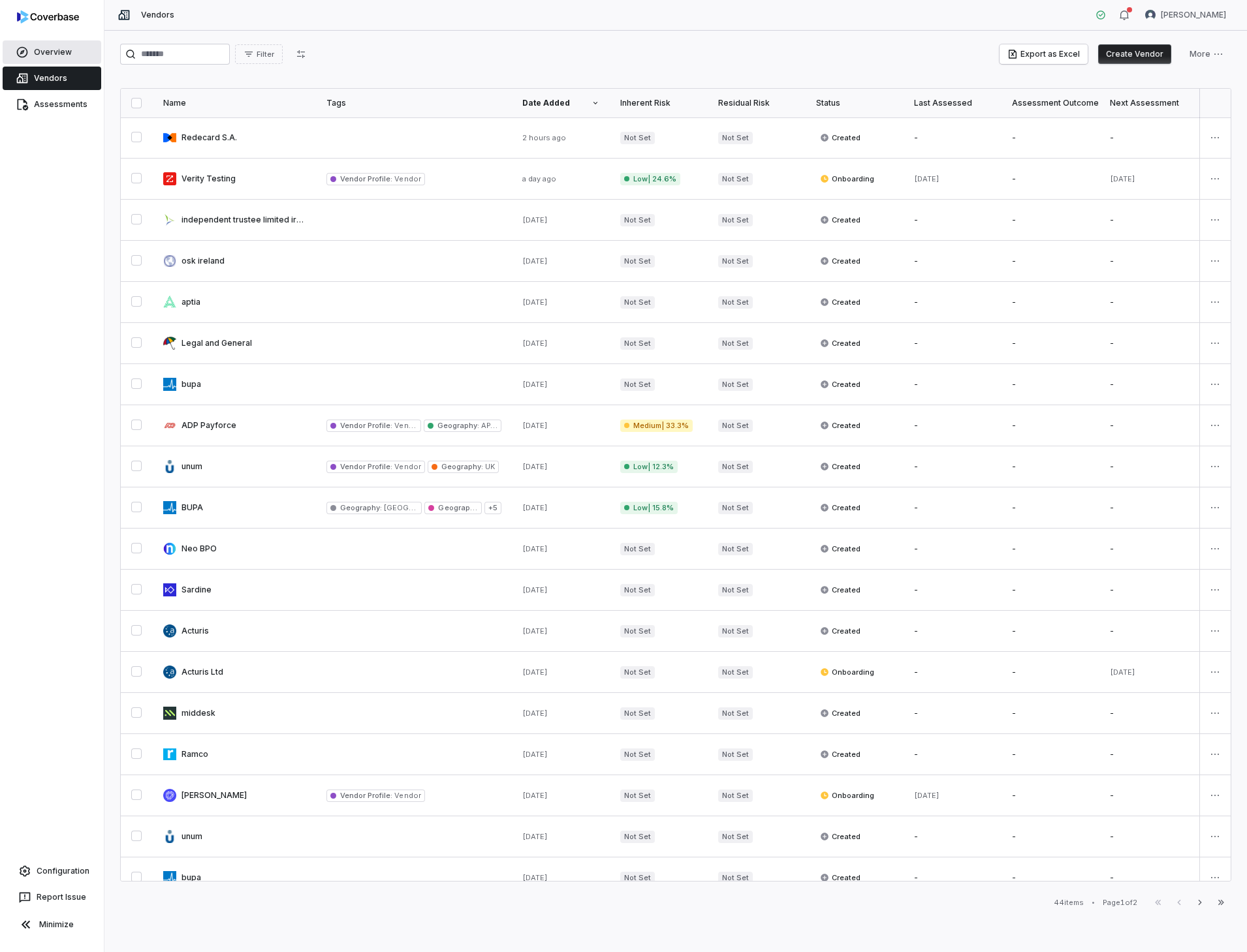
click at [52, 52] on link "Overview" at bounding box center [52, 52] width 99 height 24
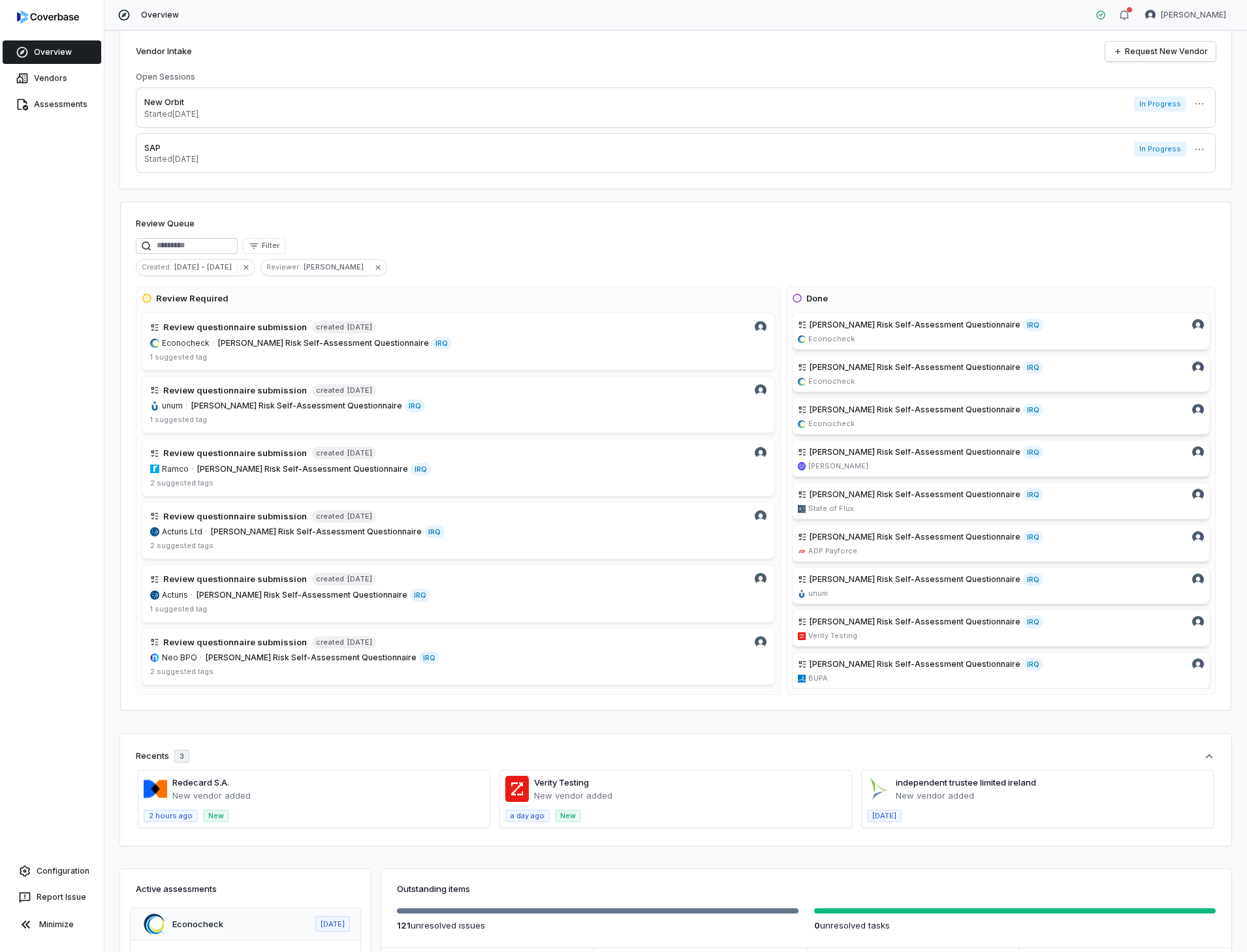
scroll to position [10, 0]
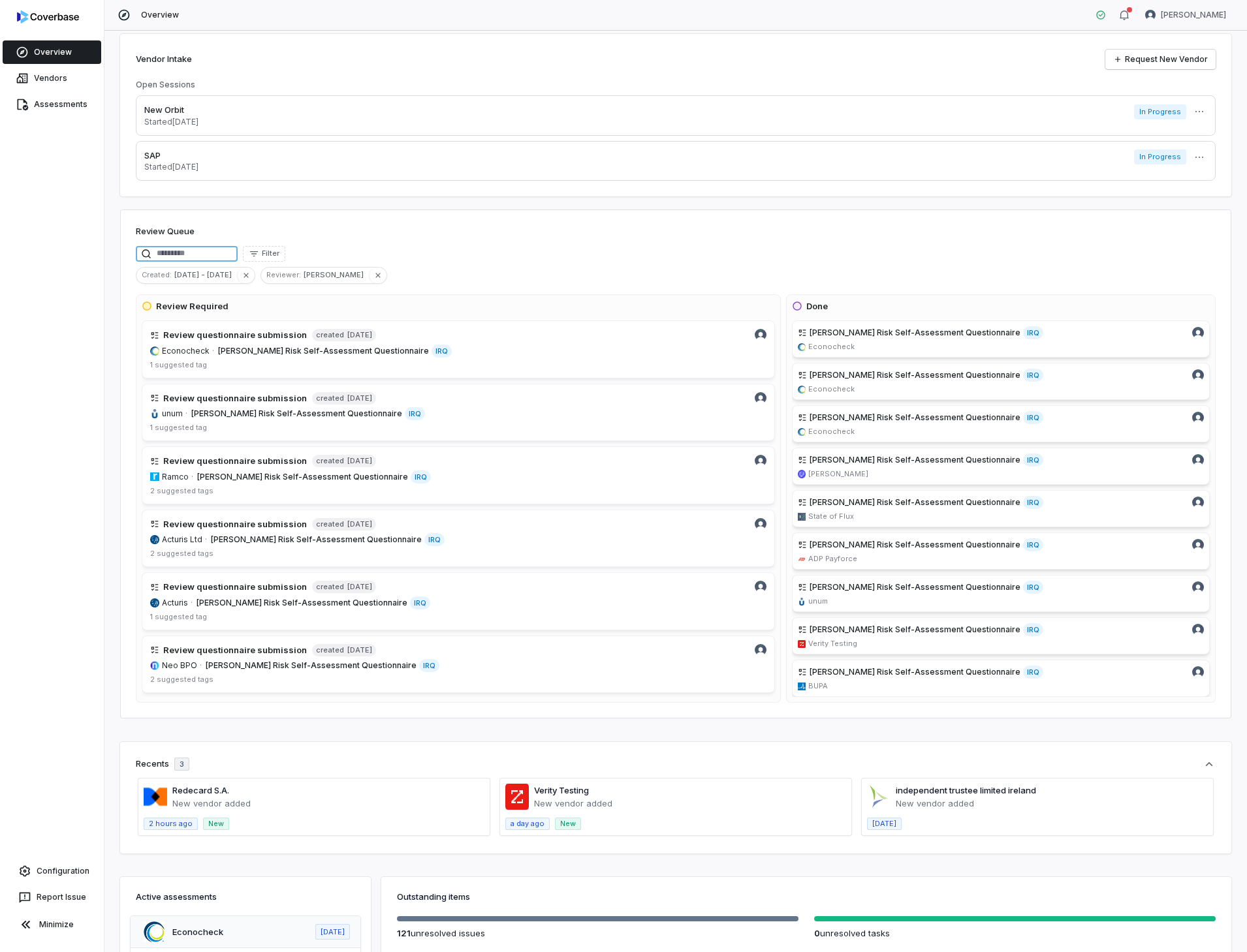
click at [164, 251] on input at bounding box center [186, 253] width 102 height 15
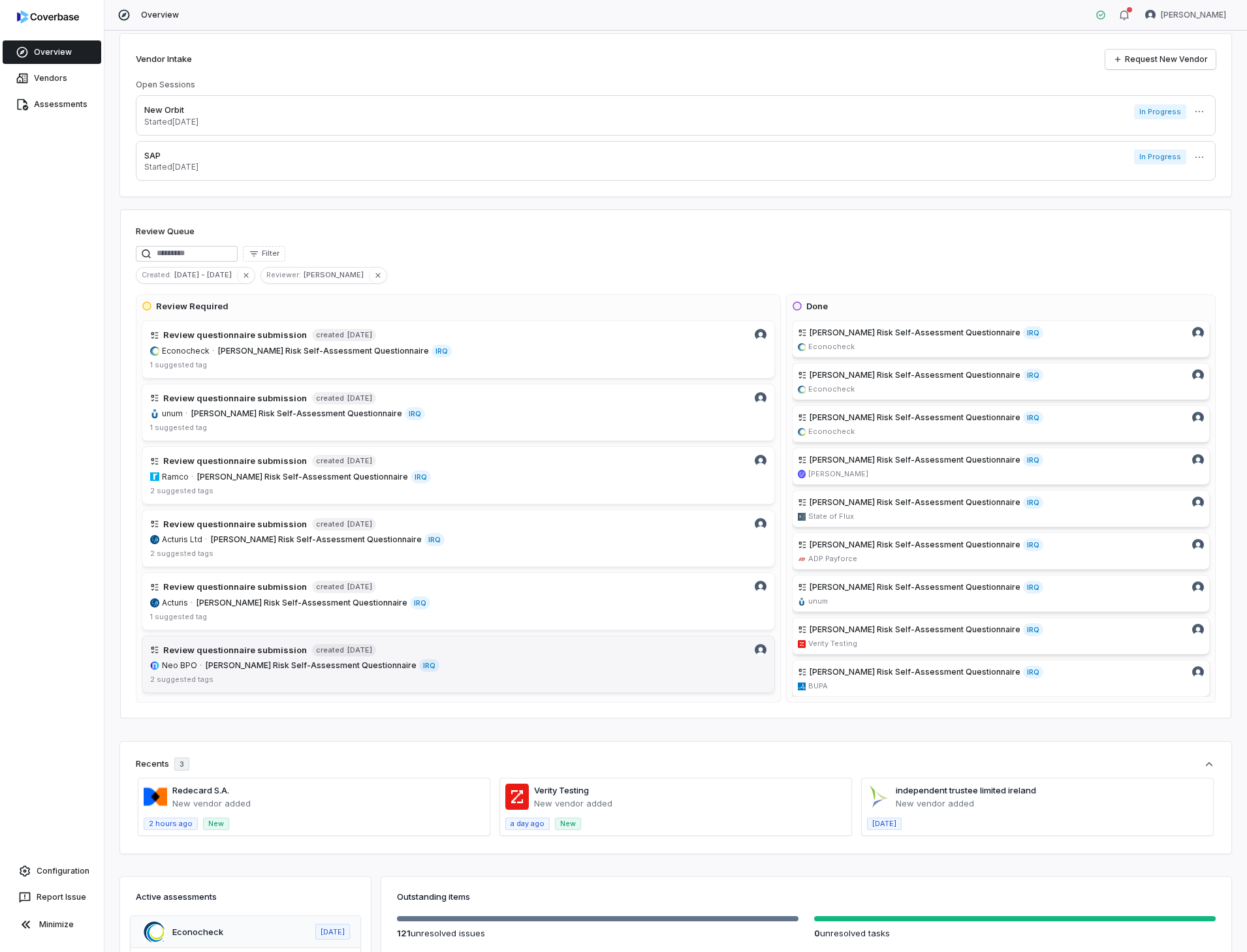
click at [301, 649] on div "Review questionnaire submission created 7 days ago" at bounding box center [458, 651] width 616 height 13
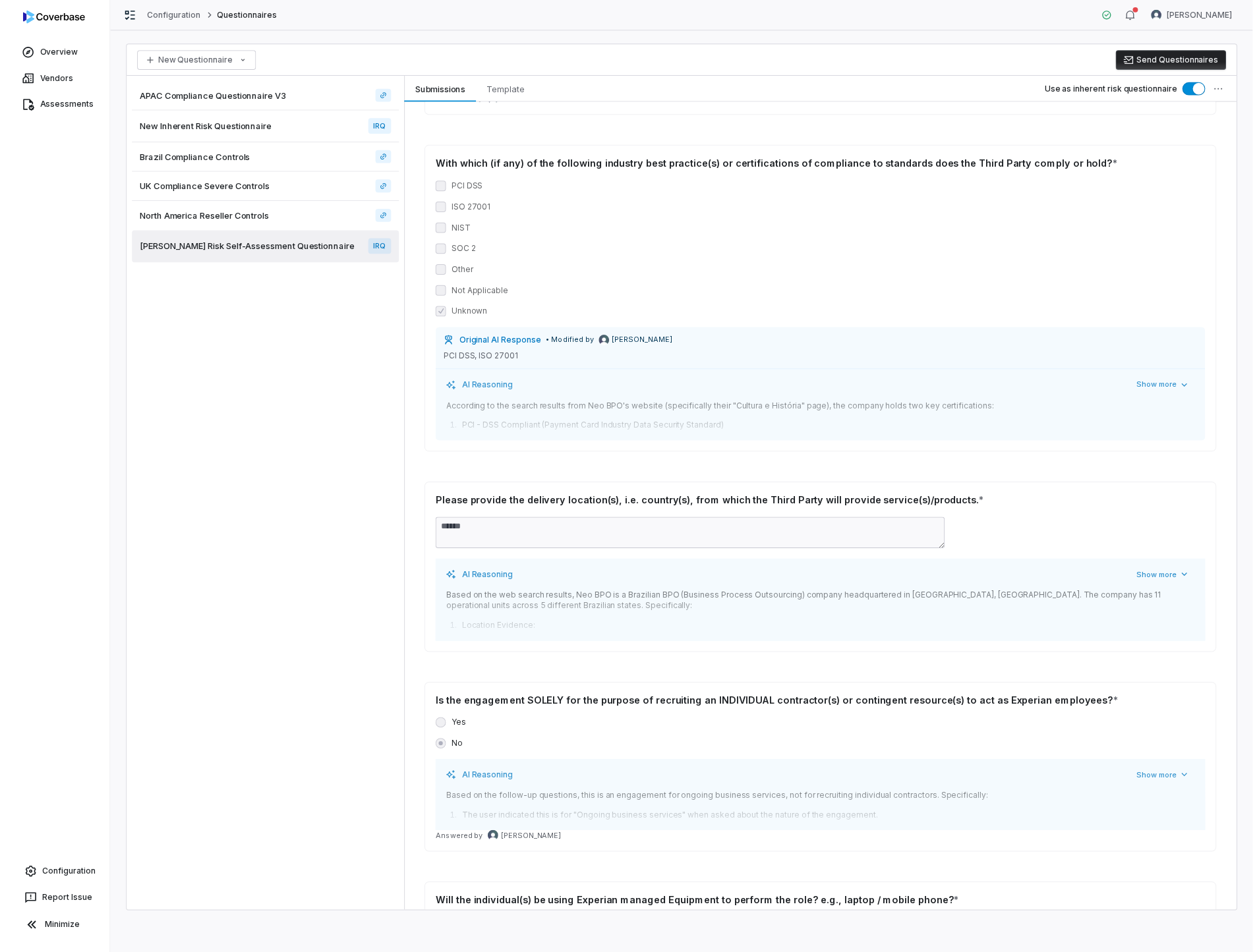
scroll to position [1844, 0]
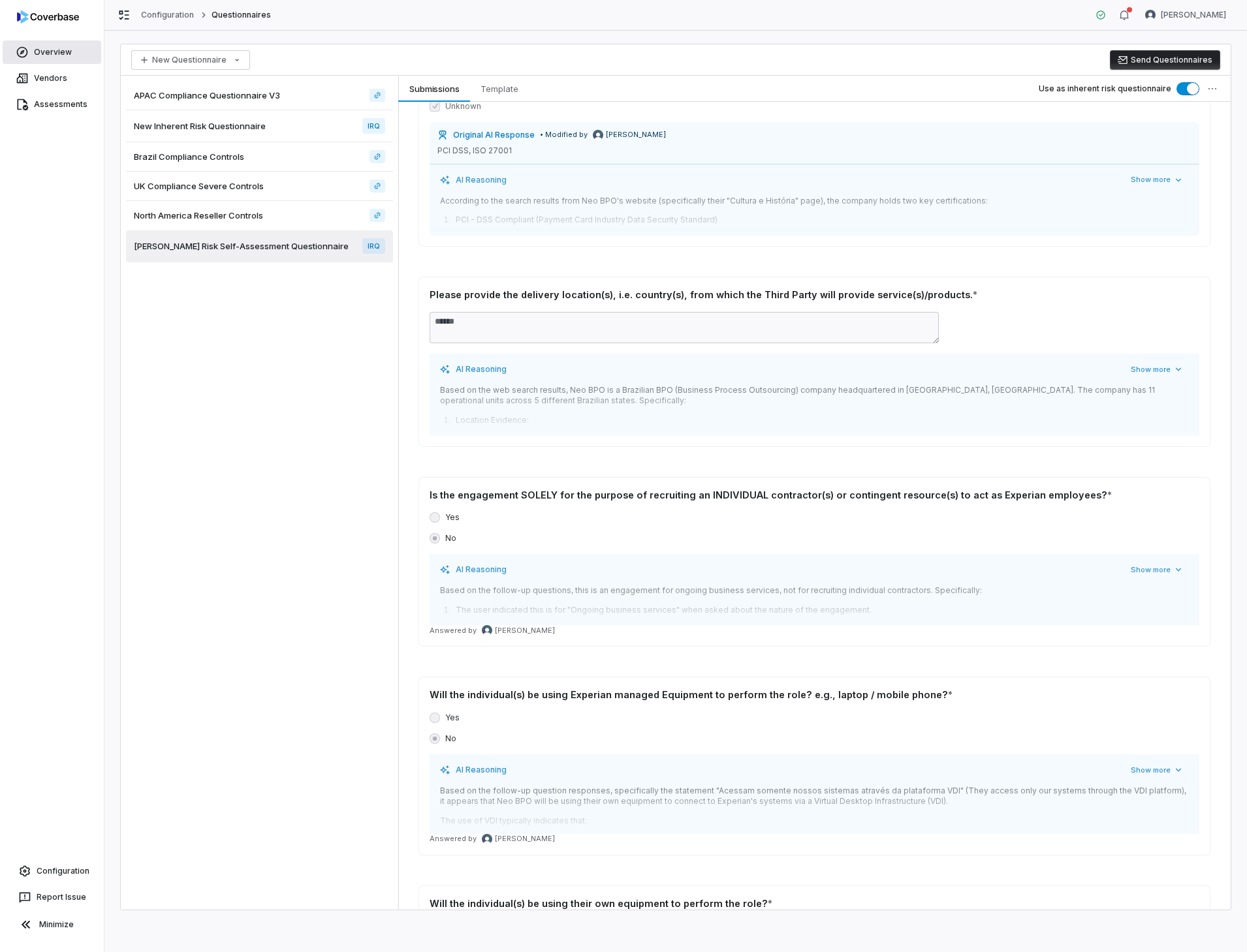
click at [41, 52] on link "Overview" at bounding box center [52, 52] width 99 height 24
